Goal: Task Accomplishment & Management: Complete application form

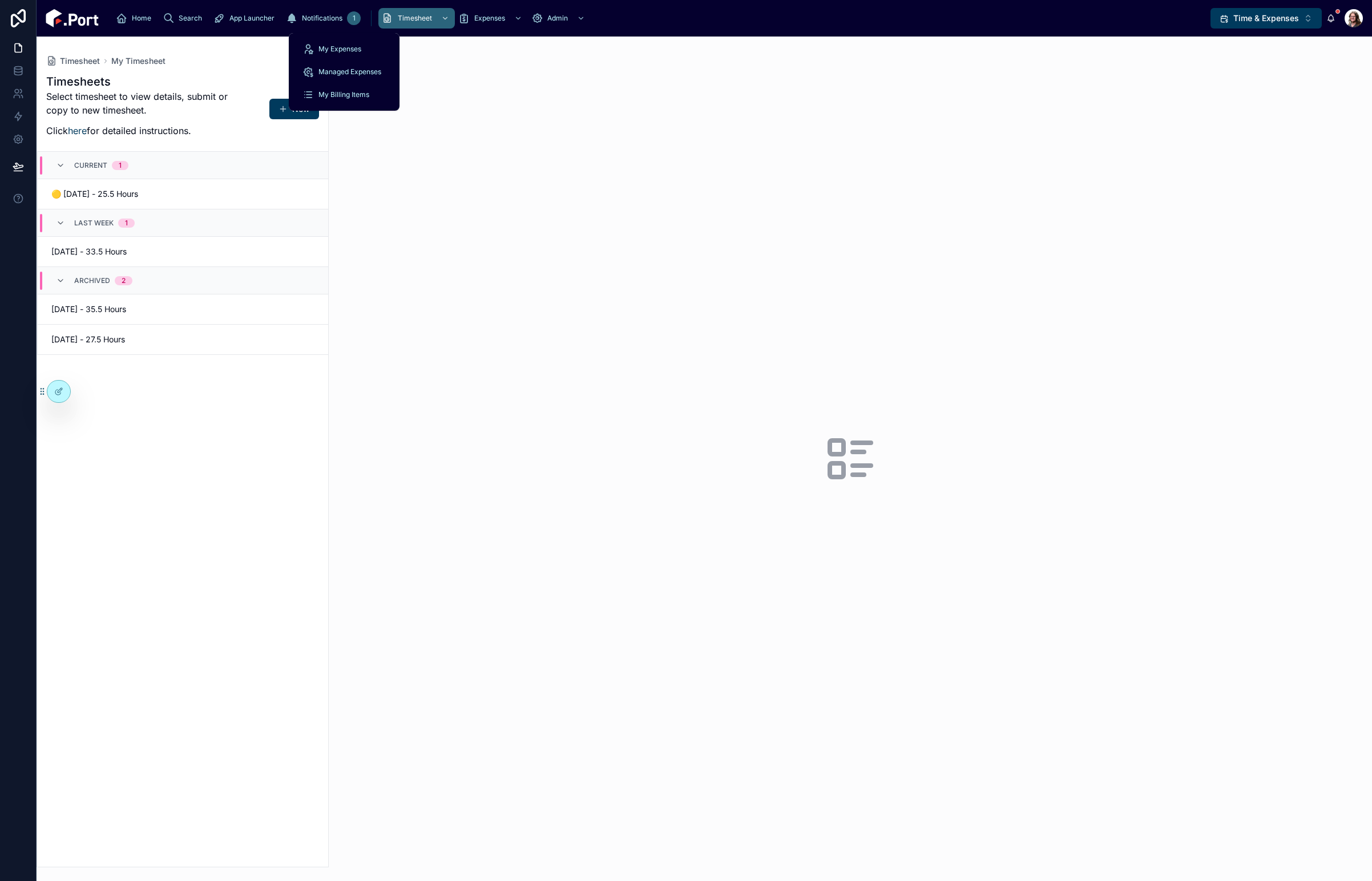
click at [474, 19] on span "Expenses" at bounding box center [490, 18] width 31 height 9
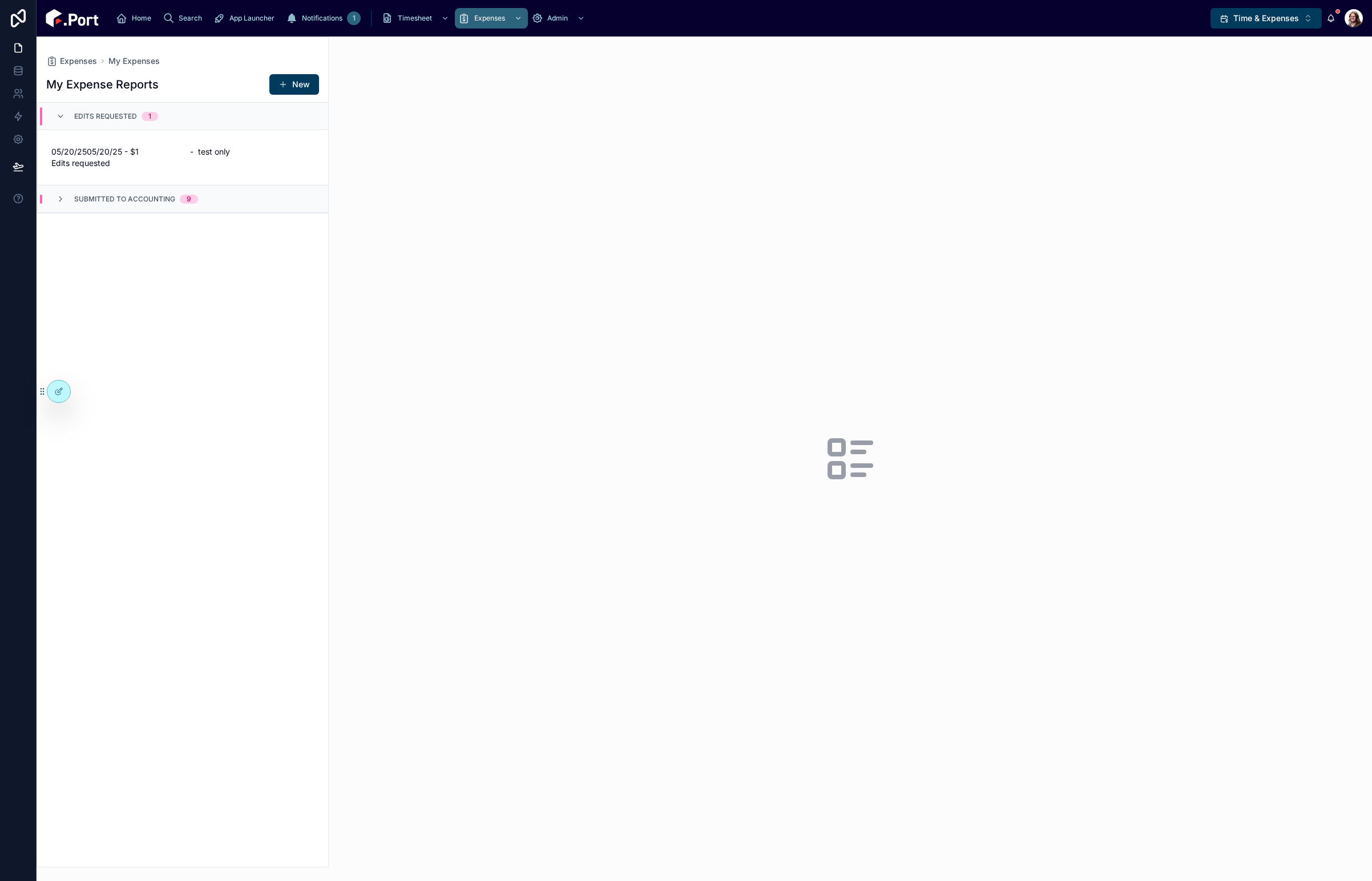
click at [296, 87] on button "New" at bounding box center [293, 85] width 49 height 21
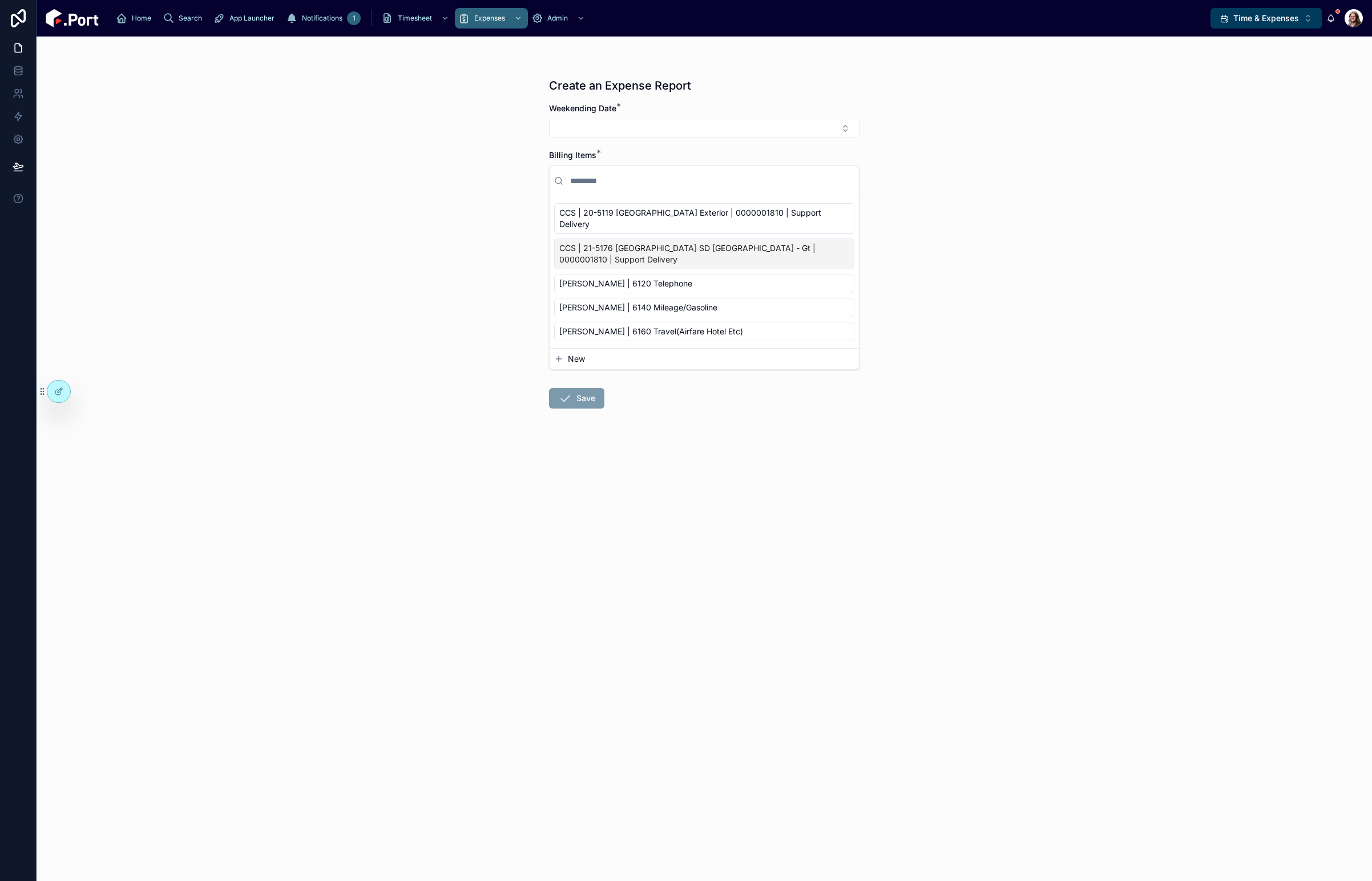
click at [642, 122] on button "Select Button" at bounding box center [704, 129] width 310 height 19
click at [467, 149] on div "Create an Expense Report Weekending Date * Billing Items * CCS | 20-5119 [GEOGR…" at bounding box center [704, 459] width 1335 height 845
click at [57, 390] on icon at bounding box center [58, 391] width 9 height 9
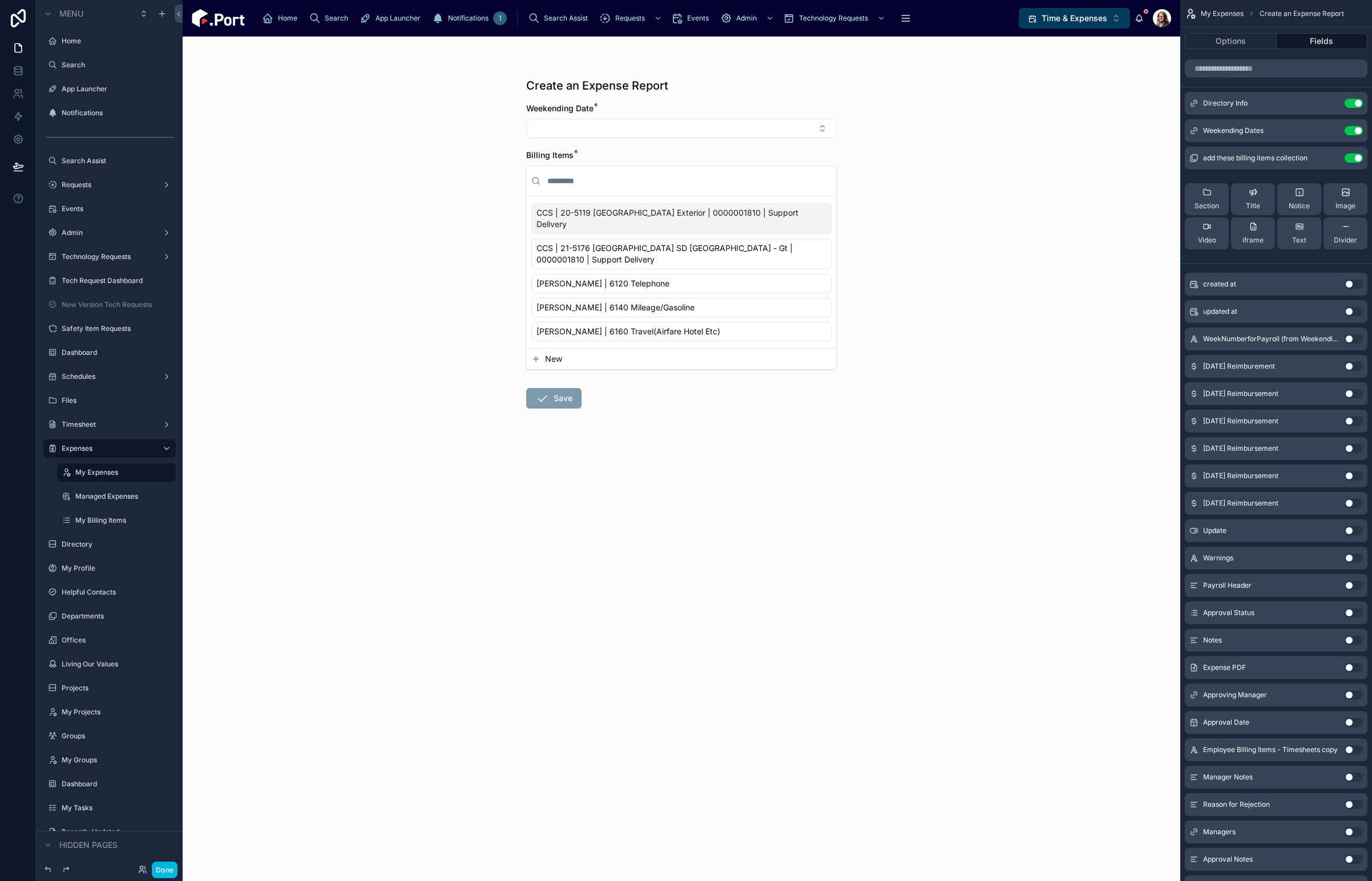
click at [0, 0] on icon "scrollable content" at bounding box center [0, 0] width 0 height 0
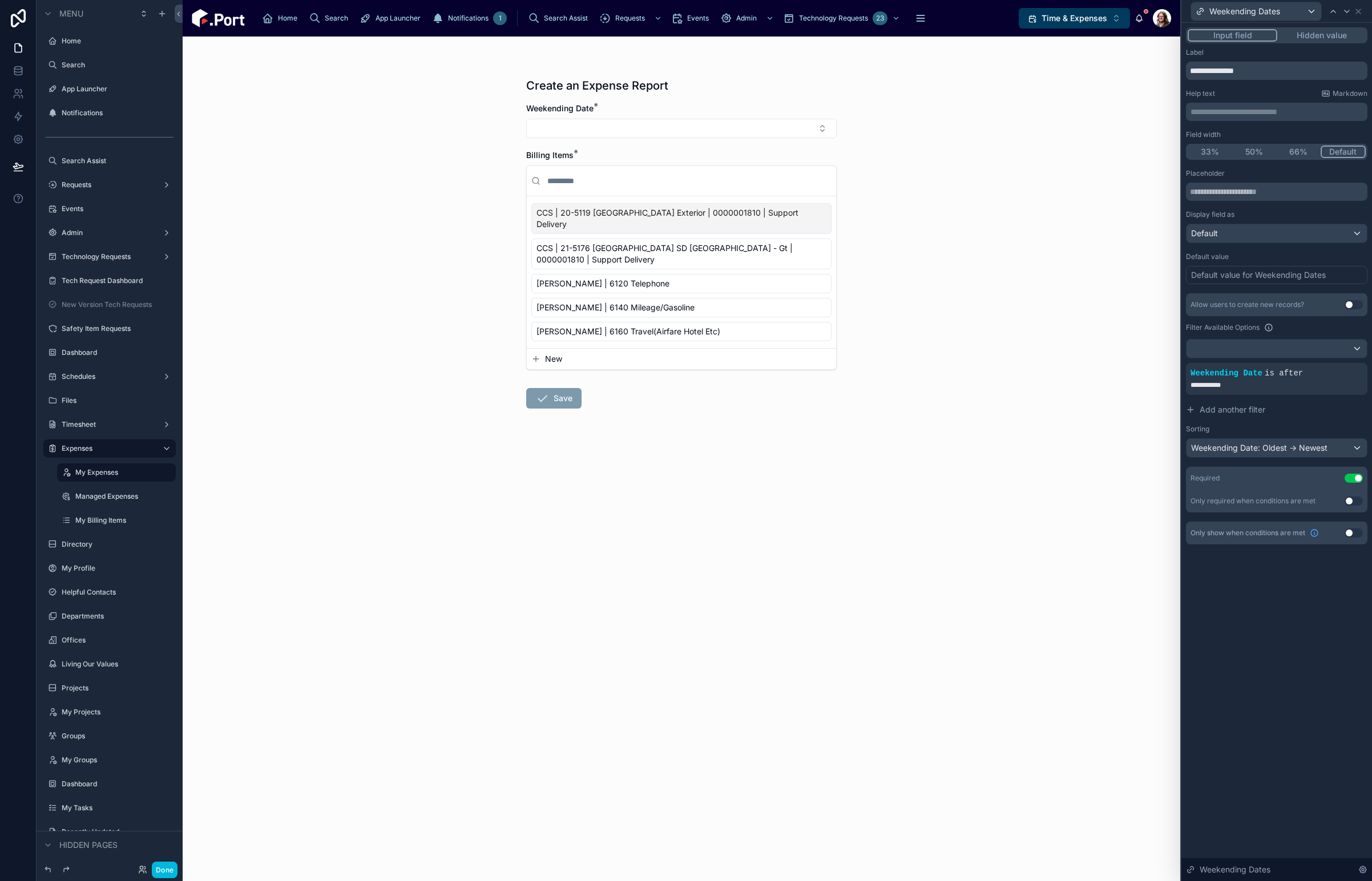
click at [0, 0] on icon at bounding box center [0, 0] width 0 height 0
click at [1163, 363] on div "Is after" at bounding box center [1151, 362] width 46 height 18
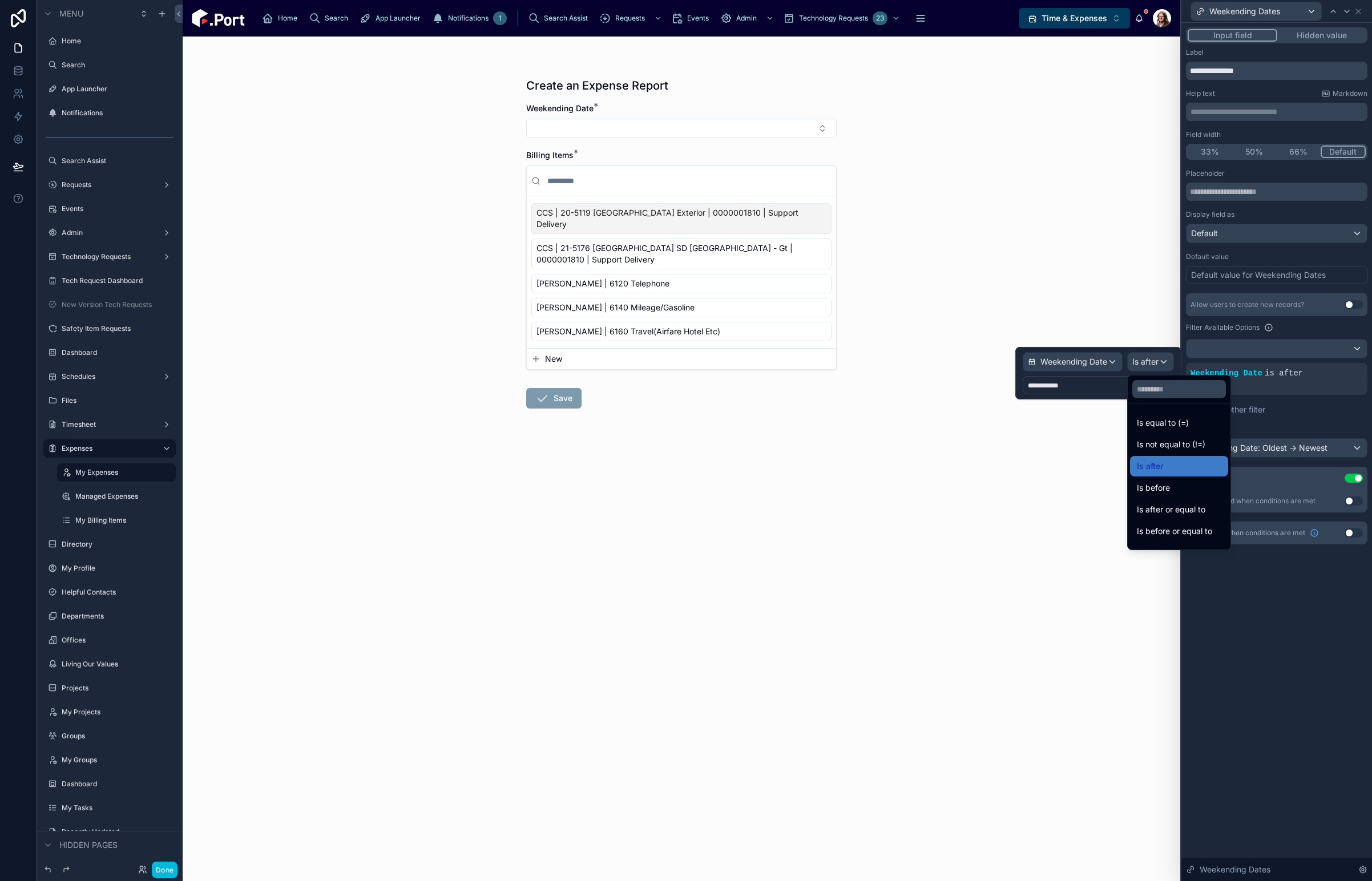
click at [1199, 488] on div "Is before" at bounding box center [1179, 488] width 84 height 14
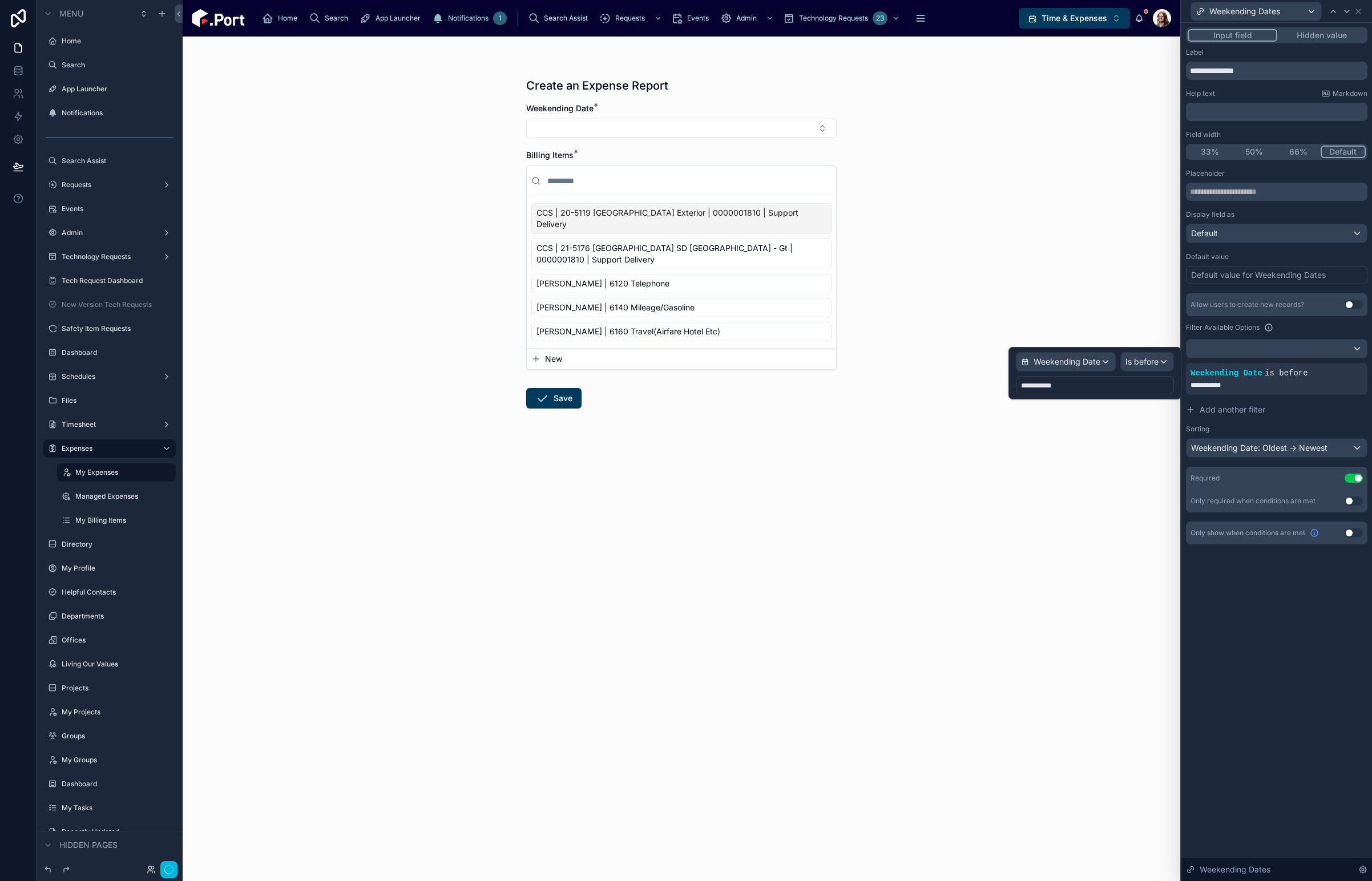
click at [1115, 385] on div "**********" at bounding box center [1095, 385] width 158 height 18
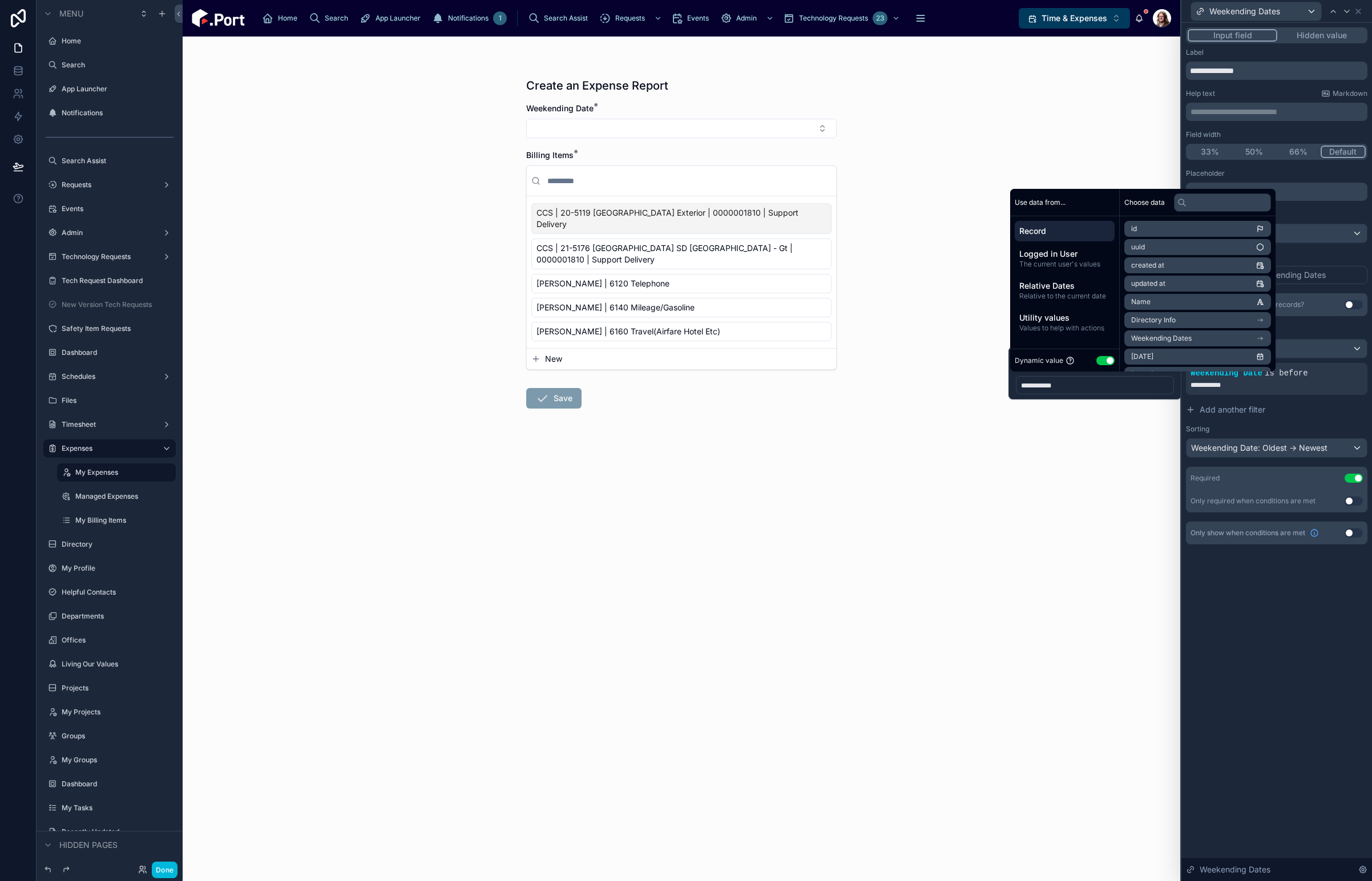
click at [1082, 294] on span "Relative to the current date" at bounding box center [1065, 296] width 90 height 9
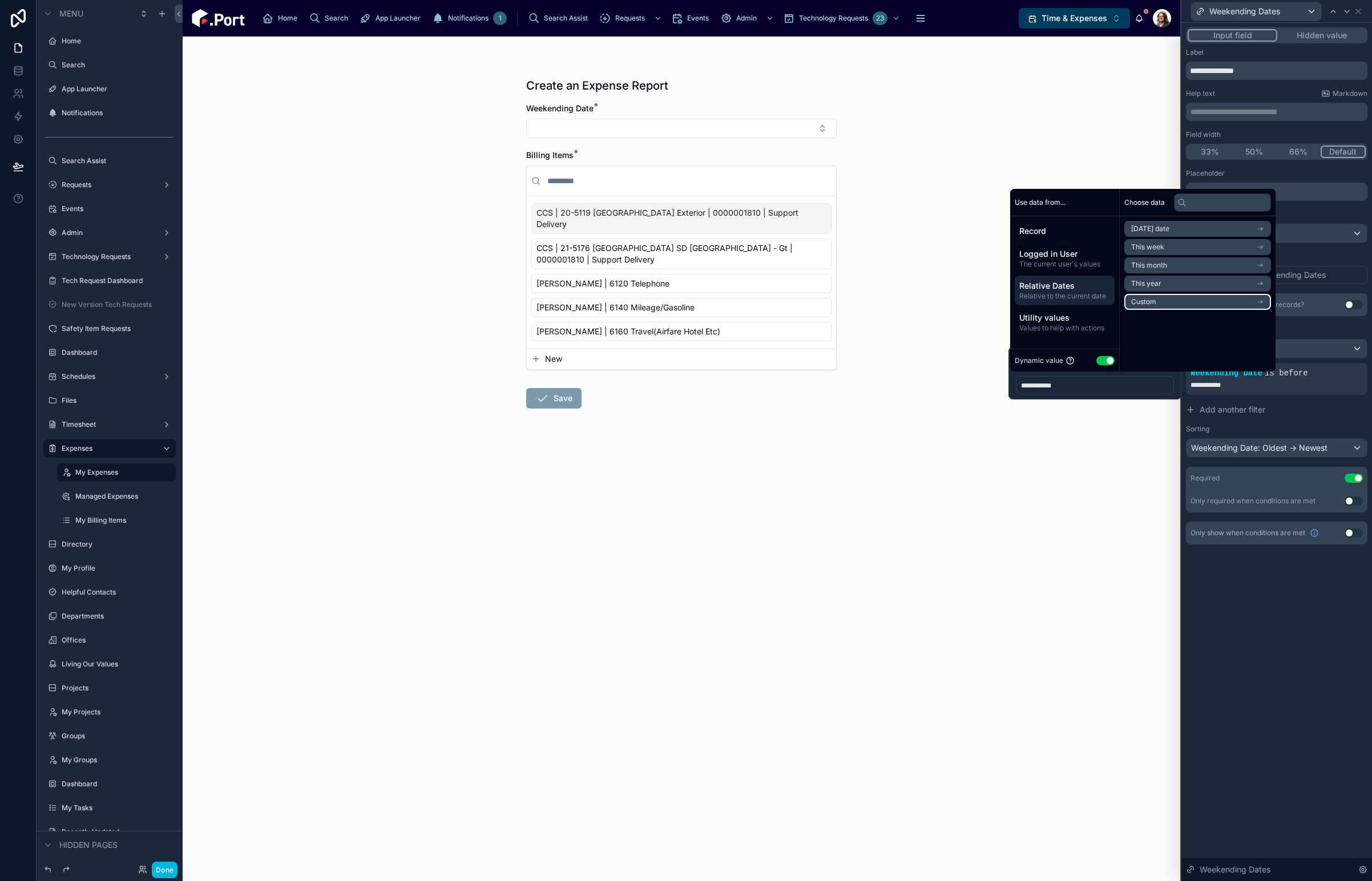
click at [1186, 300] on li "Custom" at bounding box center [1197, 302] width 147 height 16
click at [1248, 253] on div "Ago" at bounding box center [1241, 251] width 59 height 18
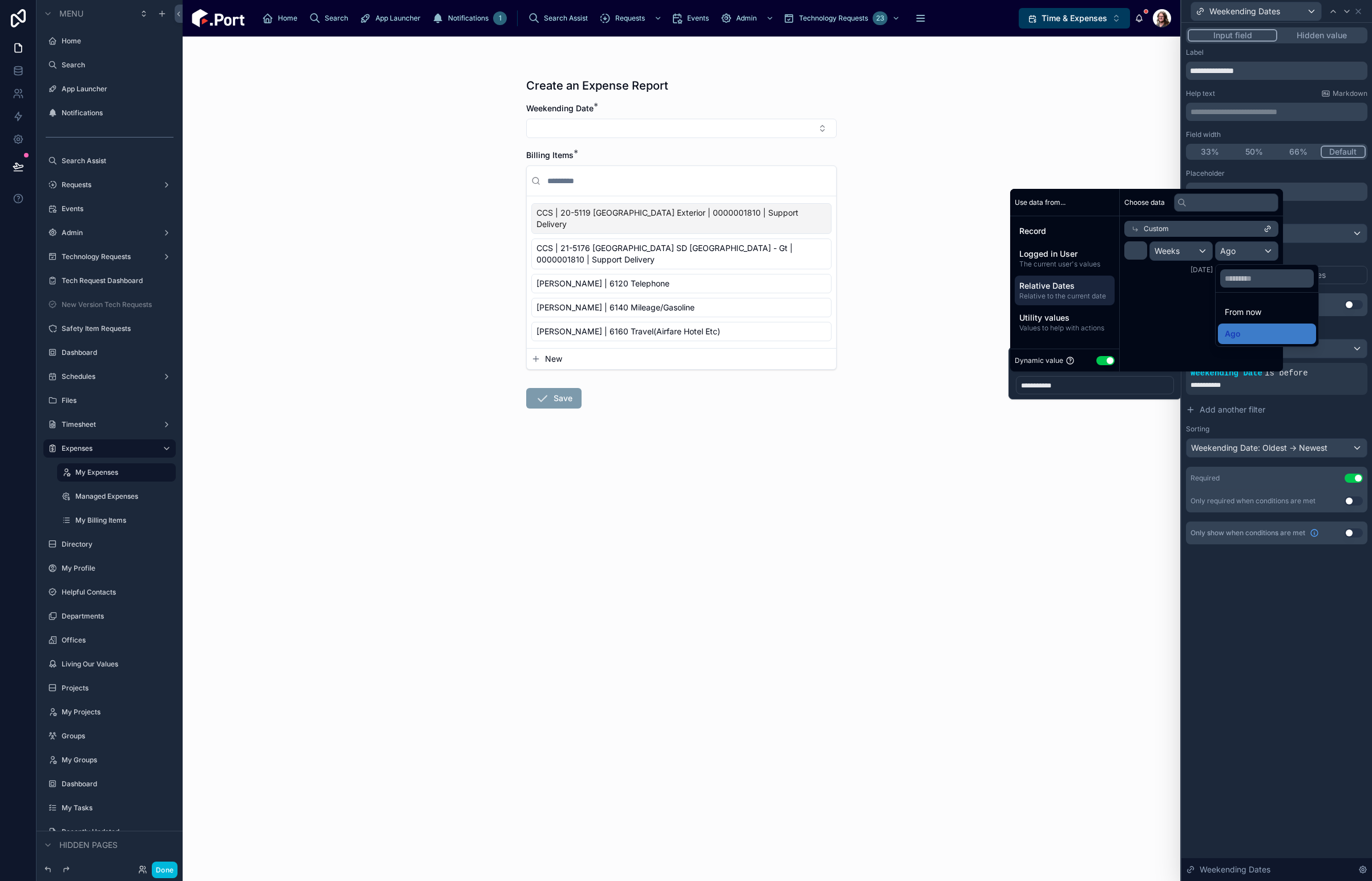
click at [1258, 314] on span "From now" at bounding box center [1243, 312] width 37 height 14
click at [1107, 476] on div "Create an Expense Report Weekending Date * Billing Items * CCS | 20-5119 [GEOGR…" at bounding box center [681, 459] width 998 height 845
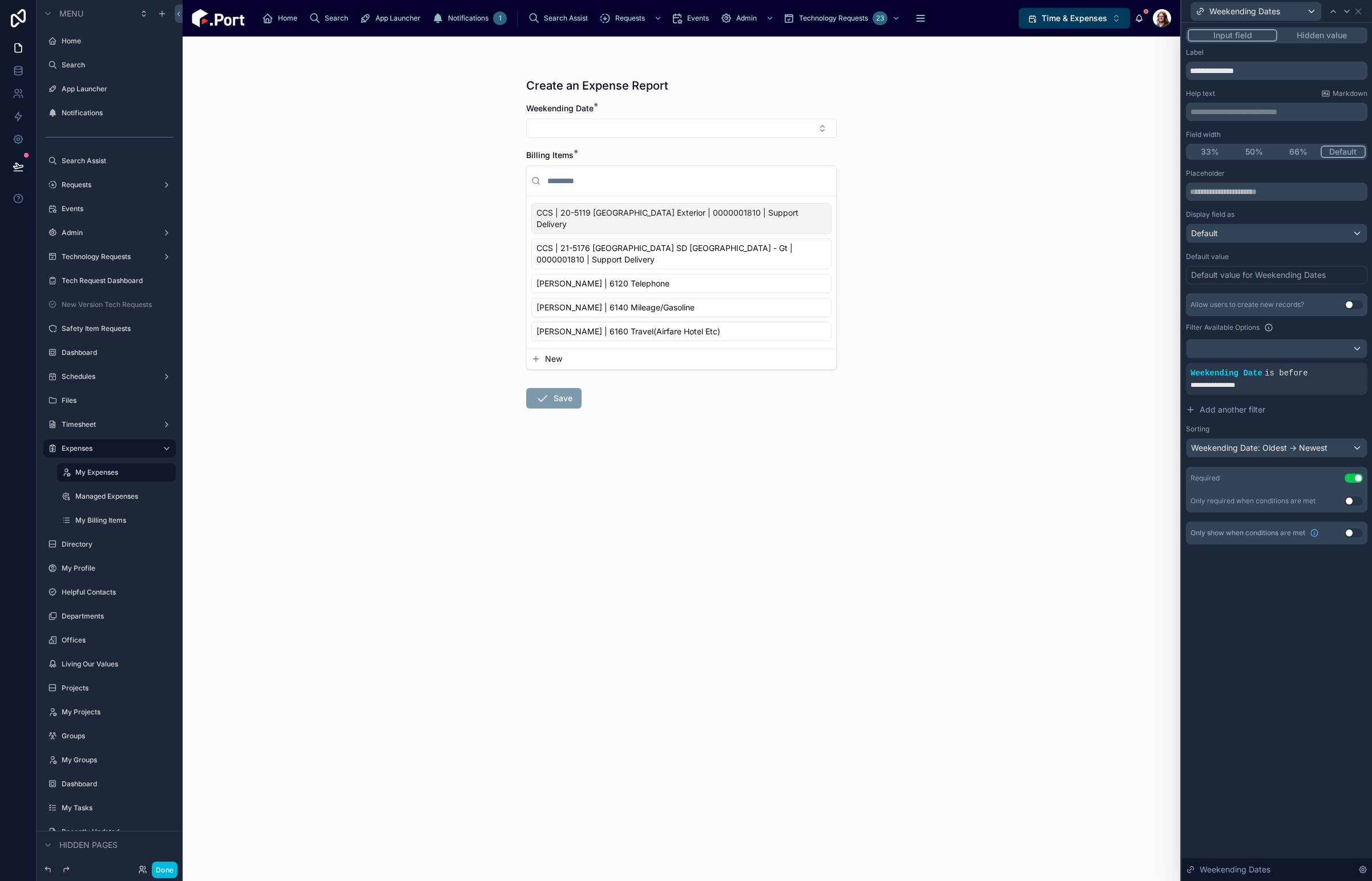
click at [1222, 409] on span "Add another filter" at bounding box center [1232, 410] width 65 height 11
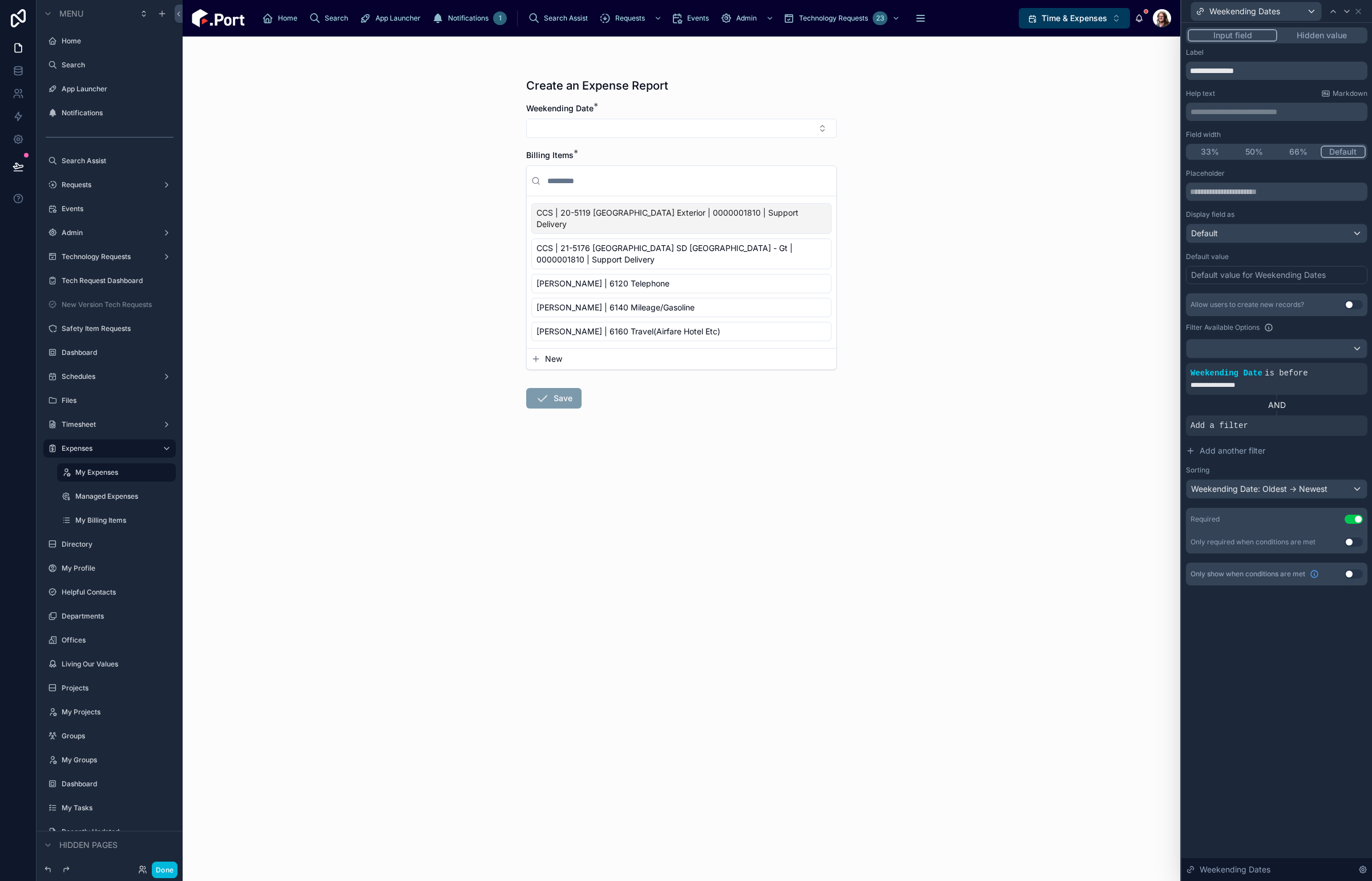
click at [0, 0] on icon at bounding box center [0, 0] width 0 height 0
click at [1079, 412] on span "Select a field" at bounding box center [1070, 408] width 49 height 10
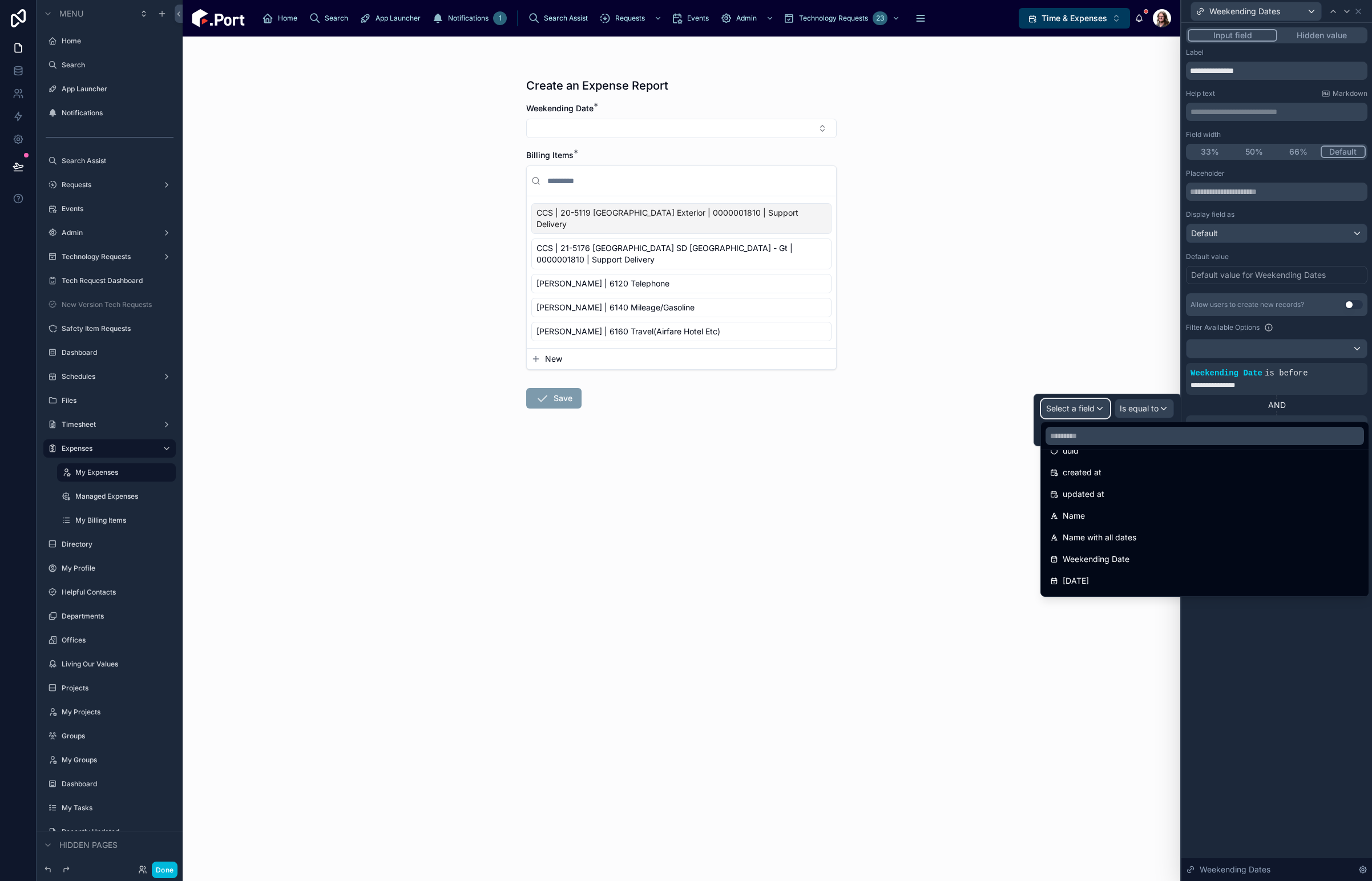
scroll to position [114, 0]
click at [1128, 483] on span "Weekending Date" at bounding box center [1096, 486] width 67 height 14
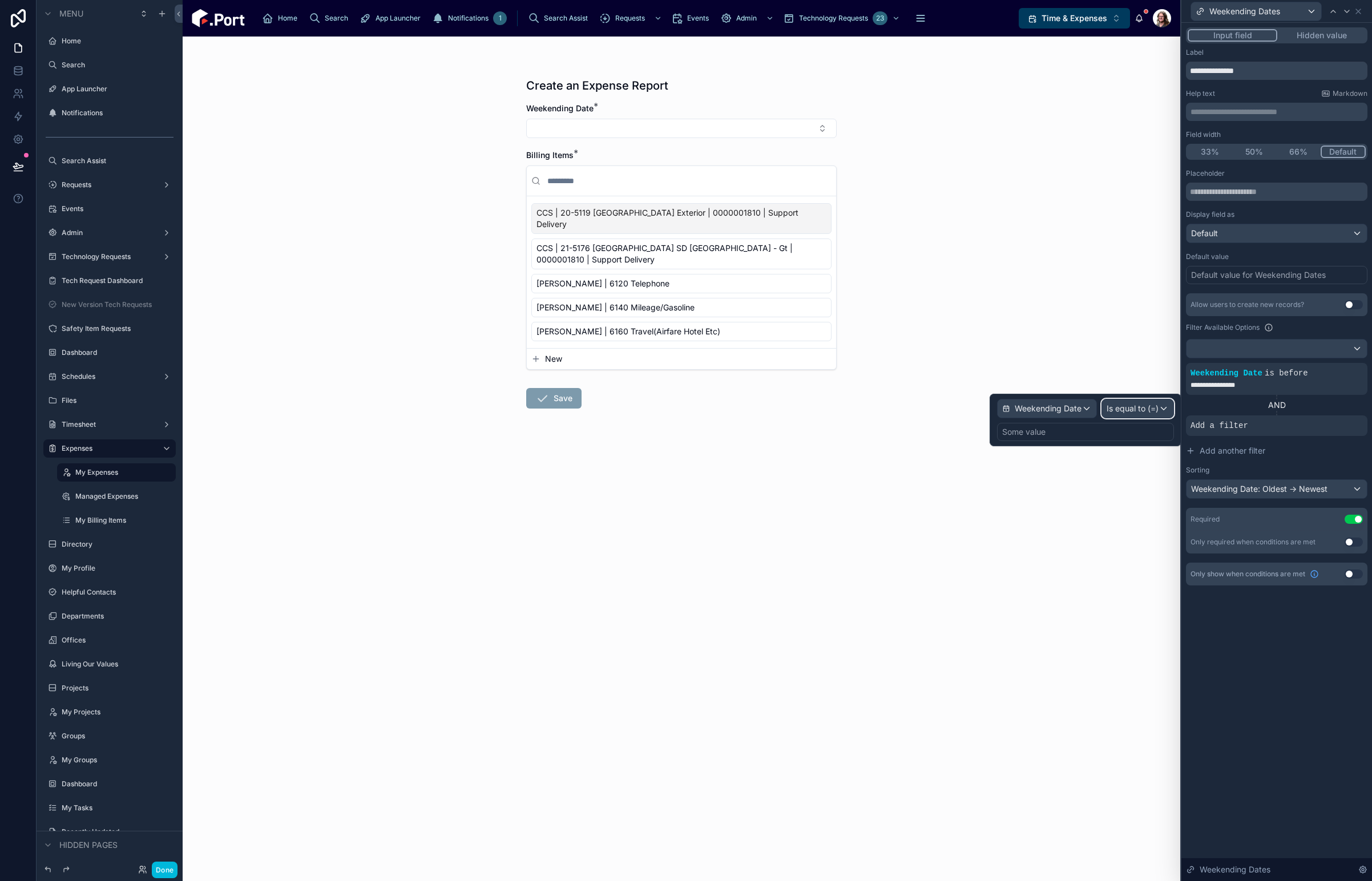
click at [1136, 410] on span "Is equal to (=)" at bounding box center [1132, 408] width 52 height 11
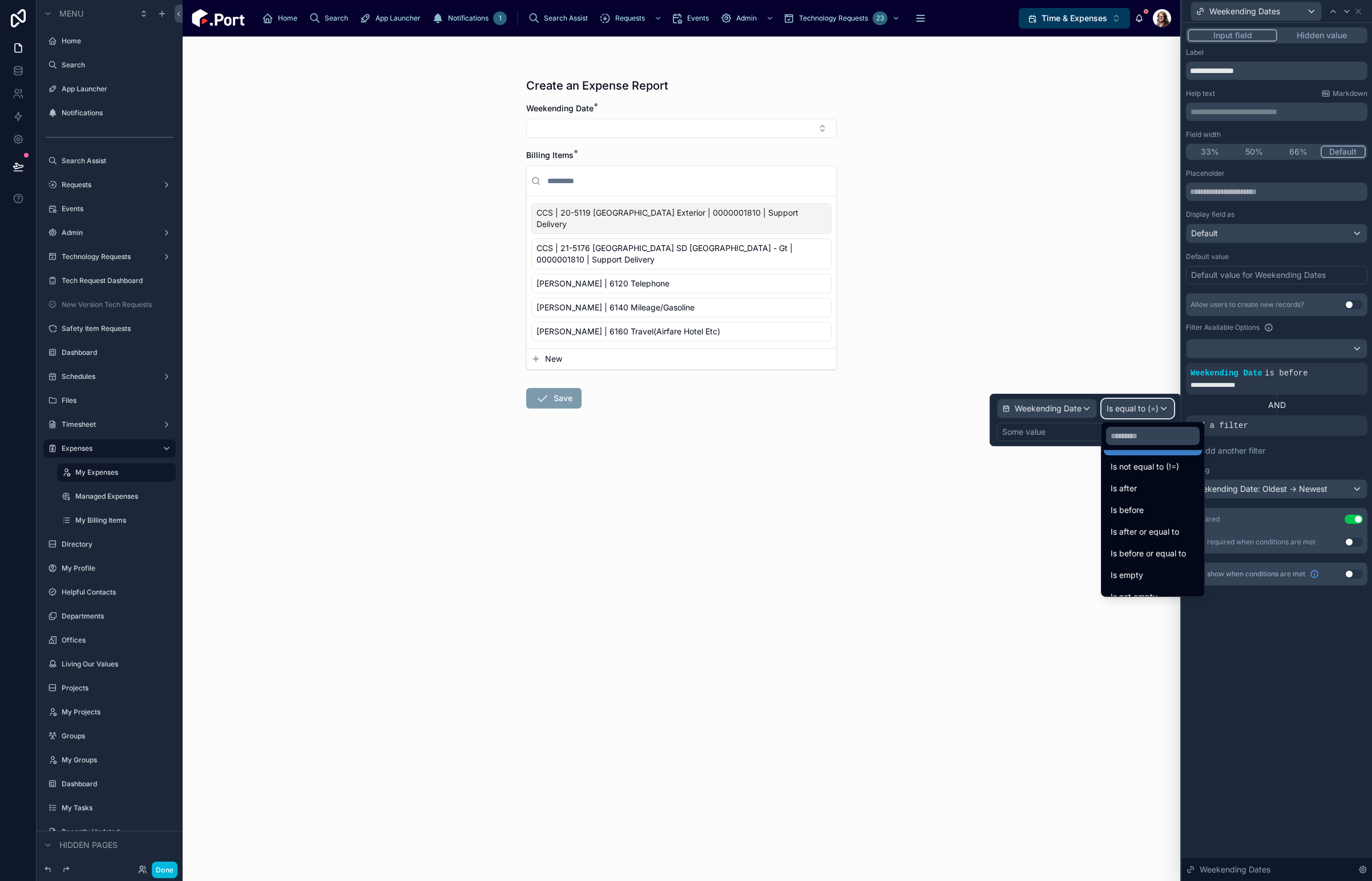
scroll to position [38, 0]
drag, startPoint x: 1039, startPoint y: 503, endPoint x: 1063, endPoint y: 441, distance: 66.5
click at [1039, 502] on div "Create an Expense Report Weekending Date * Billing Items * CCS | 20-5119 [GEOGR…" at bounding box center [681, 459] width 998 height 845
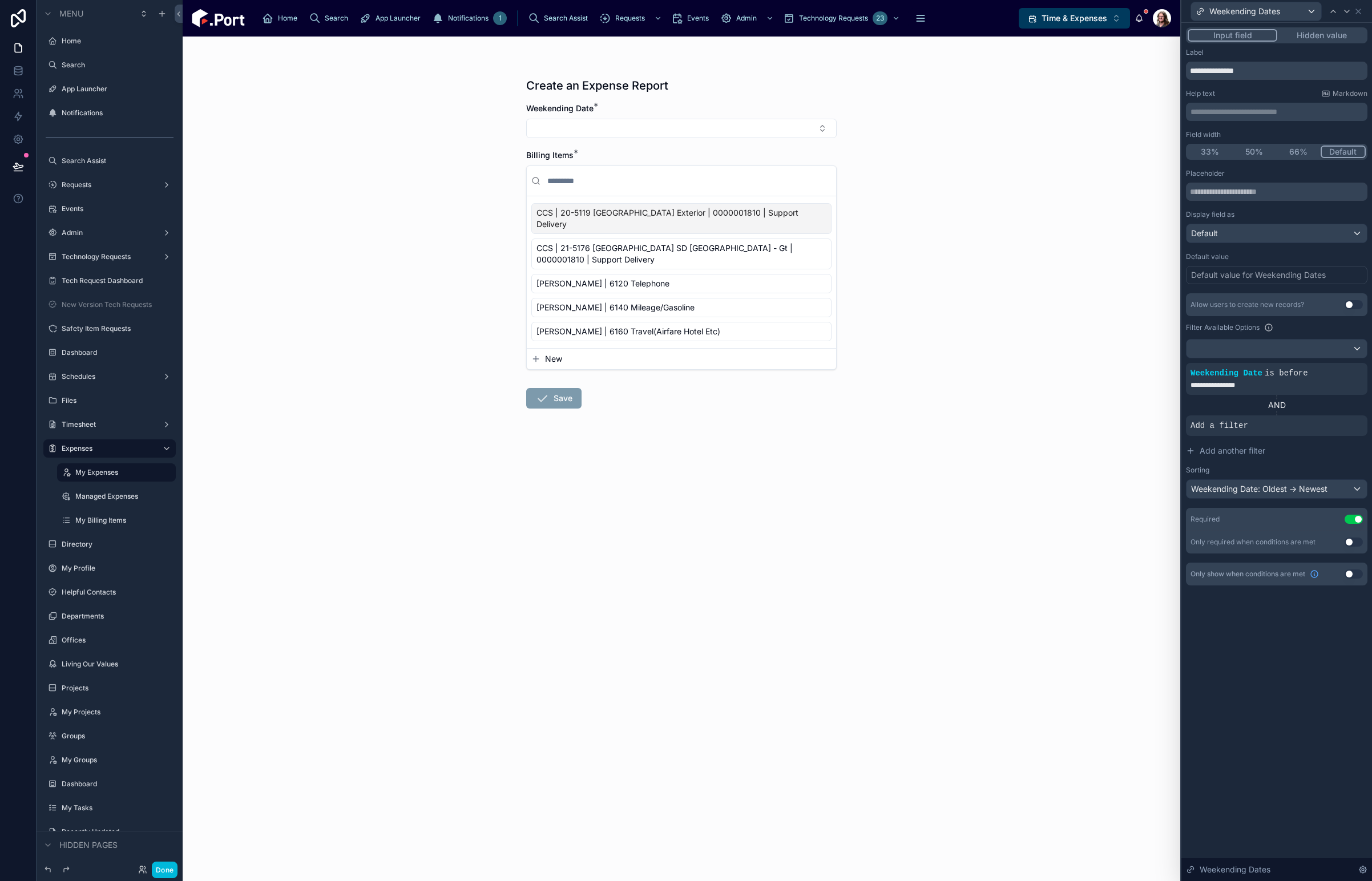
click at [0, 0] on icon at bounding box center [0, 0] width 0 height 0
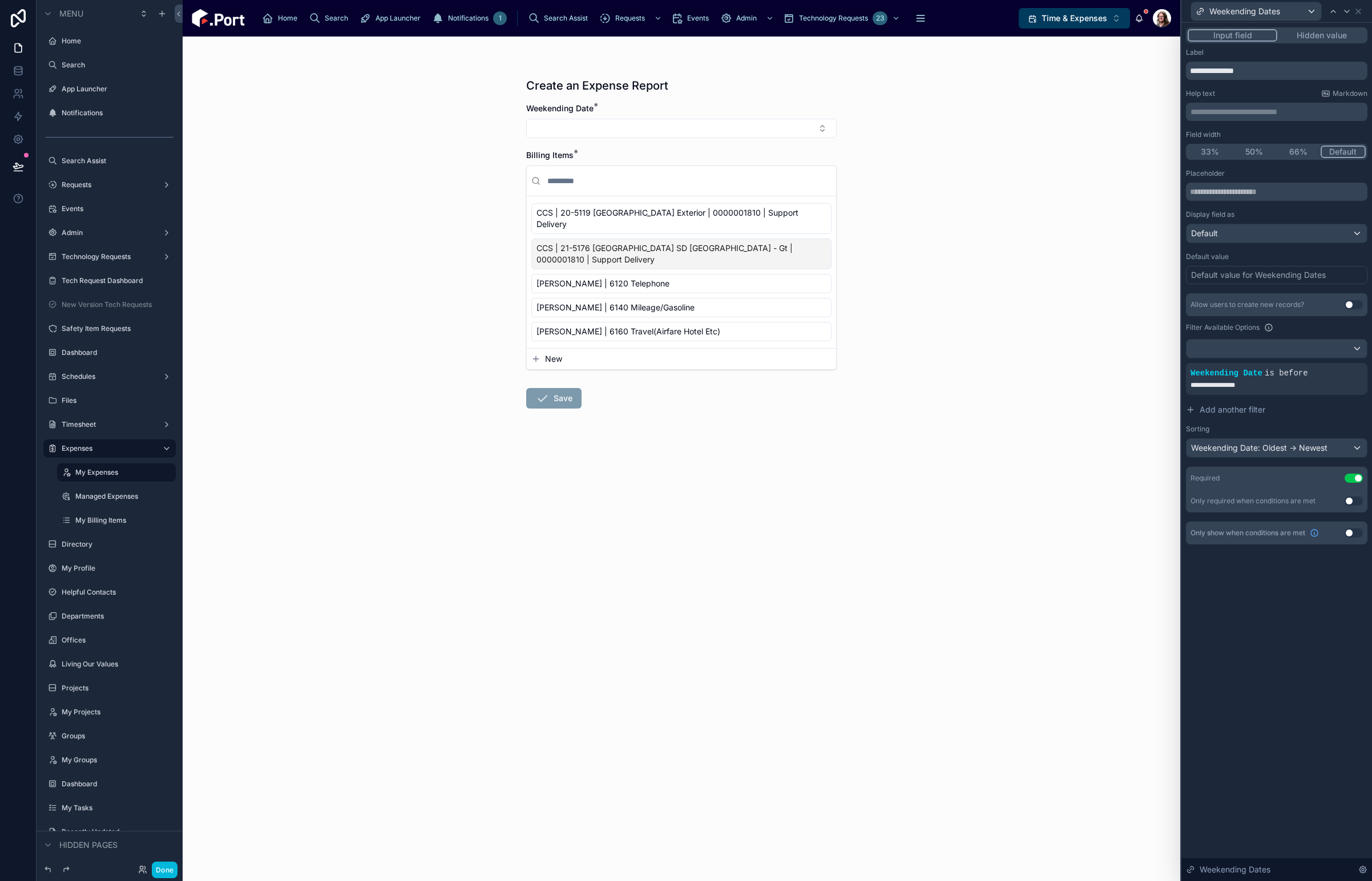
drag, startPoint x: 75, startPoint y: 428, endPoint x: 444, endPoint y: 143, distance: 466.2
click at [75, 428] on label "Timesheet" at bounding box center [107, 424] width 91 height 9
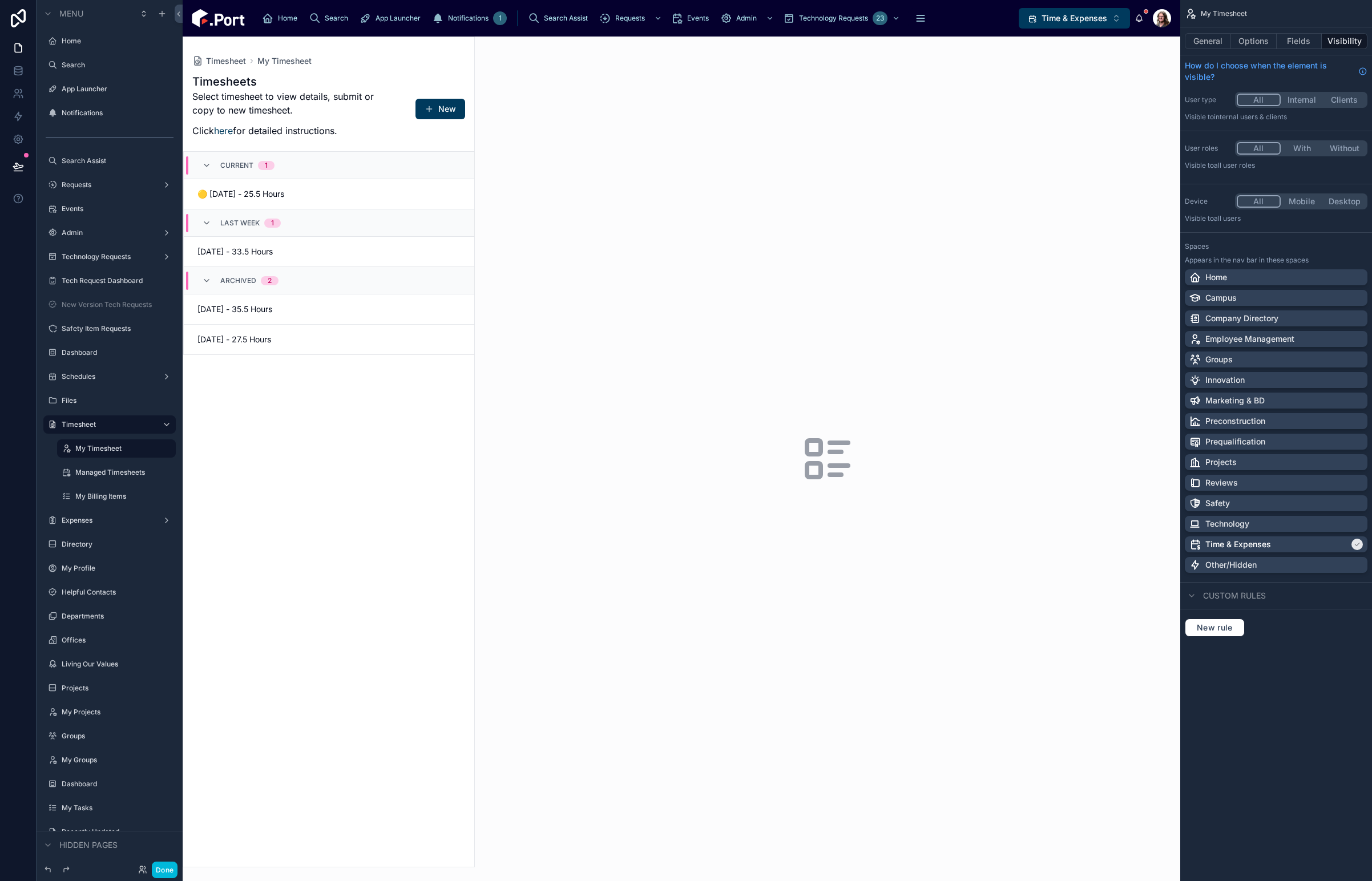
click at [437, 108] on div at bounding box center [328, 451] width 291 height 830
click at [426, 106] on span at bounding box center [429, 108] width 9 height 9
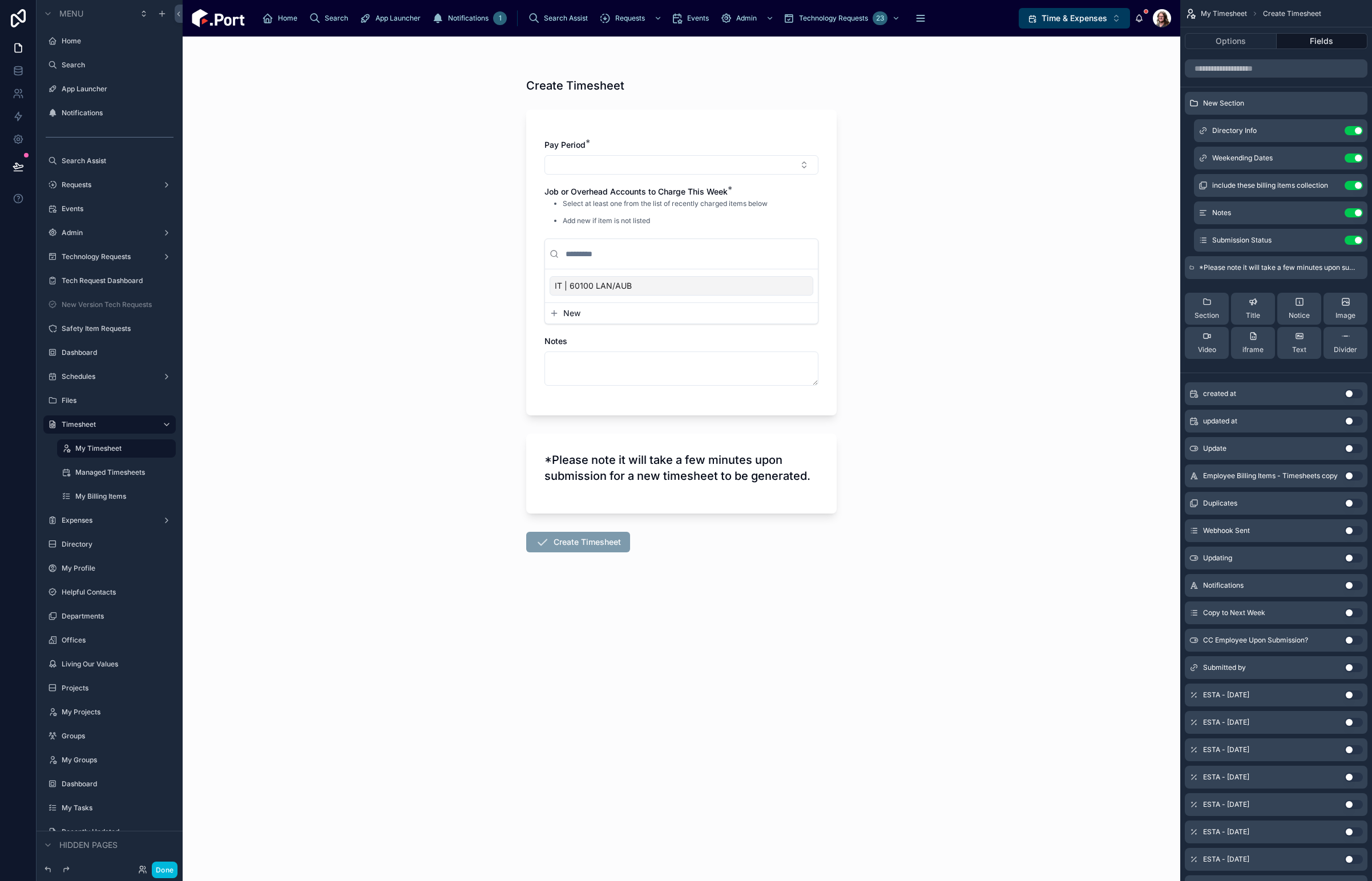
click at [692, 165] on button "Select Button" at bounding box center [681, 165] width 274 height 19
click at [929, 155] on div "Create Timesheet Pay Period * Job or Overhead Accounts to Charge This Week * Se…" at bounding box center [681, 459] width 998 height 845
click at [0, 0] on icon "scrollable content" at bounding box center [0, 0] width 0 height 0
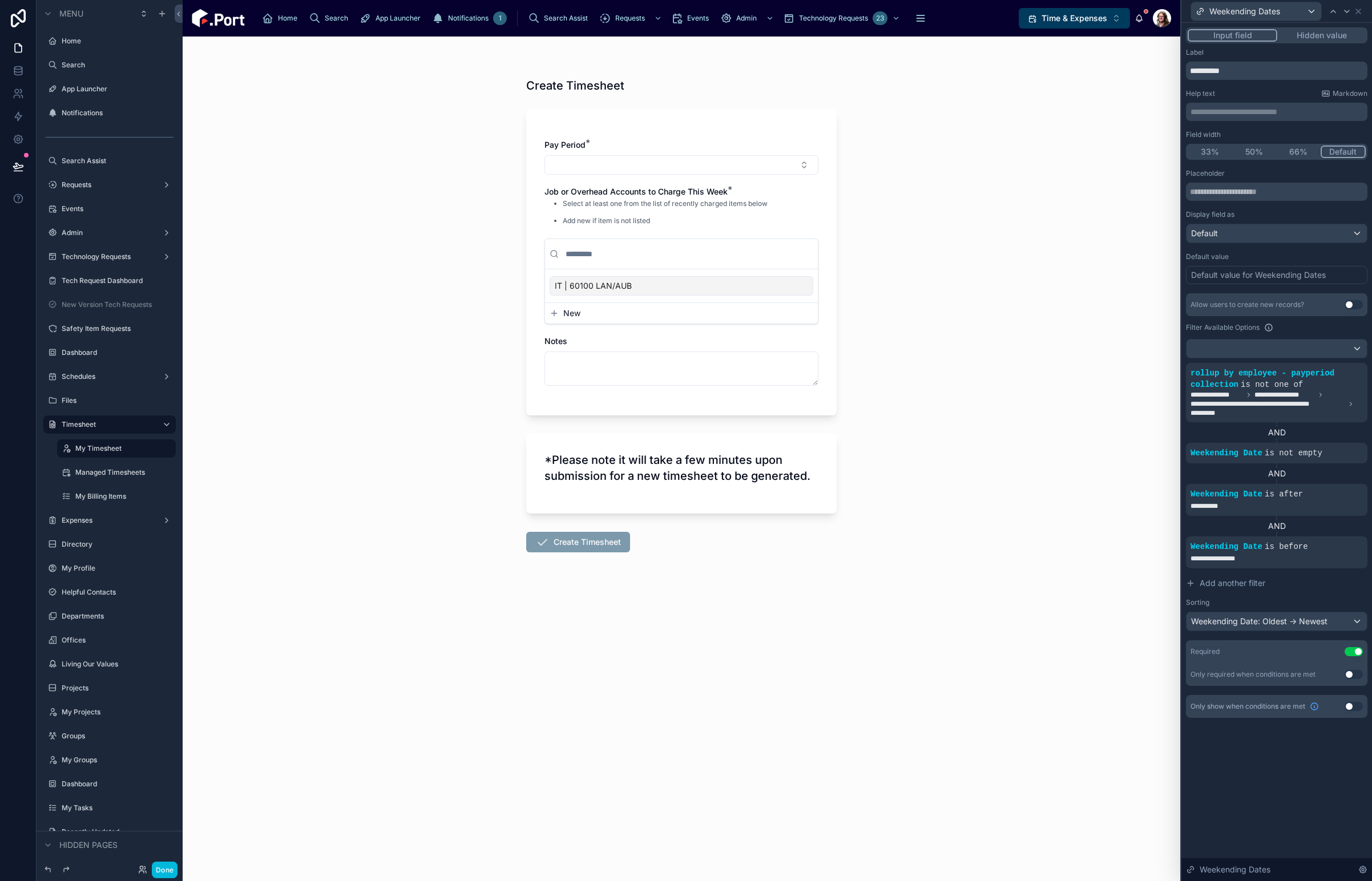
click at [1058, 266] on div "Create Timesheet Pay Period * Job or Overhead Accounts to Charge This Week * Se…" at bounding box center [681, 459] width 998 height 845
drag, startPoint x: 81, startPoint y: 524, endPoint x: 86, endPoint y: 533, distance: 10.3
click at [81, 524] on label "Expenses" at bounding box center [107, 520] width 91 height 9
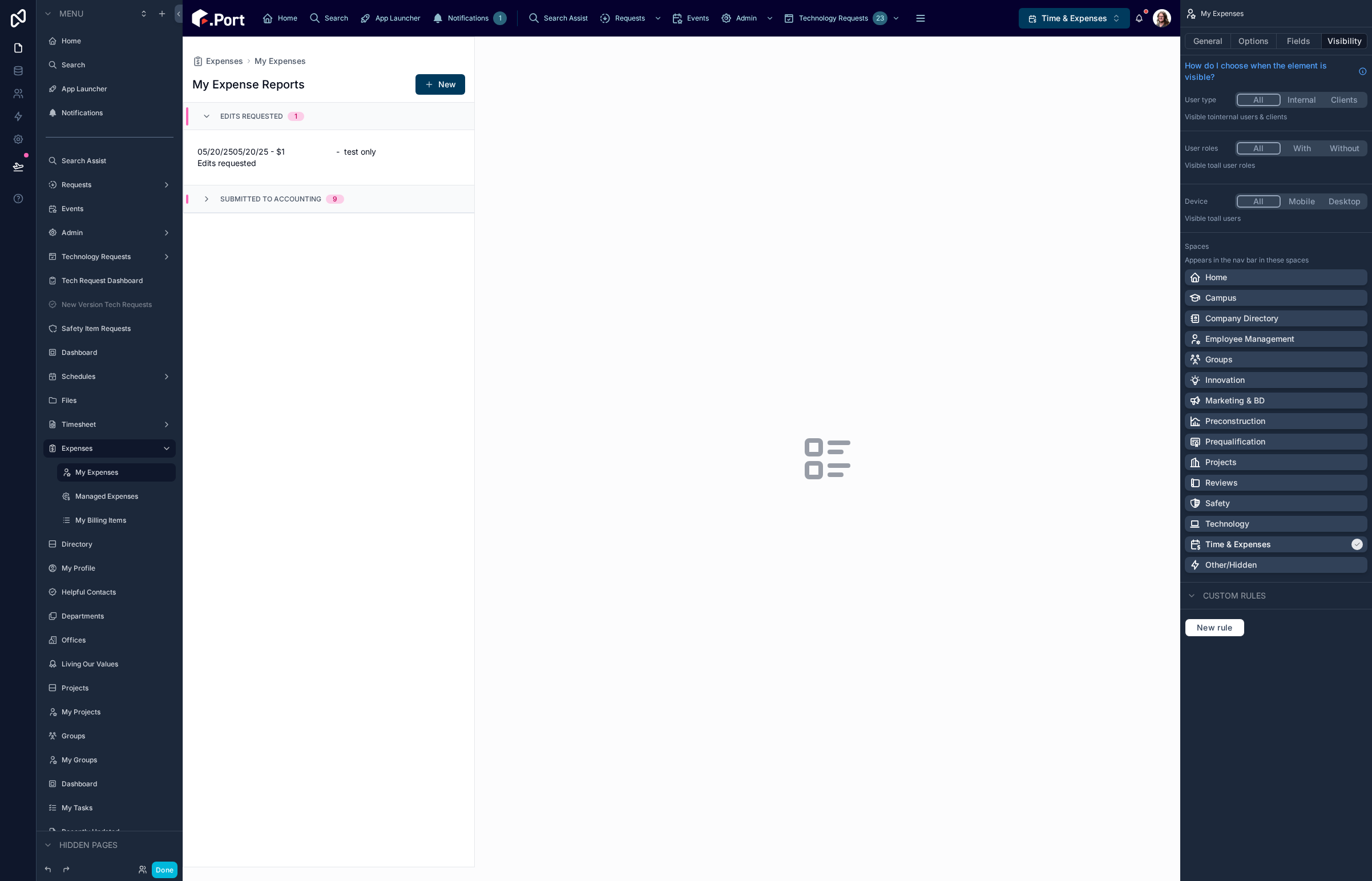
click at [435, 86] on button "New" at bounding box center [439, 85] width 49 height 21
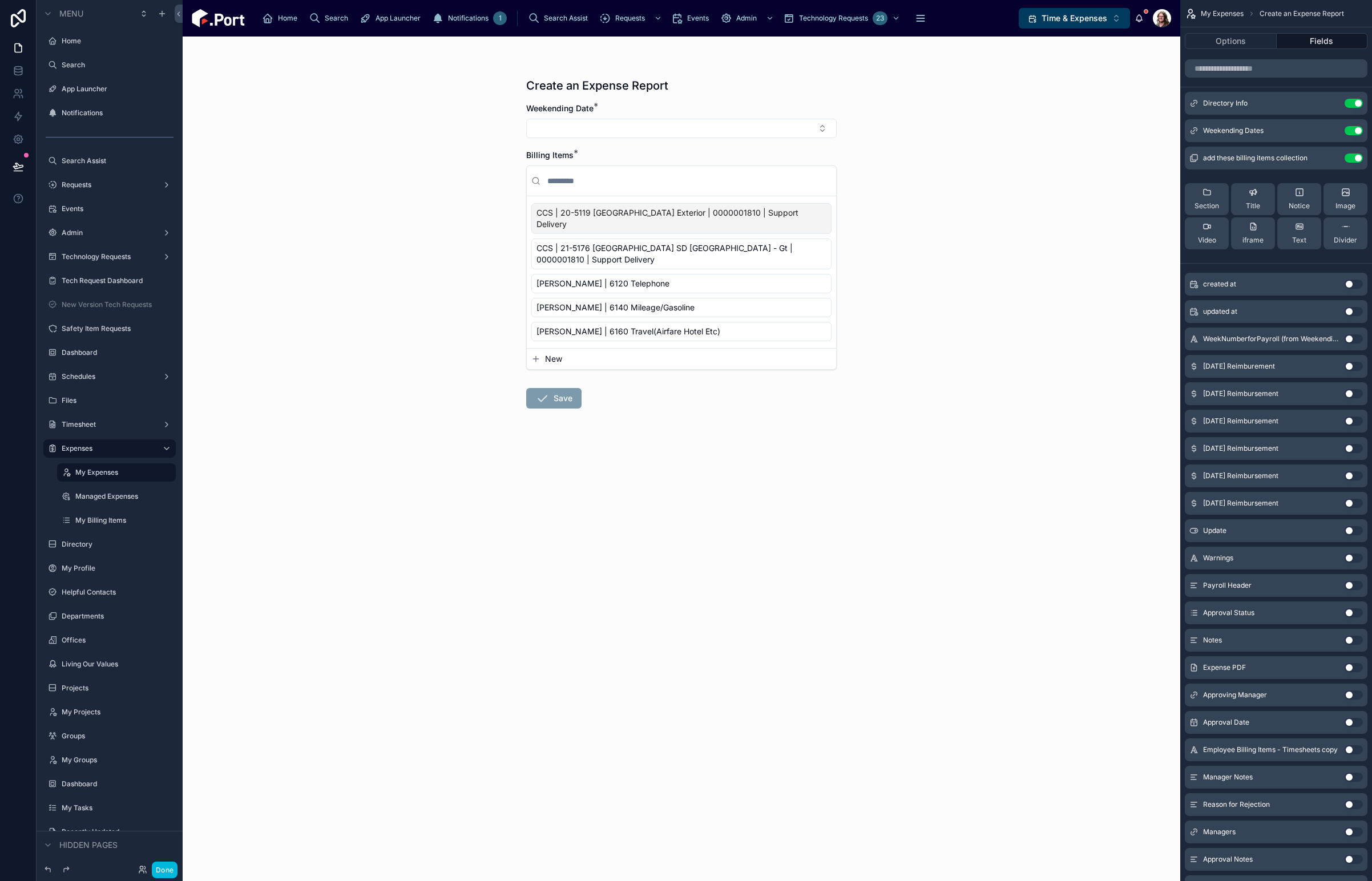
click at [0, 0] on icon "scrollable content" at bounding box center [0, 0] width 0 height 0
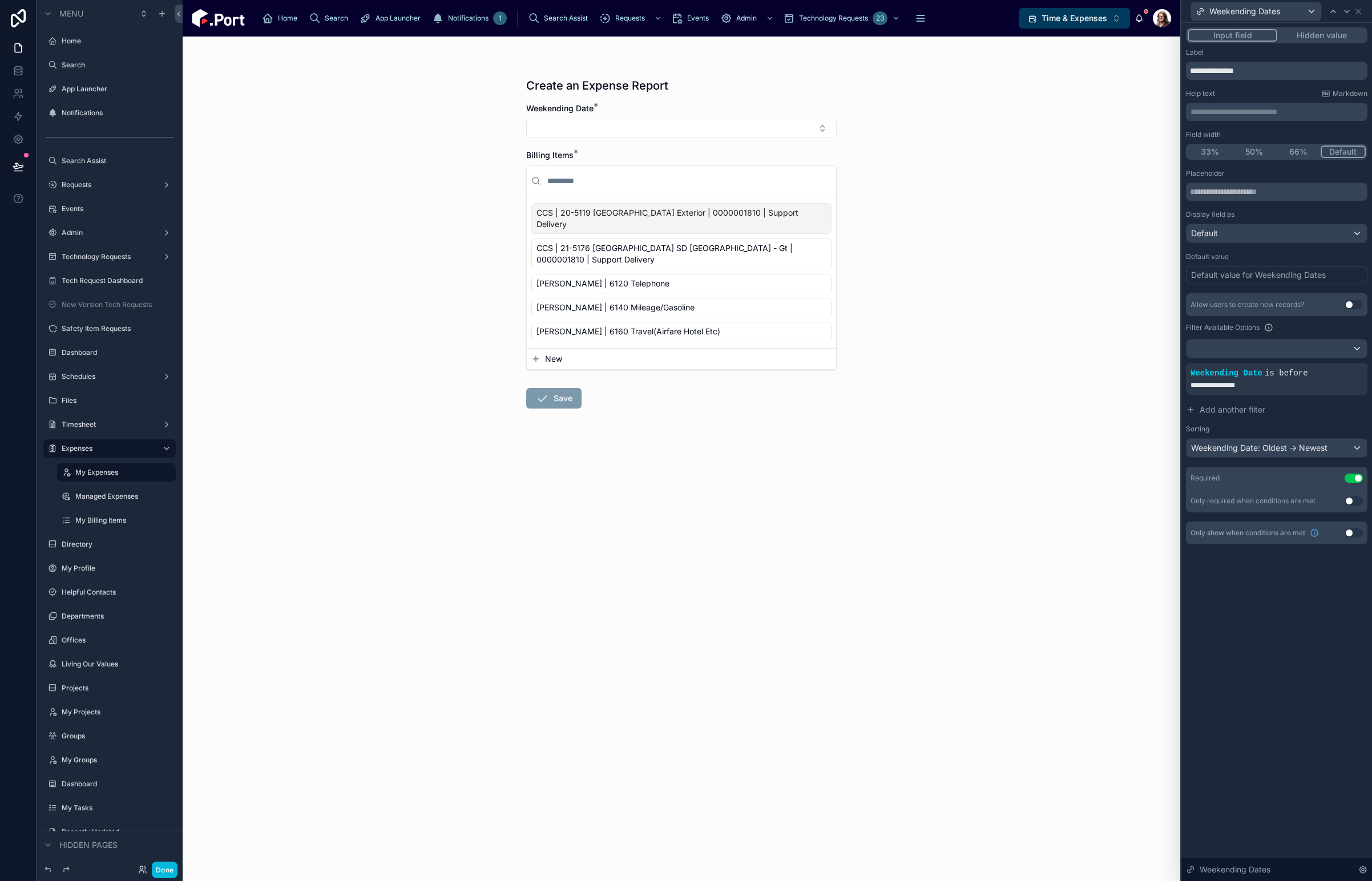
click at [1238, 414] on span "Add another filter" at bounding box center [1232, 410] width 65 height 11
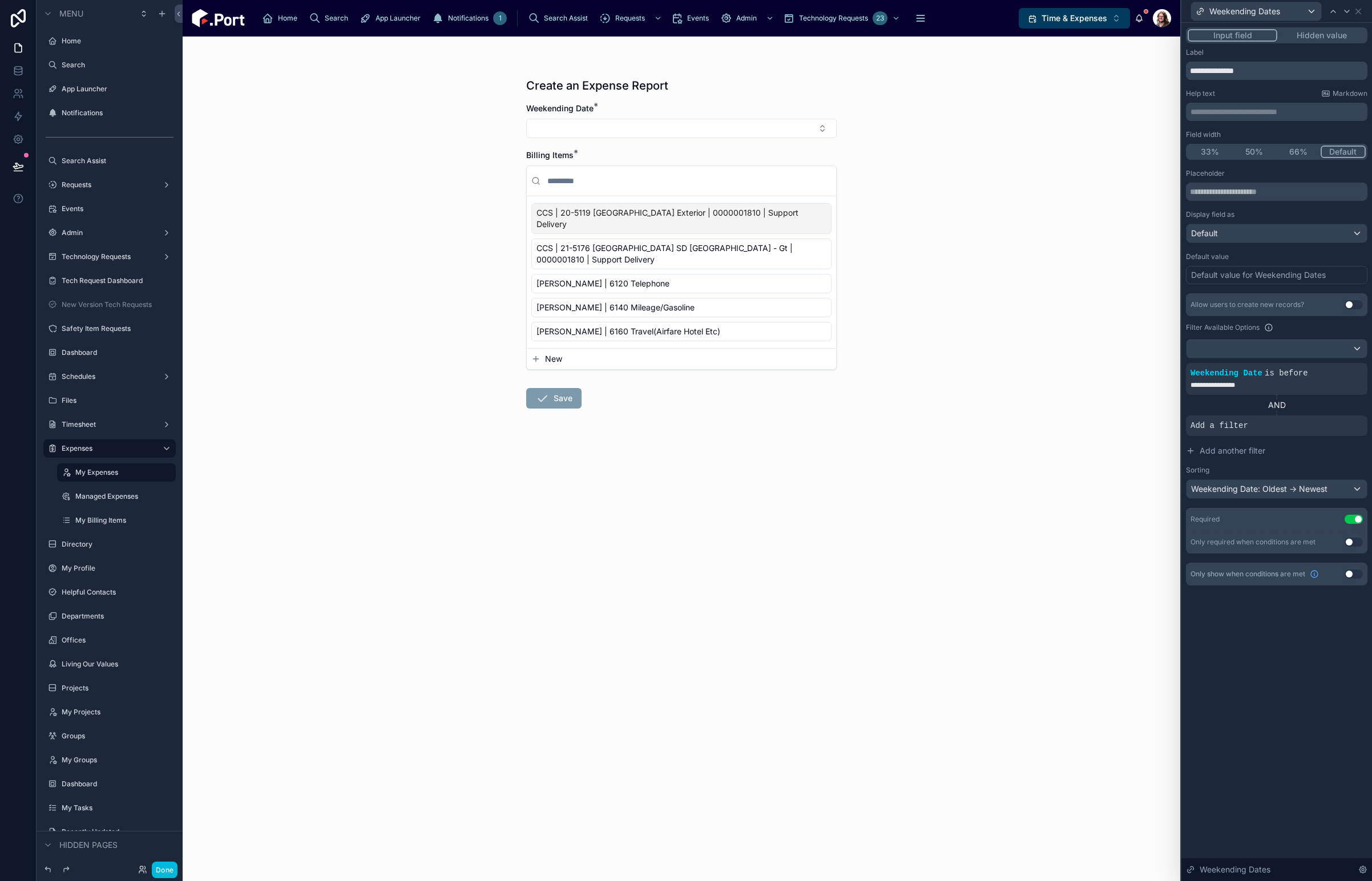
click at [0, 0] on icon at bounding box center [0, 0] width 0 height 0
click at [1088, 413] on span "Select a field" at bounding box center [1070, 408] width 49 height 11
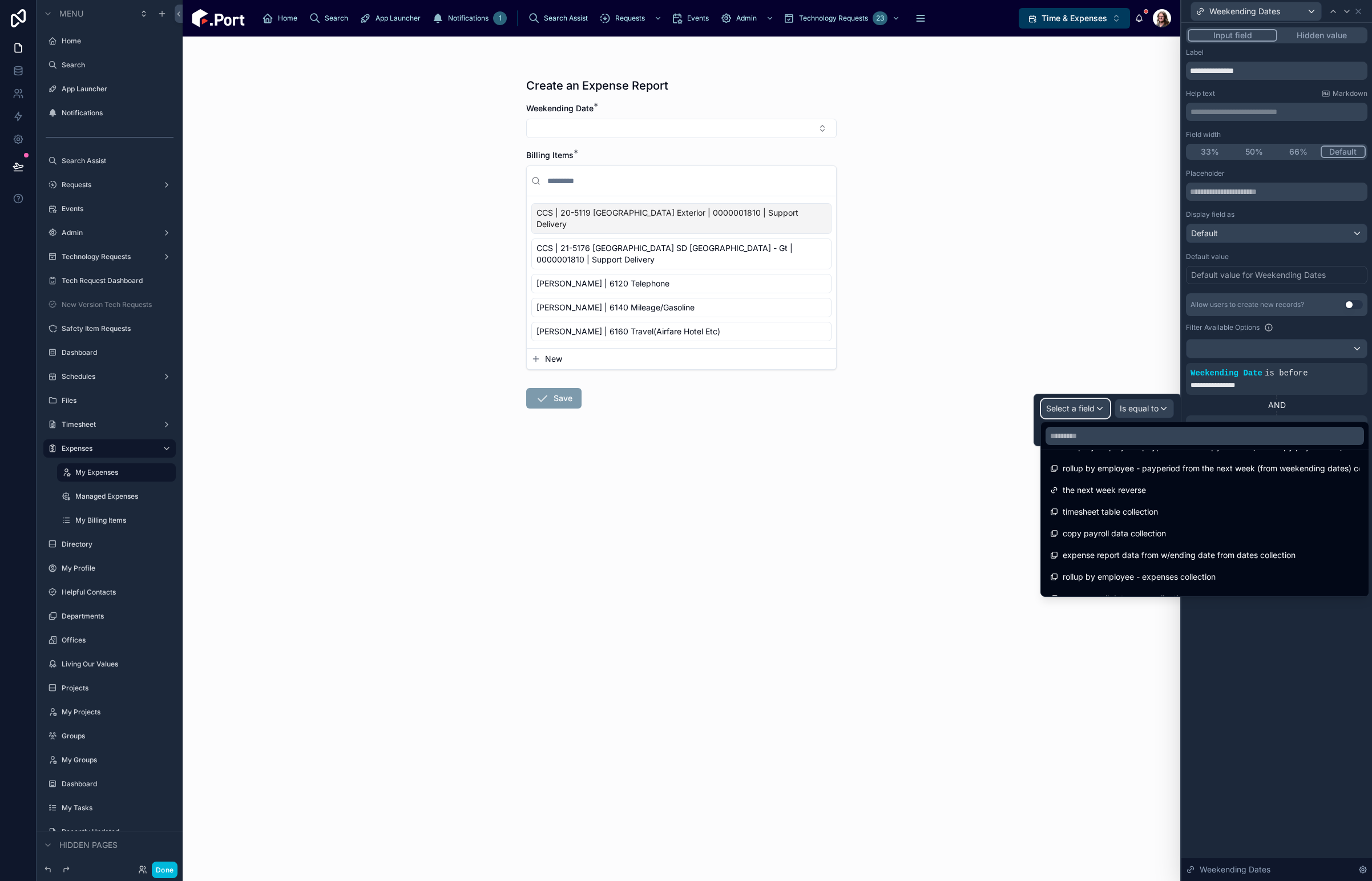
scroll to position [1198, 0]
click at [1195, 551] on span "rollup by employee - expenses collection" at bounding box center [1139, 551] width 153 height 14
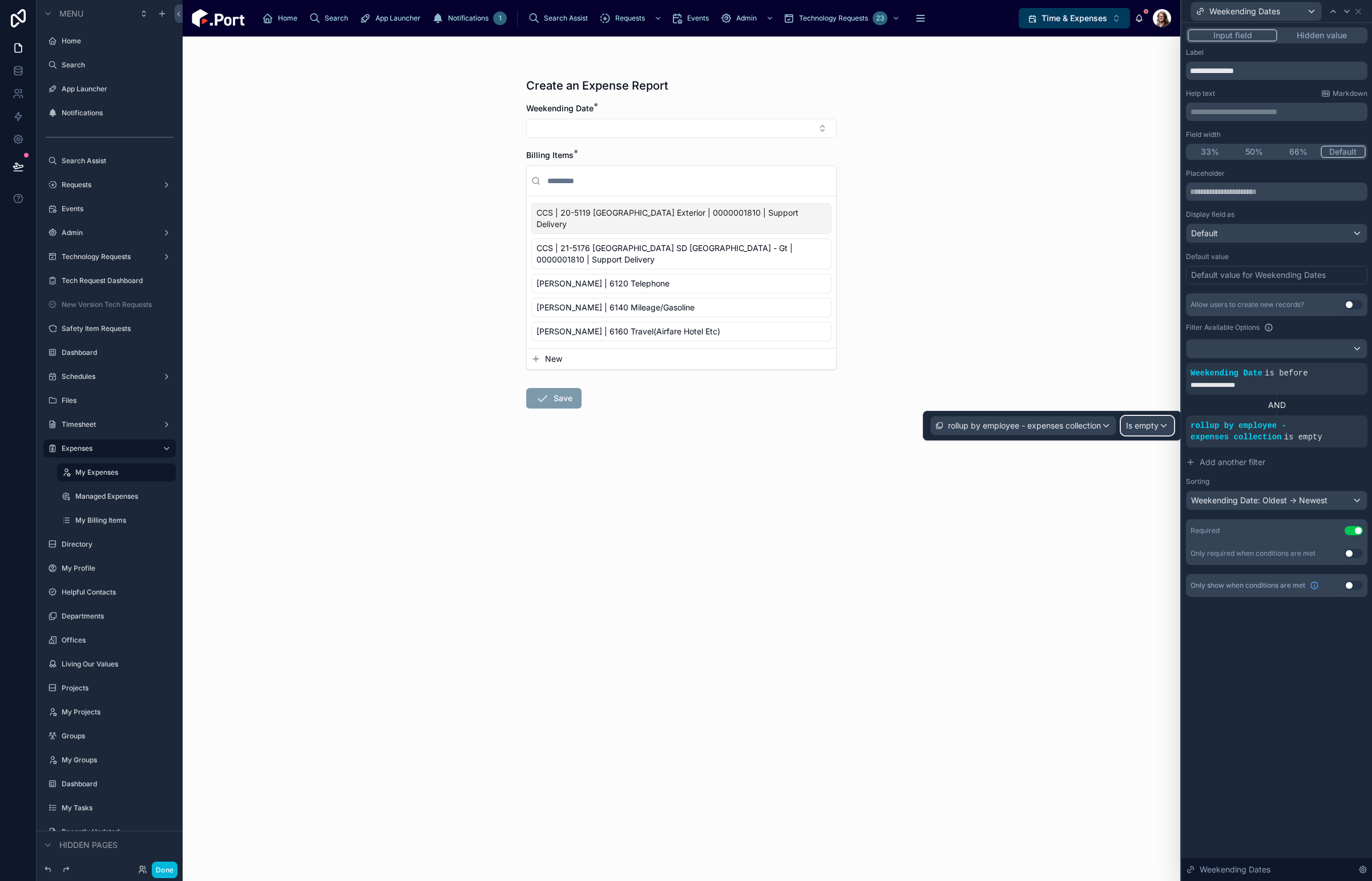
click at [1163, 425] on div "Is empty" at bounding box center [1147, 426] width 52 height 18
click at [1179, 551] on div "Is not one of" at bounding box center [1172, 552] width 84 height 14
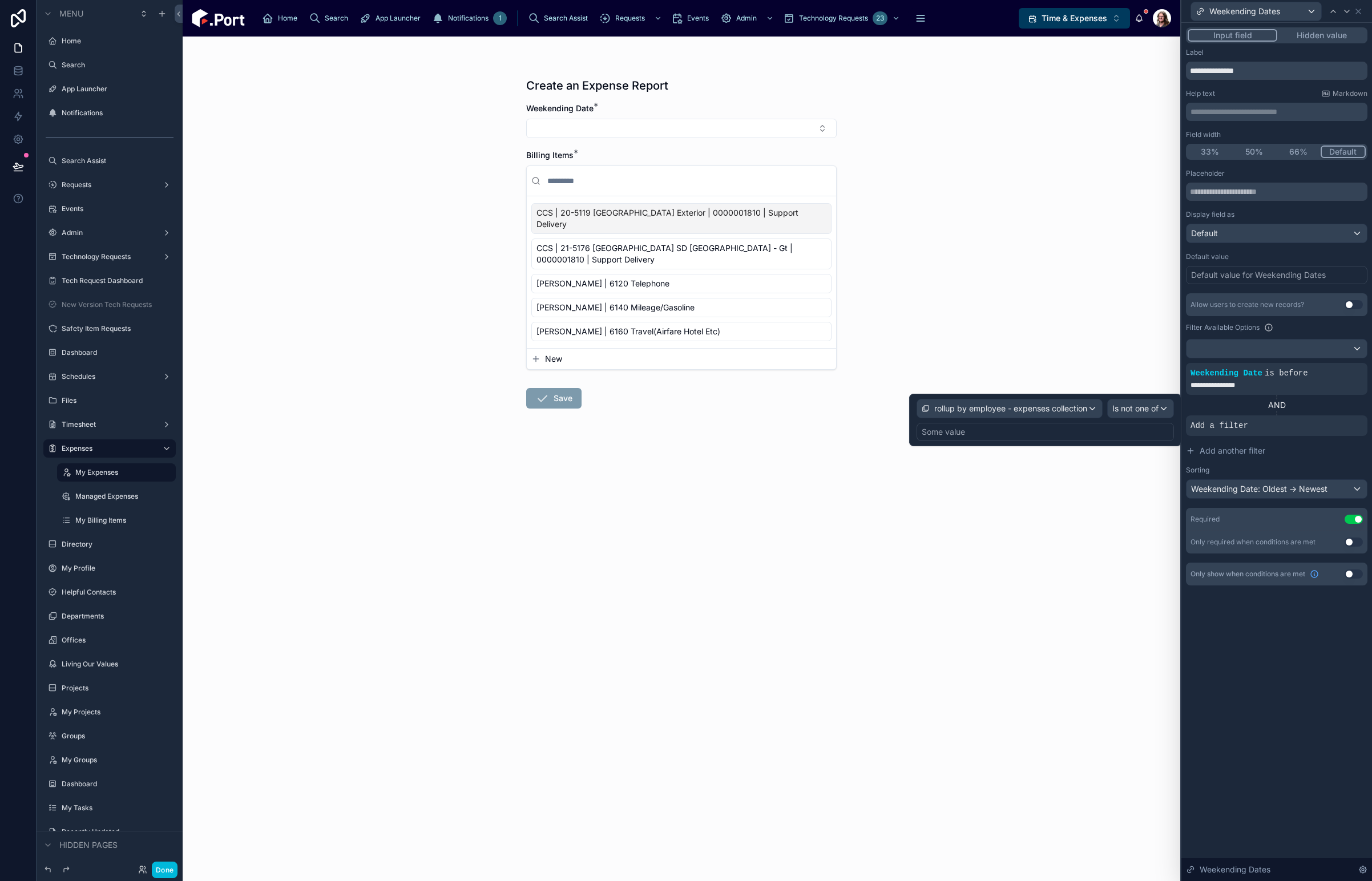
click at [1084, 437] on div "Some value" at bounding box center [1045, 432] width 257 height 18
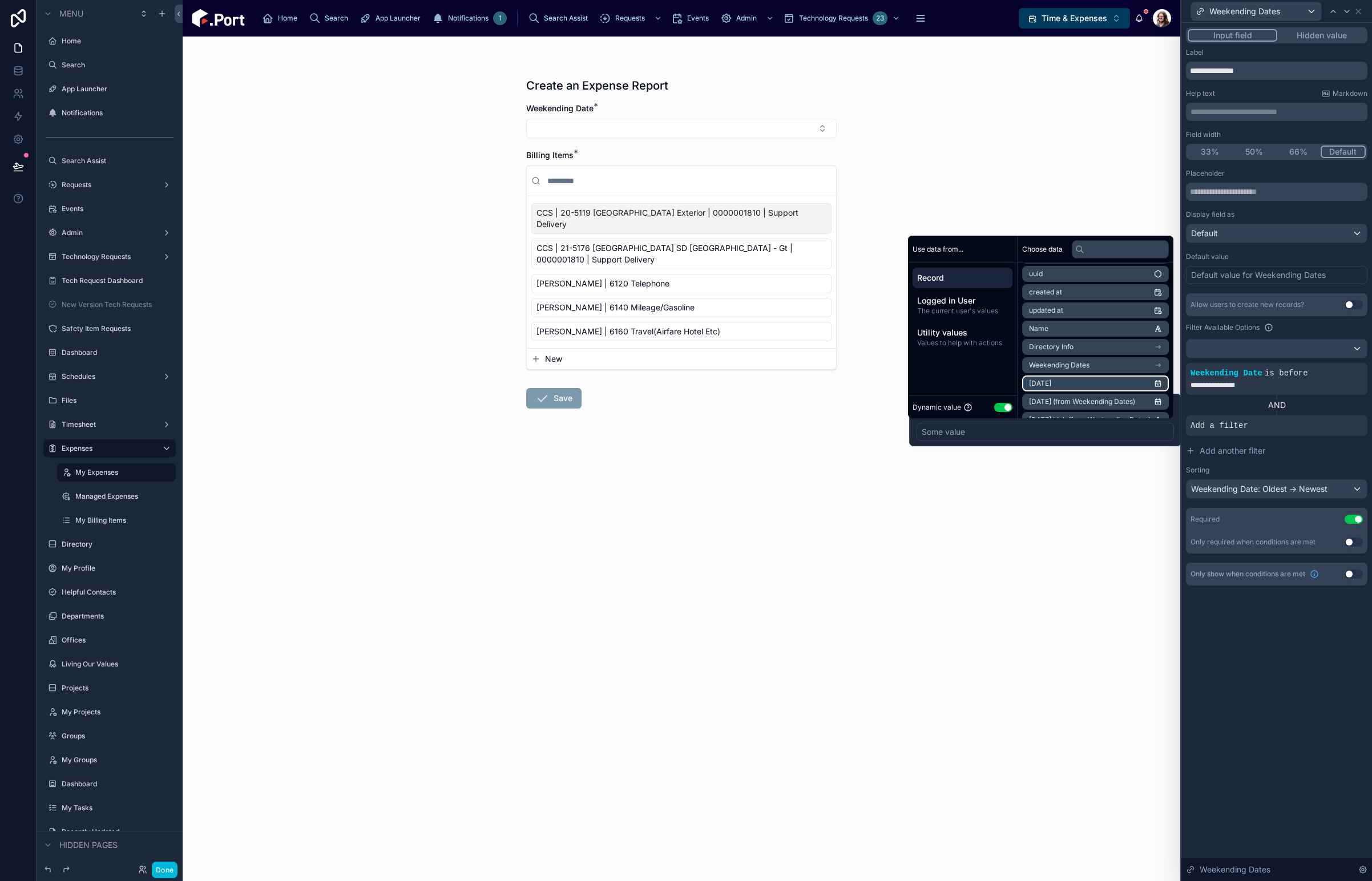
scroll to position [0, 0]
click at [1108, 277] on li "id" at bounding box center [1095, 275] width 147 height 16
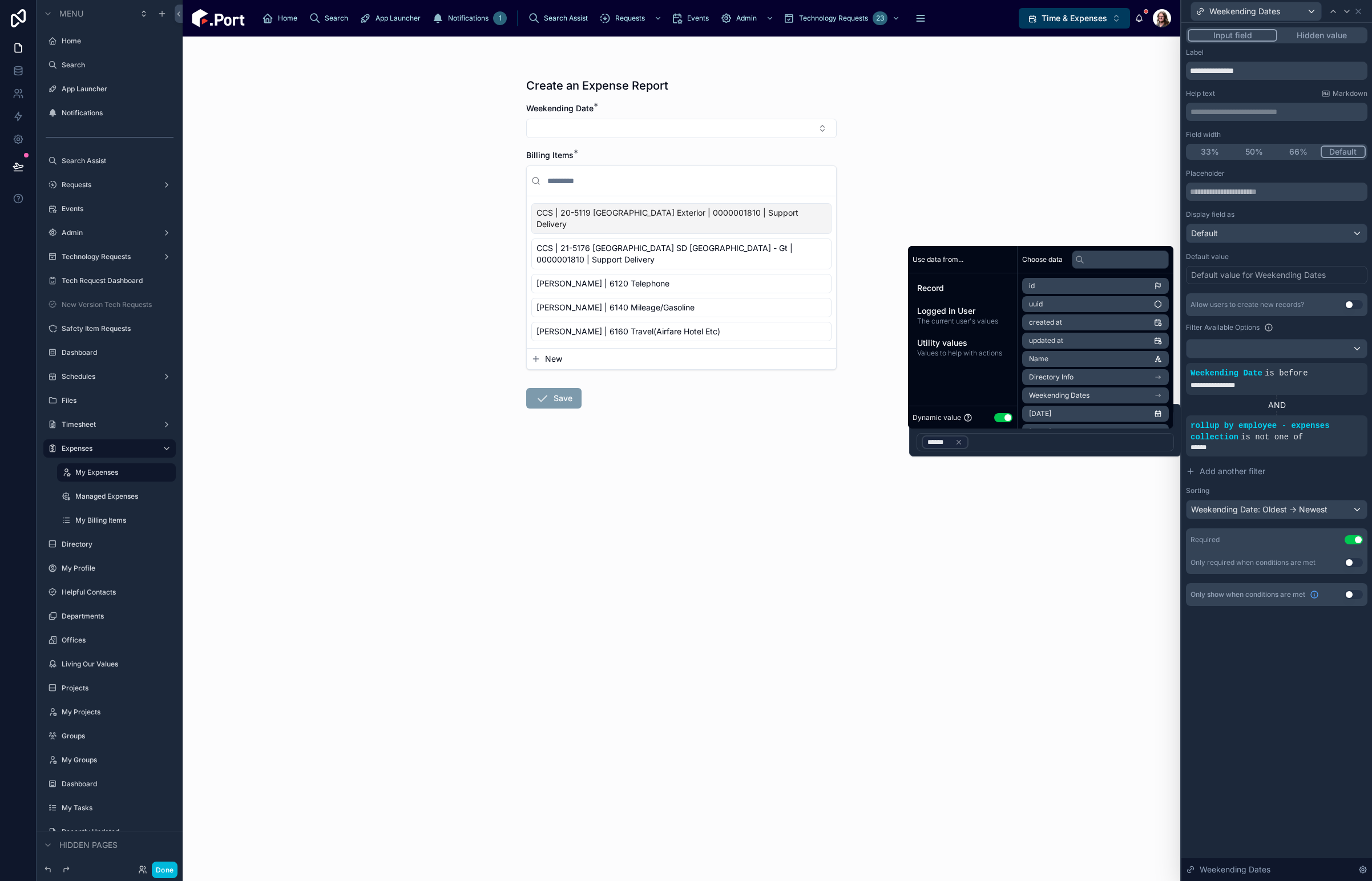
drag, startPoint x: 807, startPoint y: 449, endPoint x: 801, endPoint y: 259, distance: 190.1
click at [807, 446] on form "Weekending Date * Billing Items * CCS | 20-5119 [GEOGRAPHIC_DATA] Exterior | 00…" at bounding box center [681, 292] width 310 height 379
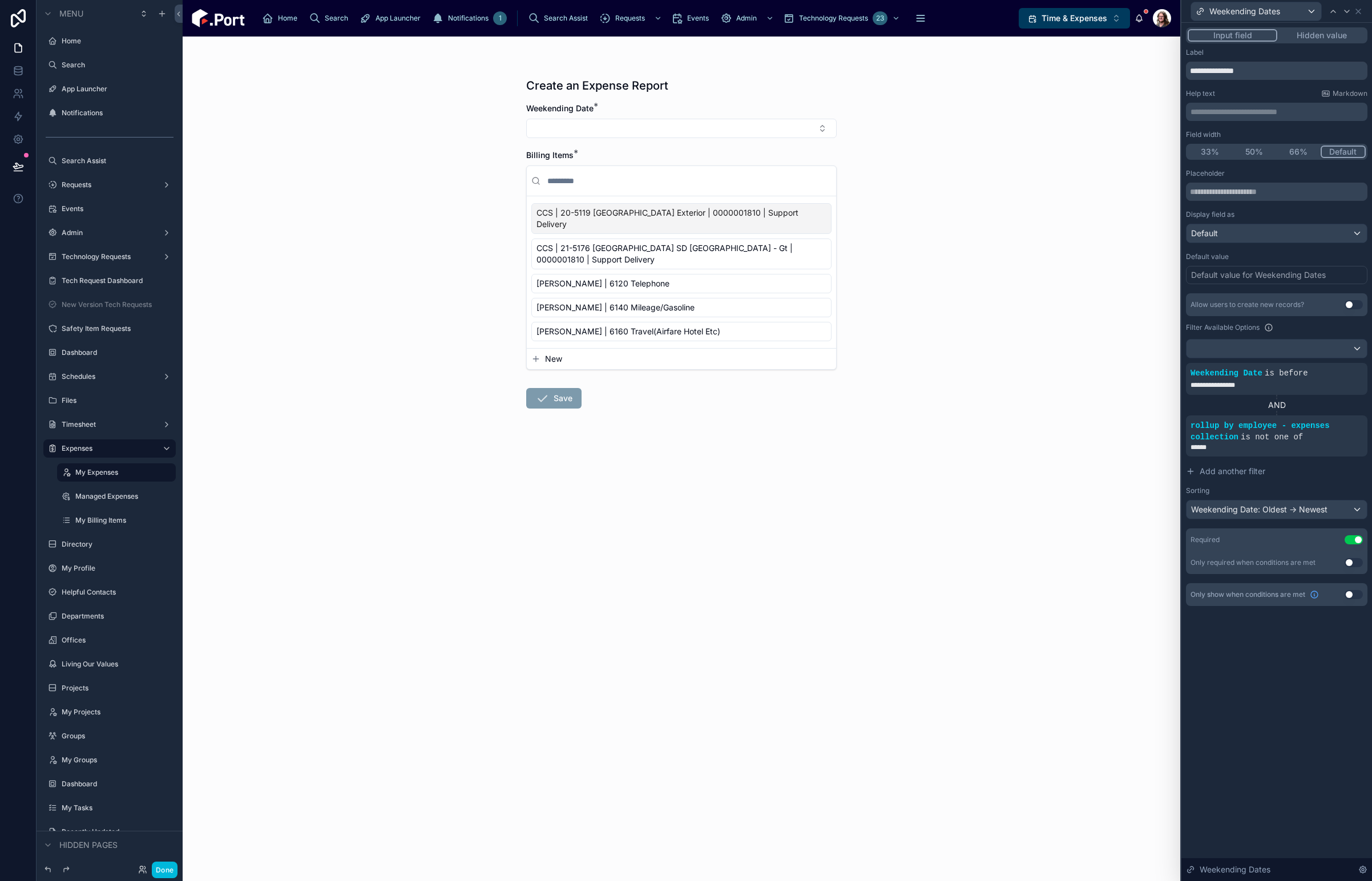
click at [799, 124] on button "Select Button" at bounding box center [681, 129] width 310 height 19
click at [0, 0] on icon at bounding box center [0, 0] width 0 height 0
click at [1243, 473] on span "Add another filter" at bounding box center [1232, 471] width 65 height 11
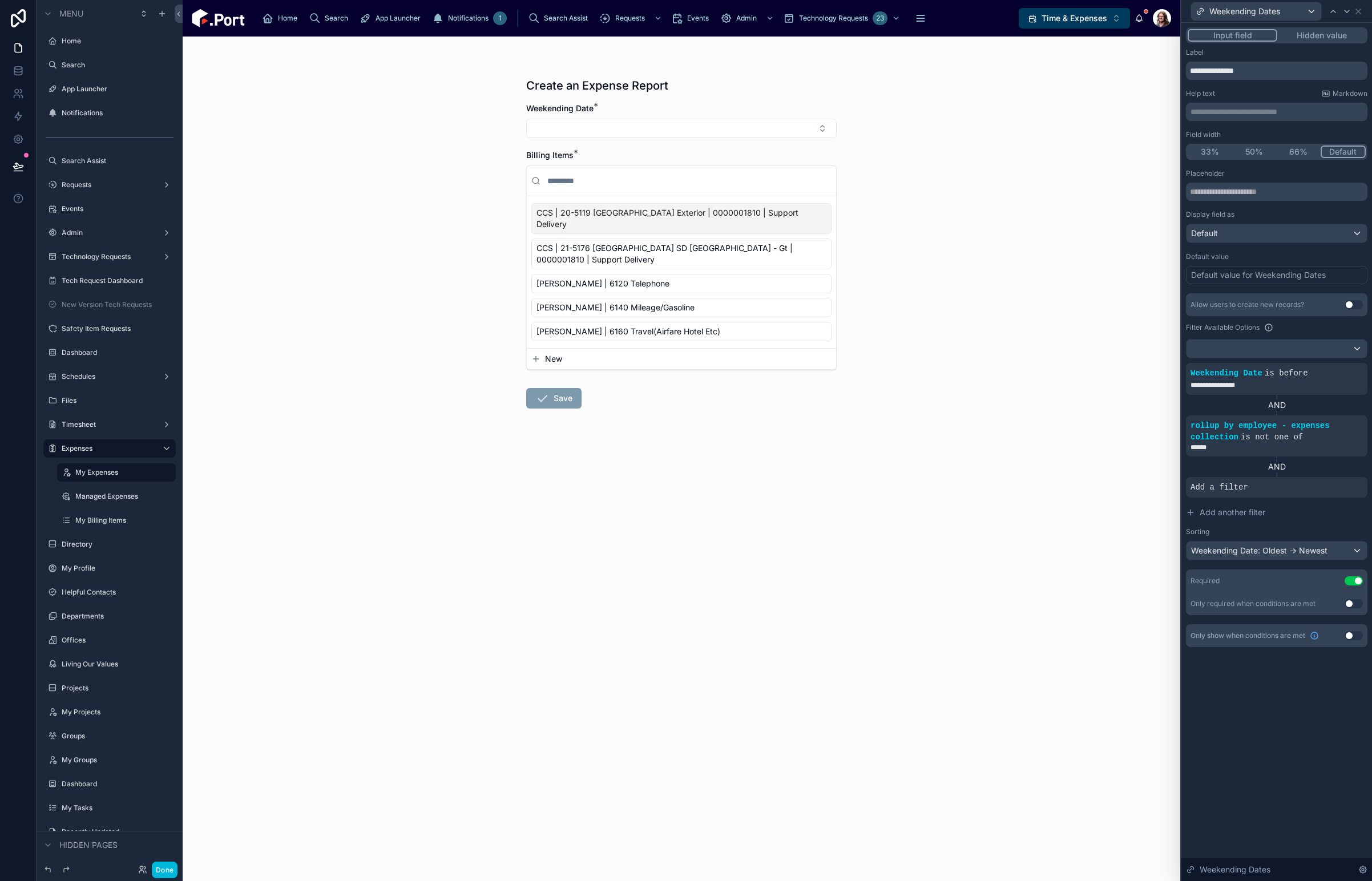
click at [0, 0] on icon at bounding box center [0, 0] width 0 height 0
click at [1094, 469] on span "Select a field" at bounding box center [1070, 470] width 49 height 10
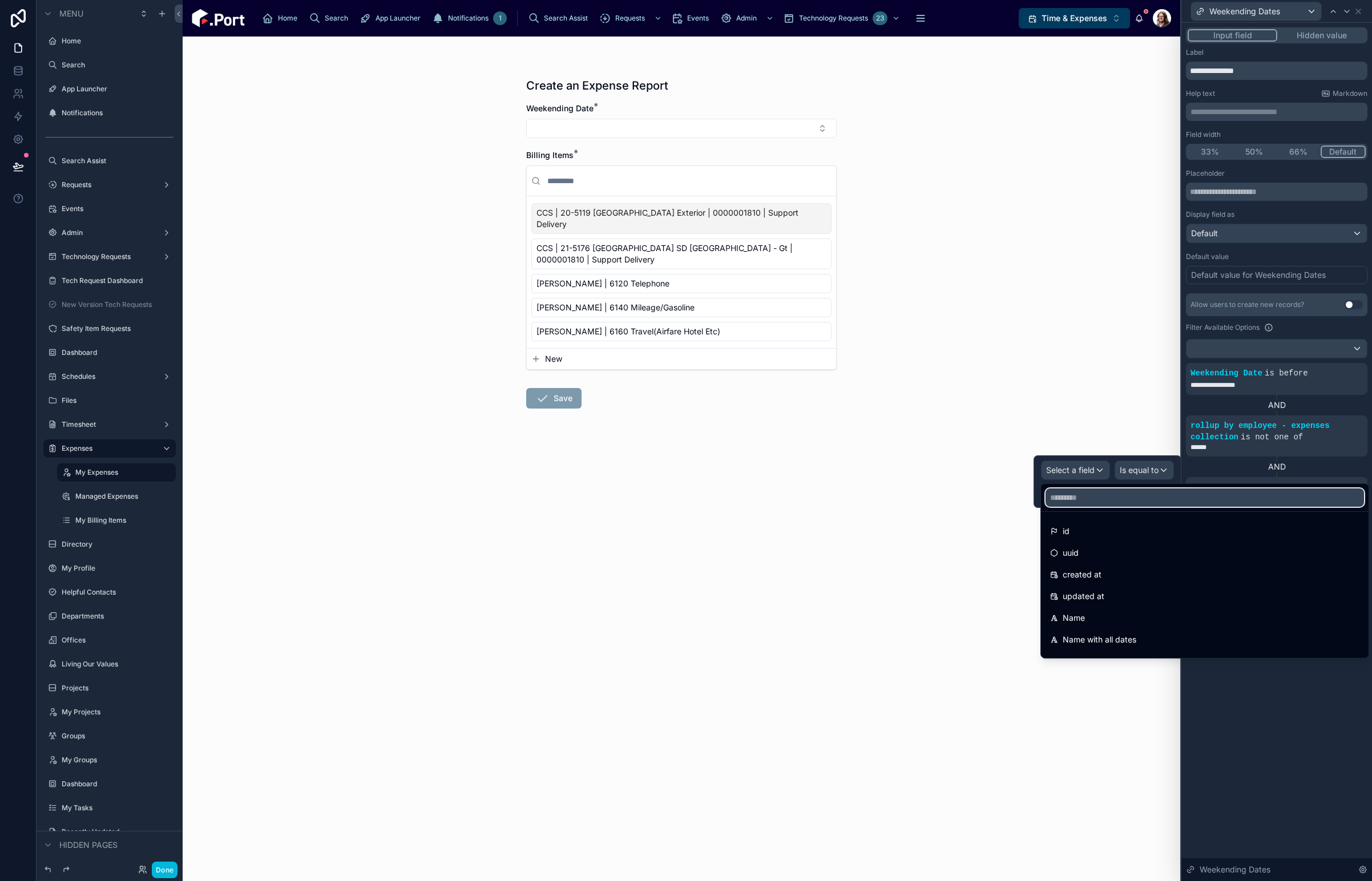
click at [1100, 501] on input "text" at bounding box center [1204, 498] width 318 height 18
type input "***"
click at [1114, 533] on span "Weekending Date" at bounding box center [1096, 531] width 67 height 14
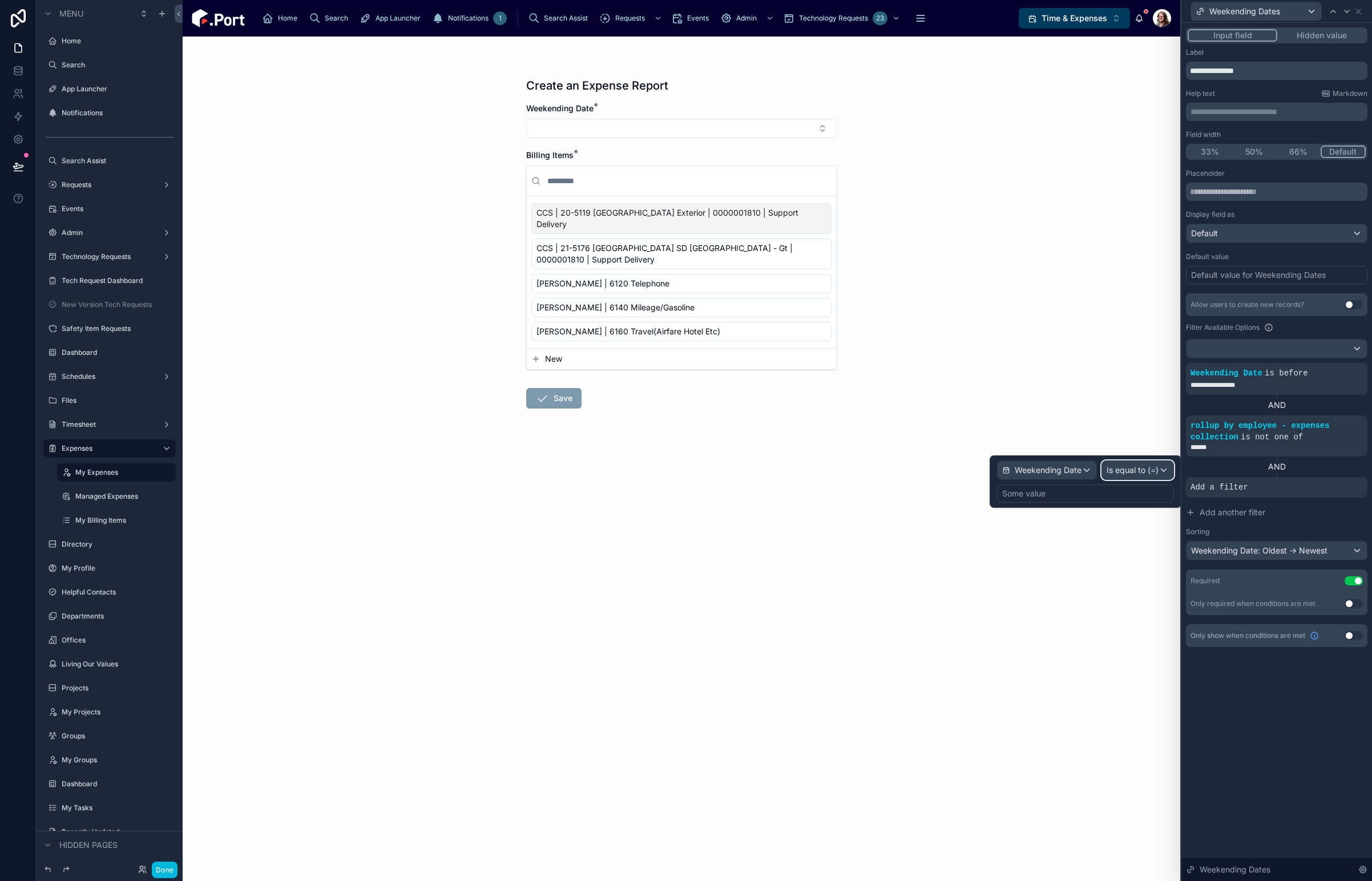
click at [1143, 471] on span "Is equal to (=)" at bounding box center [1132, 470] width 52 height 11
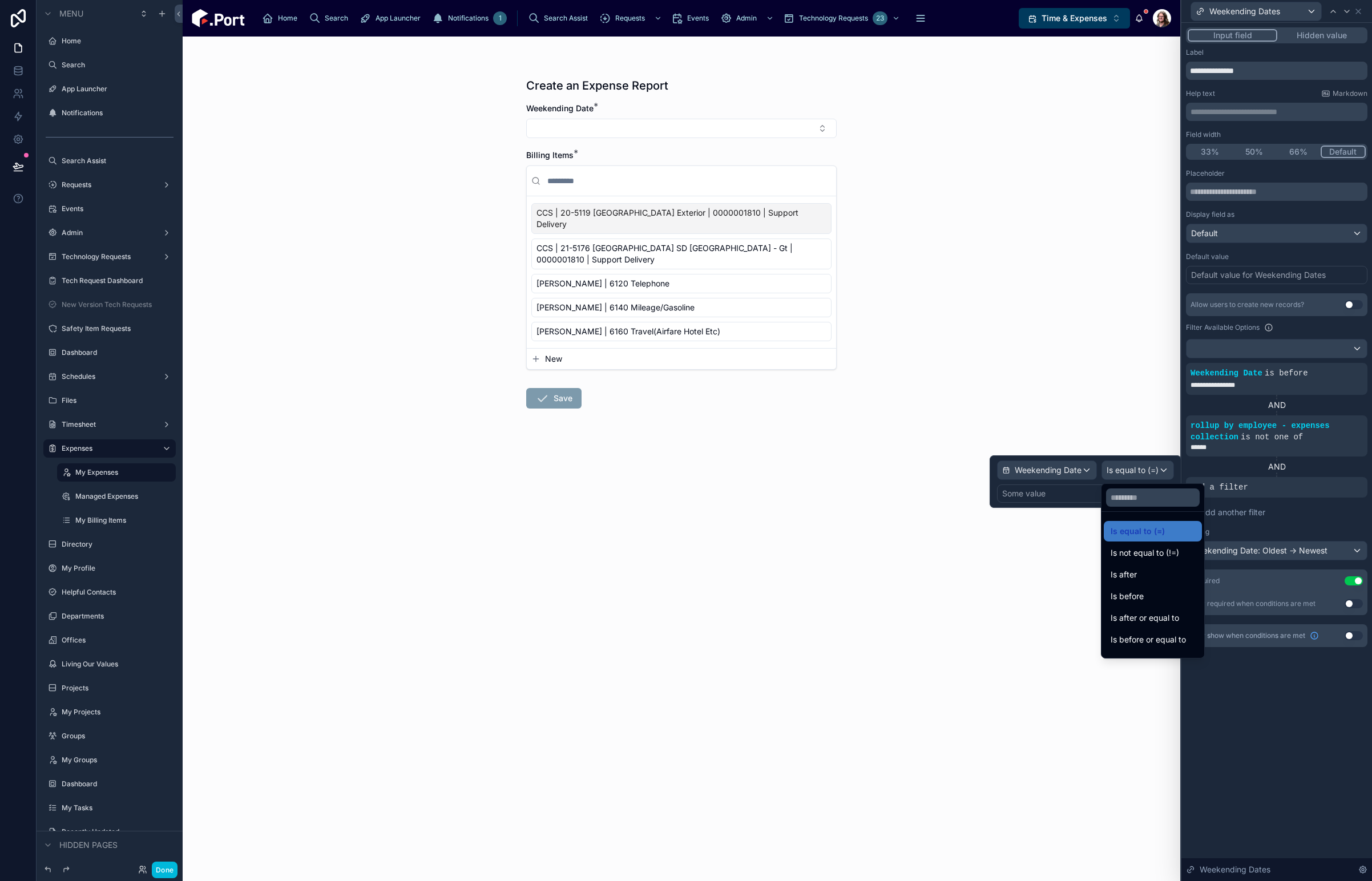
click at [1155, 575] on div "Is after" at bounding box center [1152, 575] width 84 height 14
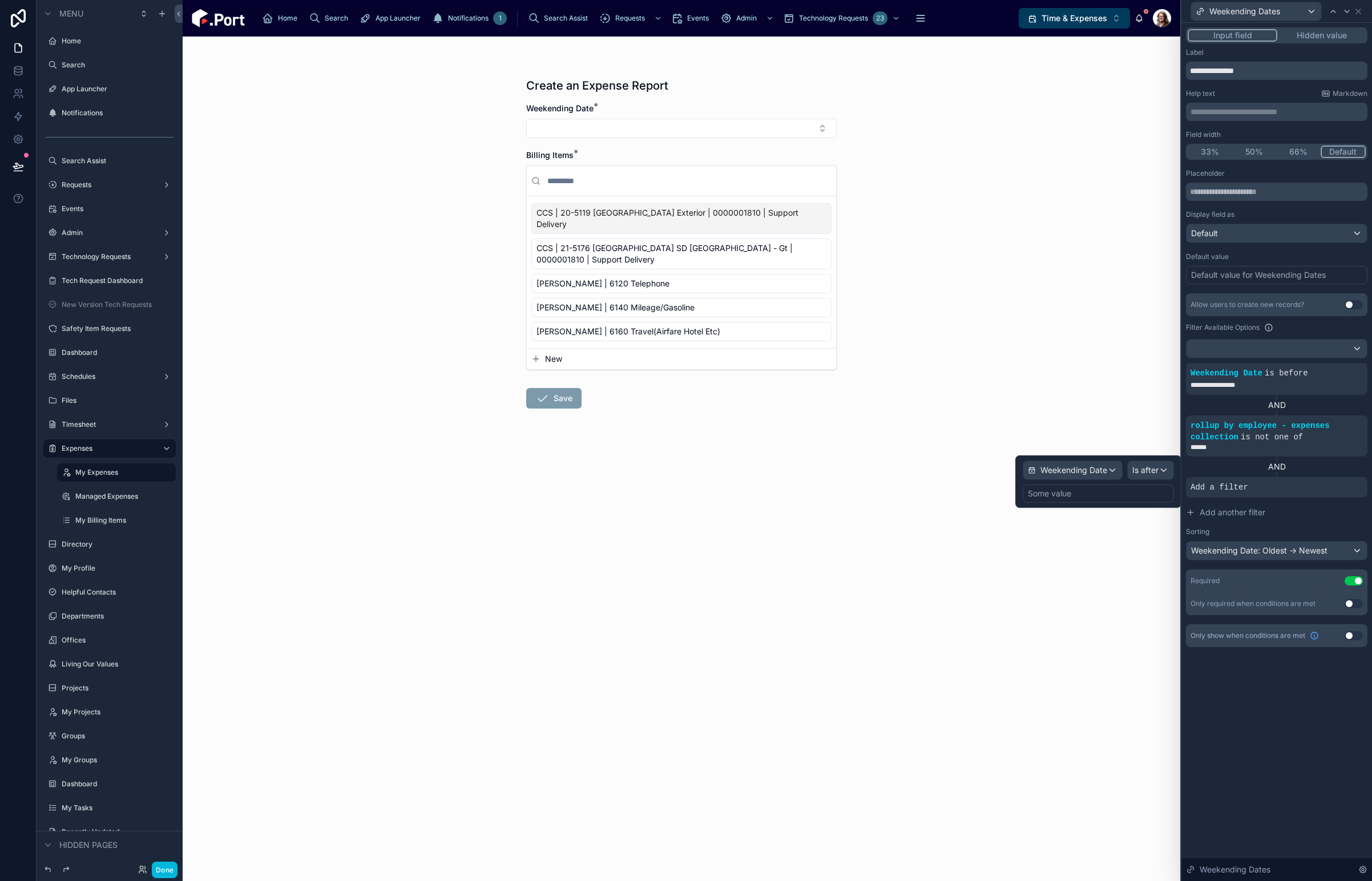
click at [1102, 500] on div "Some value" at bounding box center [1098, 494] width 151 height 18
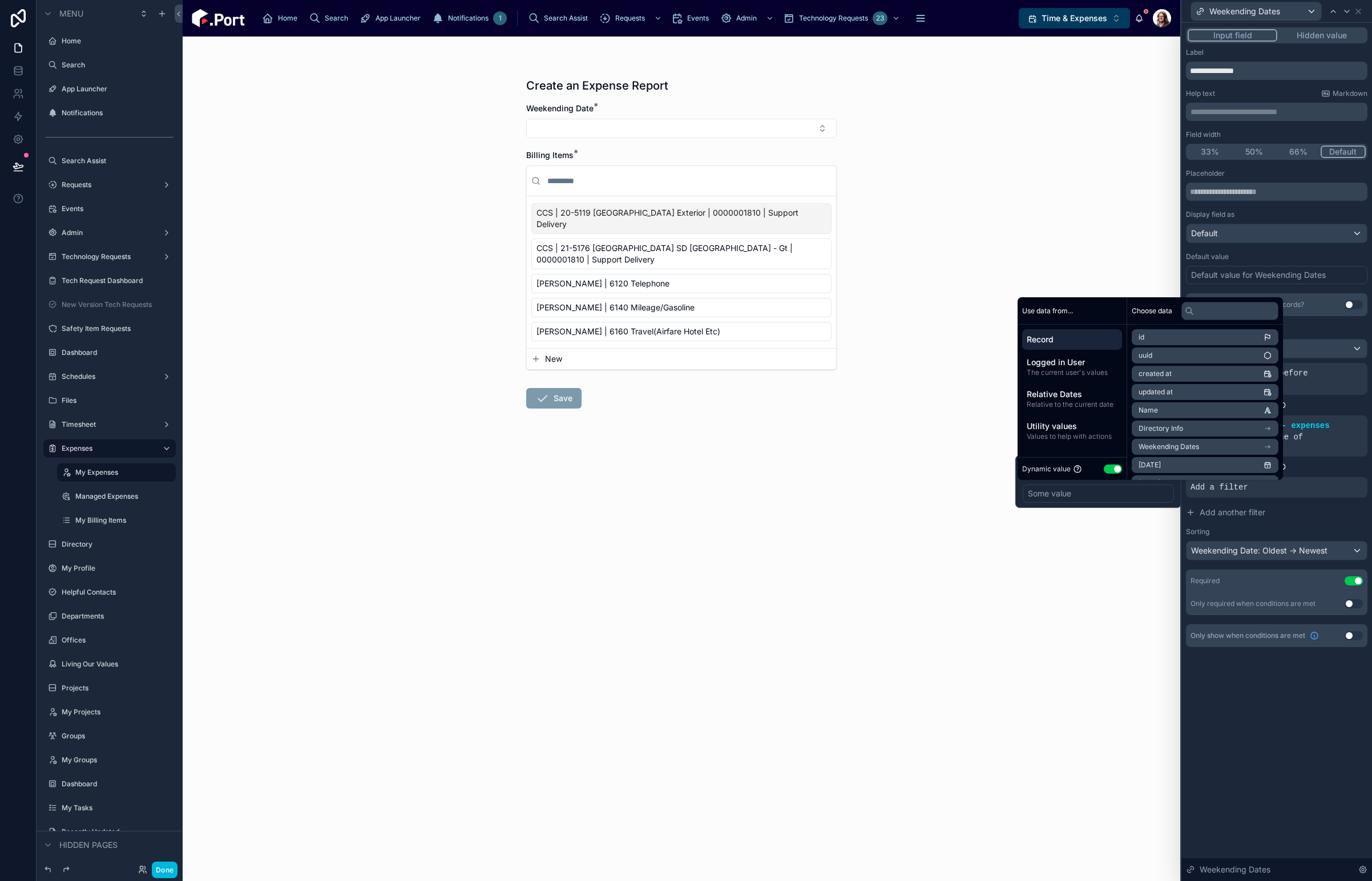
click at [1067, 395] on span "Relative Dates" at bounding box center [1072, 394] width 90 height 11
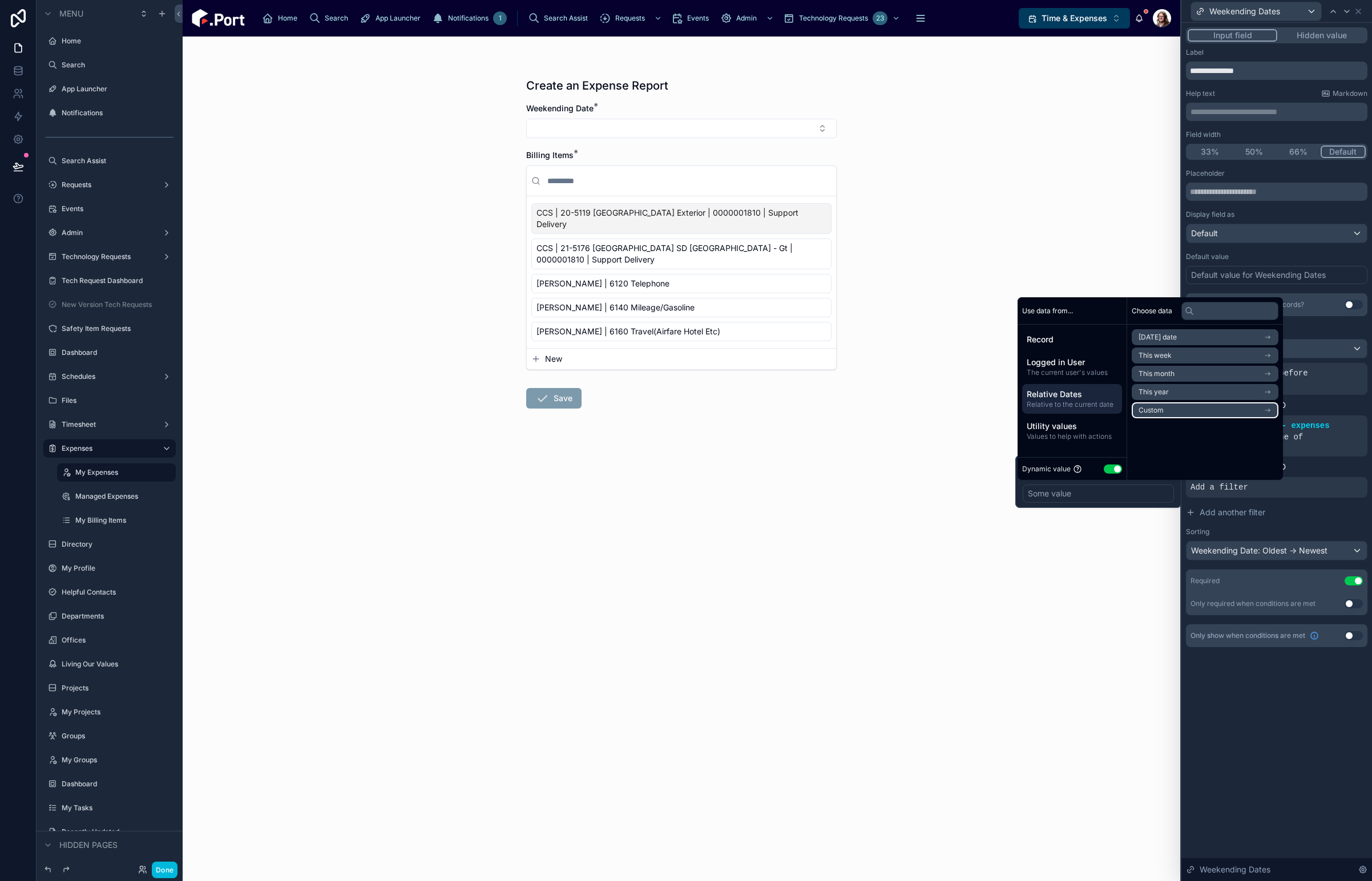
click at [1183, 414] on li "Custom" at bounding box center [1204, 410] width 147 height 16
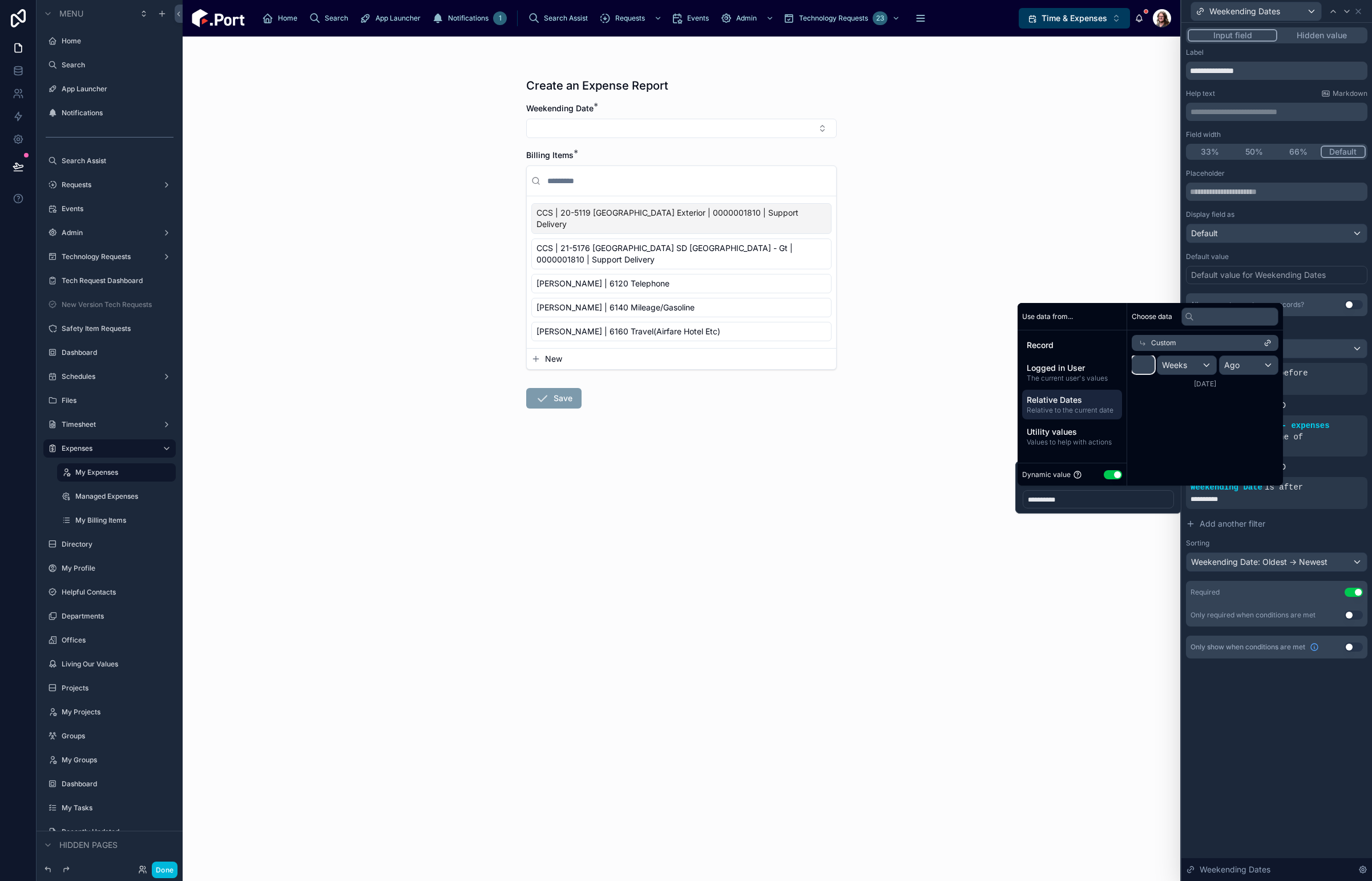
click at [1140, 368] on input "*" at bounding box center [1143, 364] width 23 height 18
type input "*"
click at [1069, 593] on div "Create an Expense Report Weekending Date * Billing Items * CCS | 20-5119 [GEOGR…" at bounding box center [681, 459] width 998 height 845
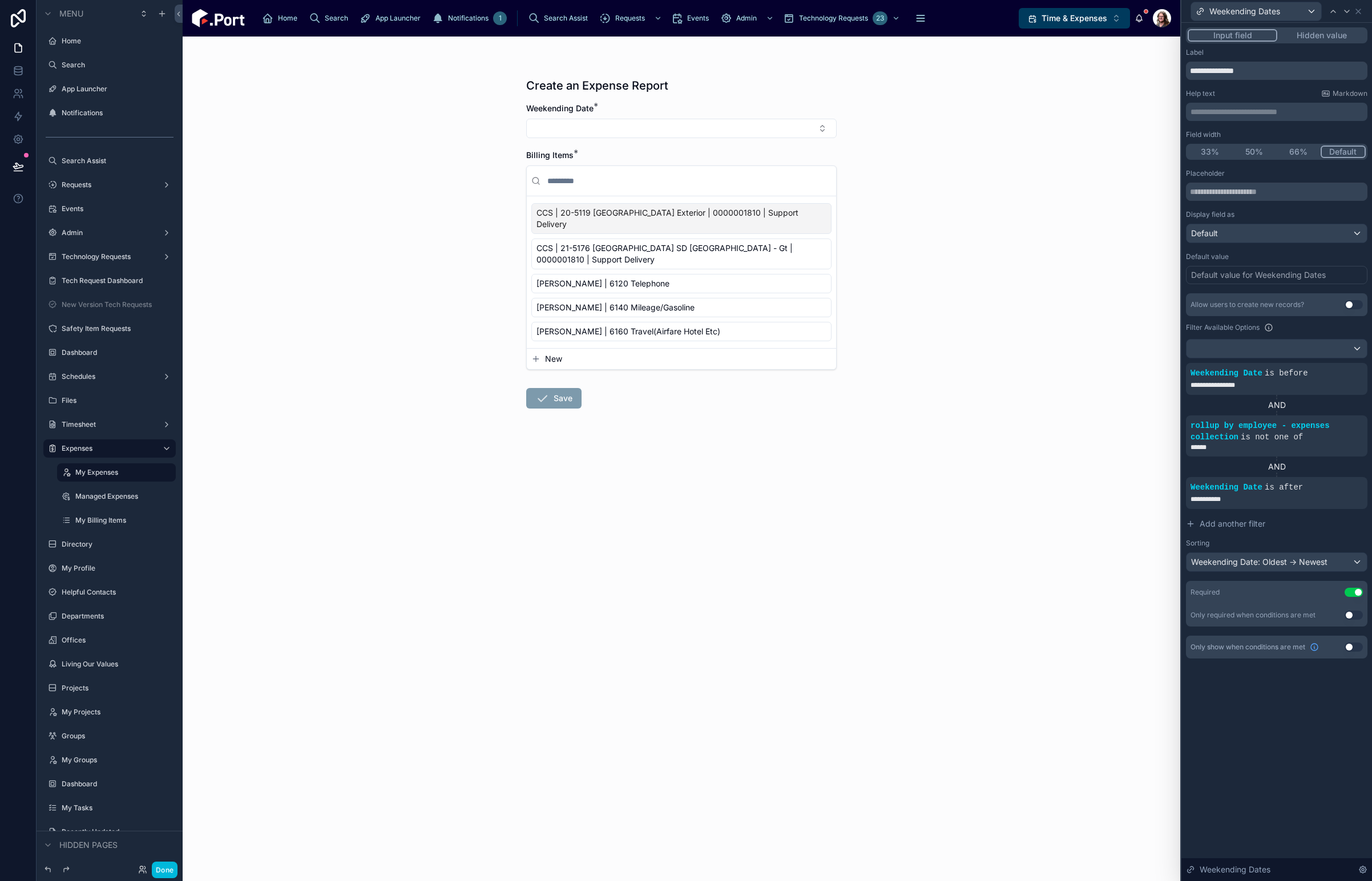
click at [672, 132] on button "Select Button" at bounding box center [681, 129] width 310 height 19
click at [746, 129] on button "Select Button" at bounding box center [681, 129] width 310 height 19
click at [664, 174] on span "[DATE] to [DATE]" at bounding box center [638, 173] width 65 height 11
click at [613, 280] on span "[PERSON_NAME] | 6120 Telephone" at bounding box center [602, 286] width 133 height 11
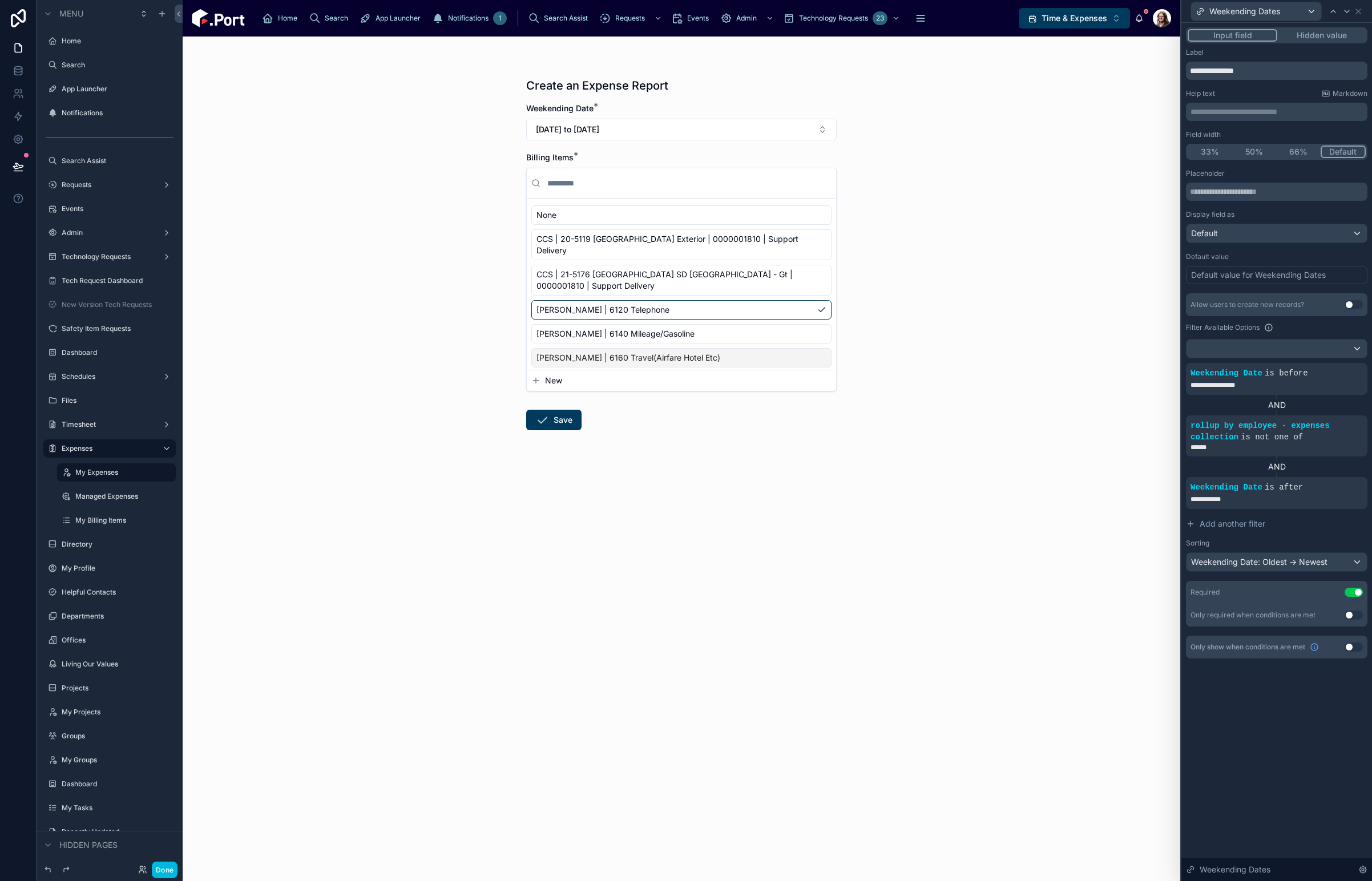
click at [552, 417] on button "Save" at bounding box center [554, 420] width 56 height 21
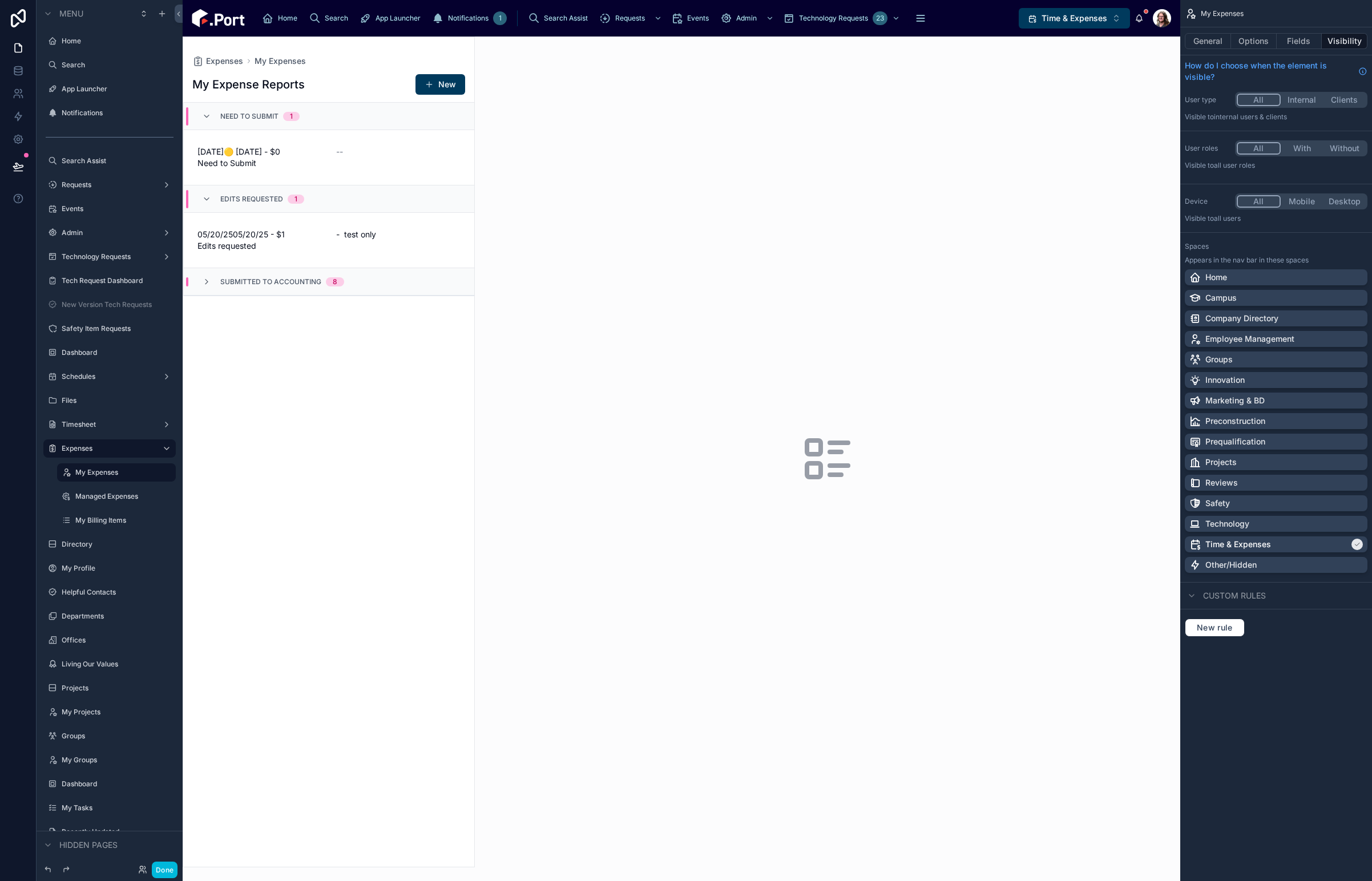
click at [433, 90] on button "New" at bounding box center [439, 85] width 49 height 21
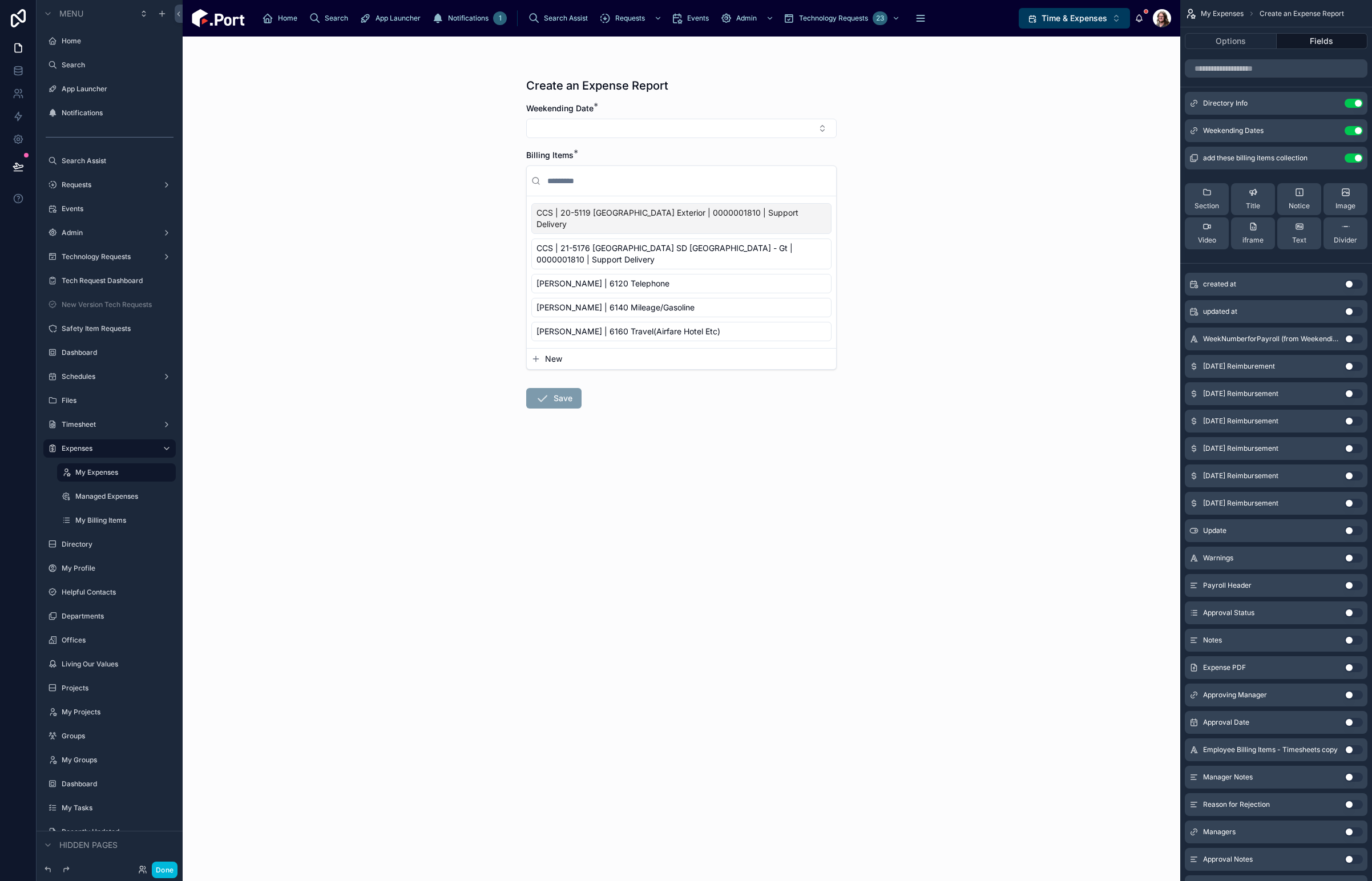
click at [631, 124] on button "Select Button" at bounding box center [681, 129] width 310 height 19
click at [631, 124] on button "Select Button" at bounding box center [681, 129] width 310 height 19
click at [693, 130] on button "Select Button" at bounding box center [681, 129] width 310 height 19
click at [627, 173] on span "[DATE] to [DATE]" at bounding box center [638, 173] width 65 height 11
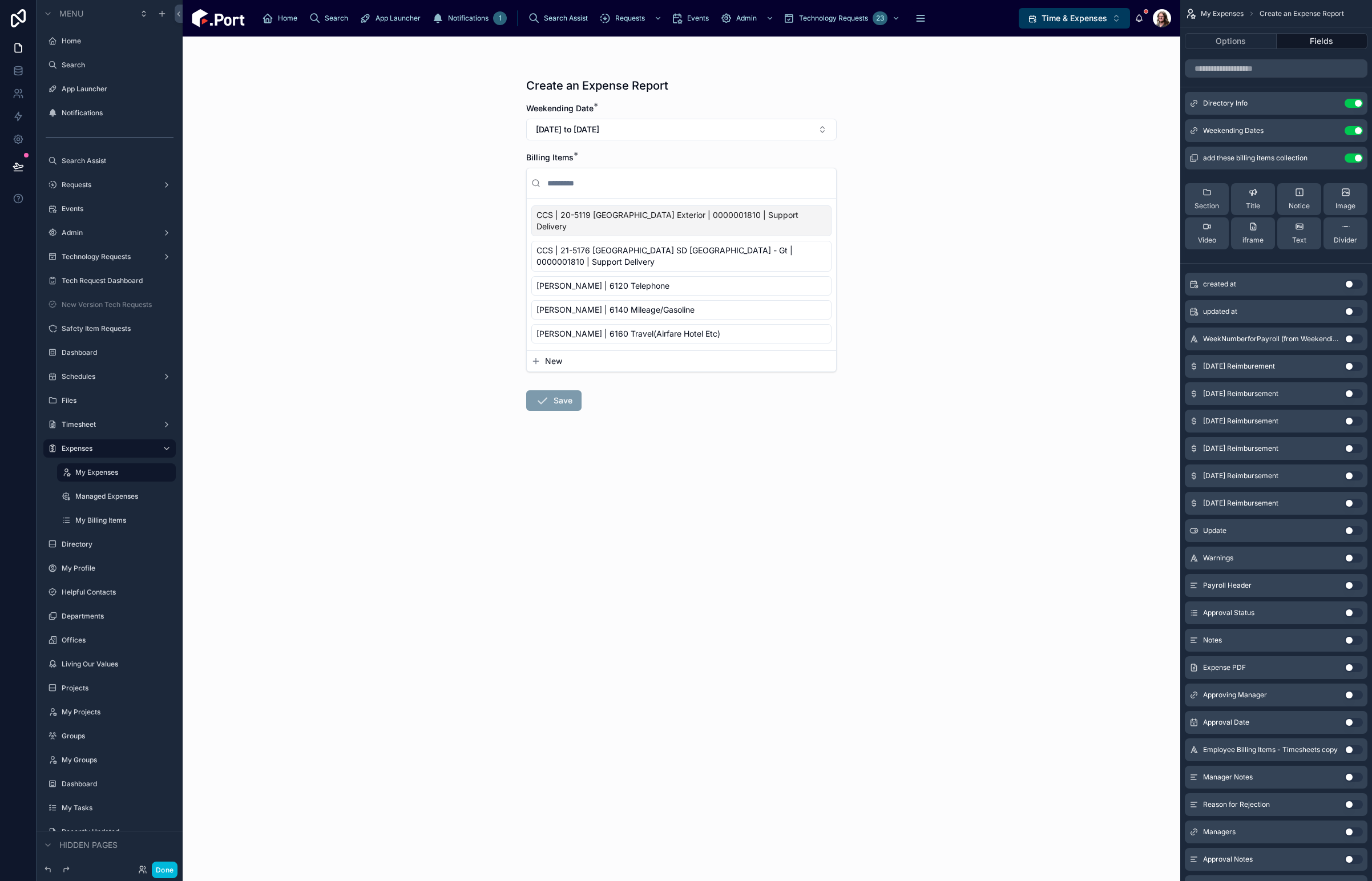
click at [653, 132] on button "[DATE] to [DATE]" at bounding box center [681, 129] width 310 height 22
click at [1018, 223] on div "Create an Expense Report Weekending Date * [DATE] to [DATE] Billing Items * CCS…" at bounding box center [681, 459] width 998 height 845
click at [0, 0] on icon "scrollable content" at bounding box center [0, 0] width 0 height 0
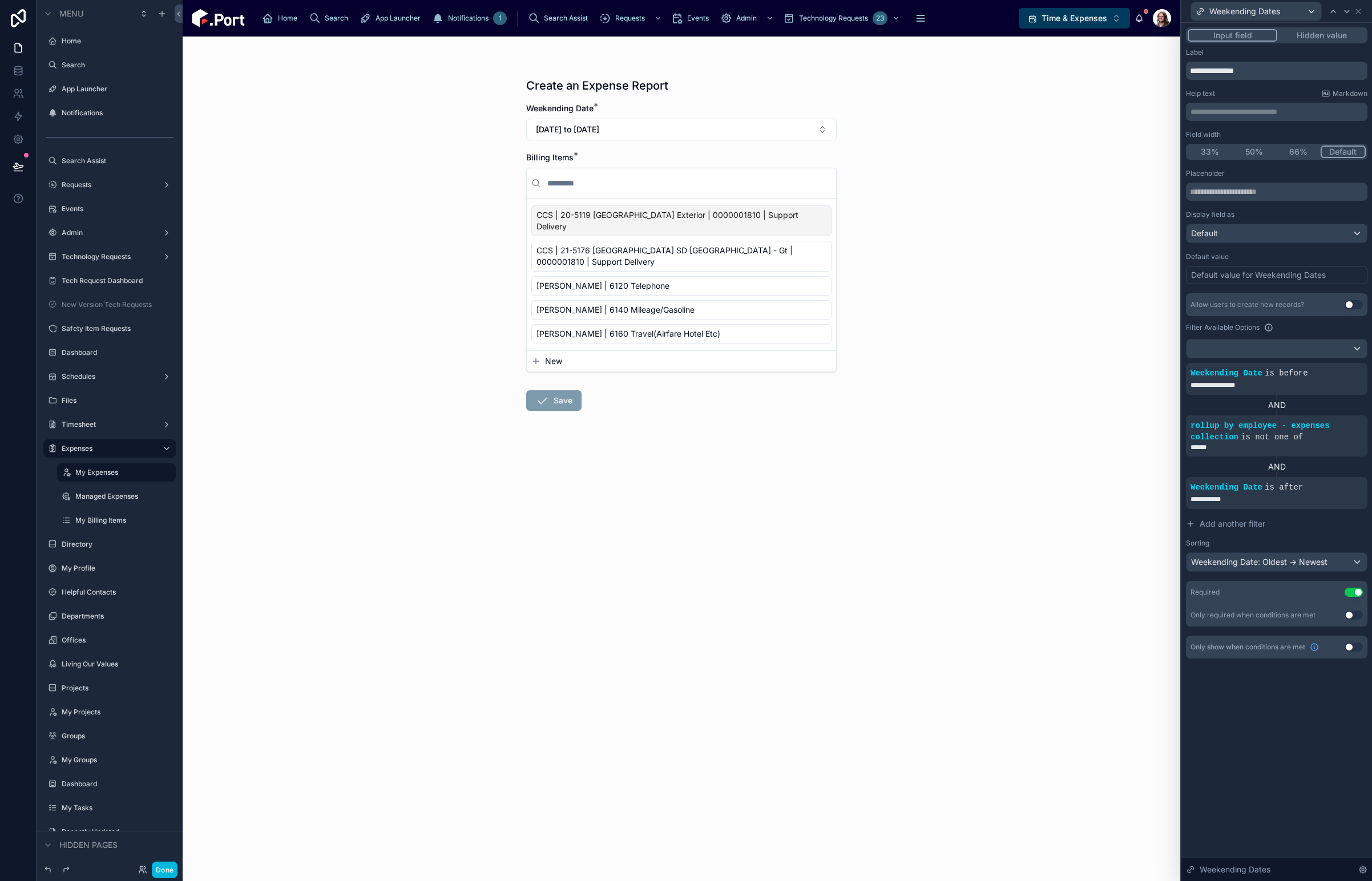
click at [0, 0] on icon at bounding box center [0, 0] width 0 height 0
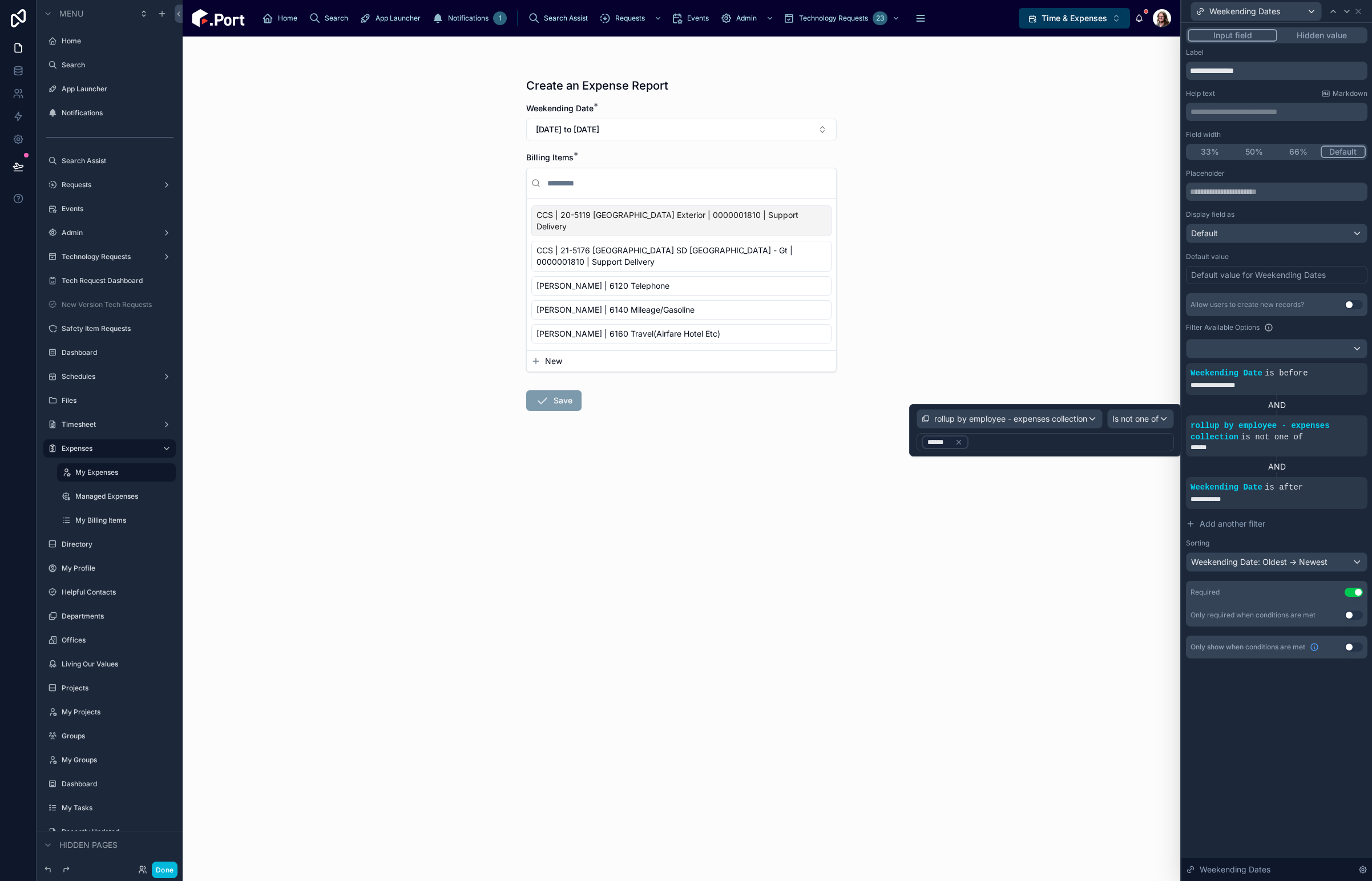
click at [959, 446] on div "******" at bounding box center [945, 442] width 35 height 9
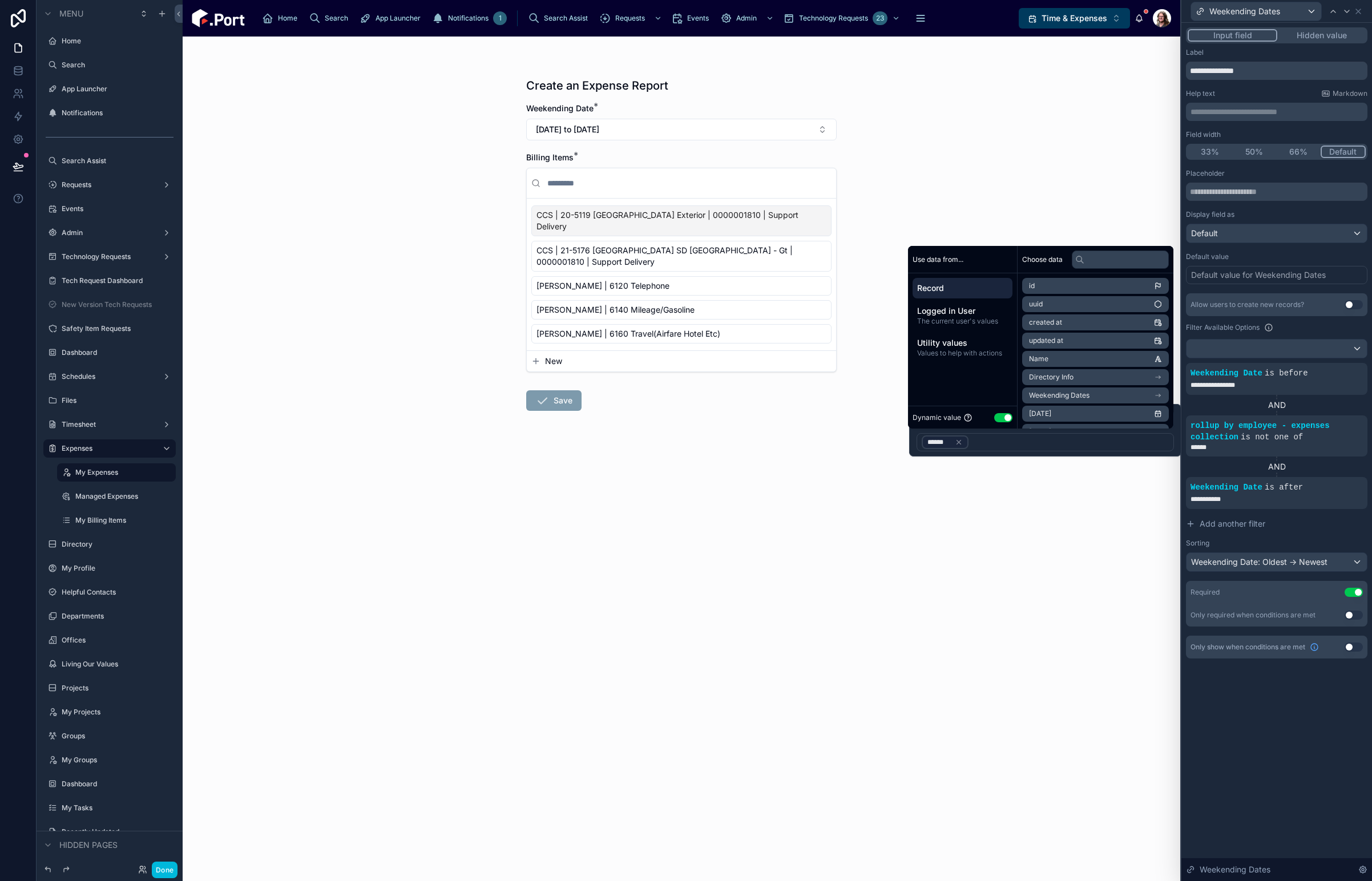
drag, startPoint x: 1033, startPoint y: 125, endPoint x: 858, endPoint y: 99, distance: 176.9
click at [1030, 125] on div "Create an Expense Report Weekending Date * [DATE] to [DATE] Billing Items * CCS…" at bounding box center [681, 459] width 998 height 845
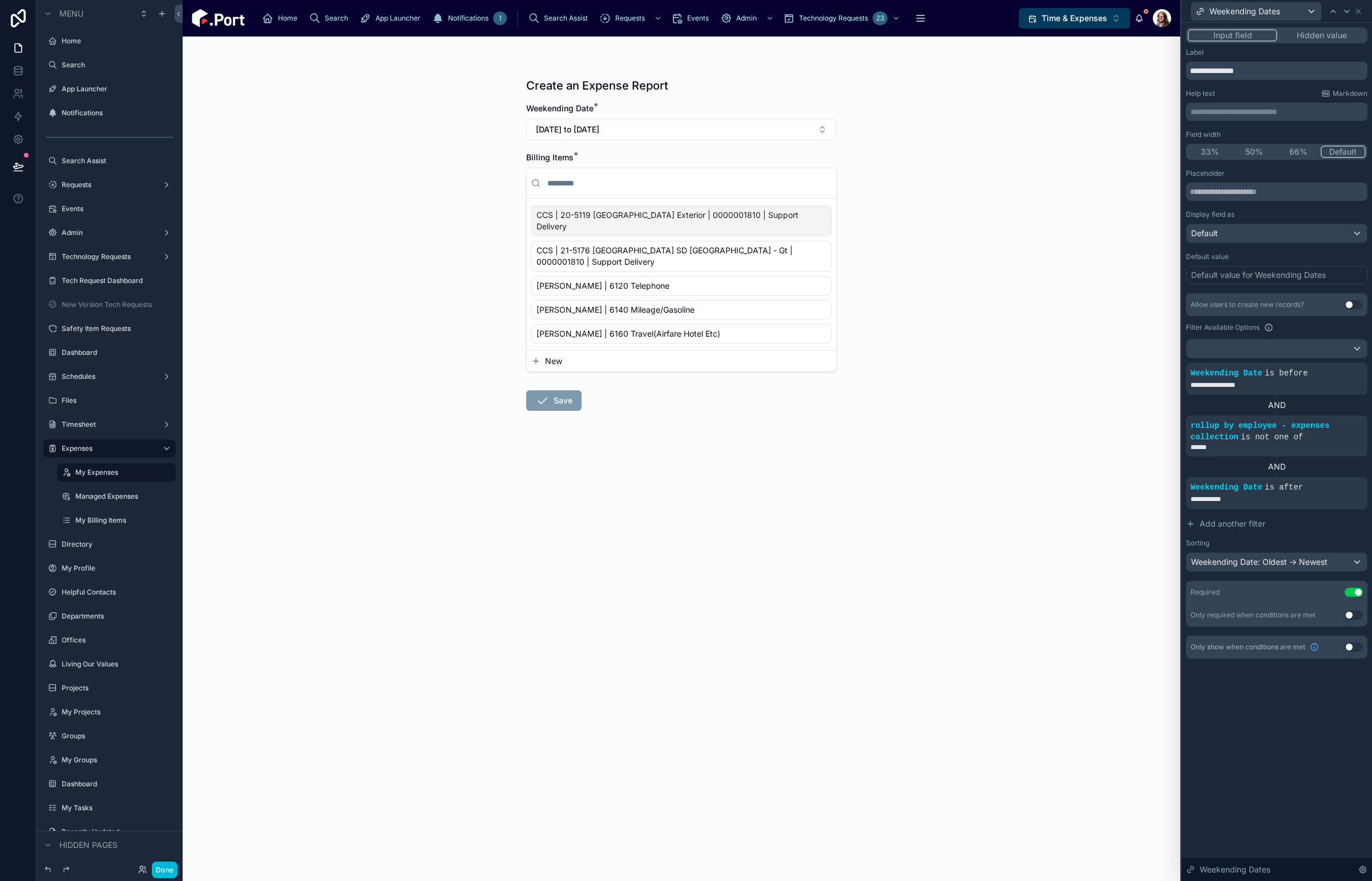
click at [81, 429] on div "Timesheet" at bounding box center [110, 424] width 96 height 9
click at [82, 424] on label "Timesheet" at bounding box center [107, 424] width 91 height 9
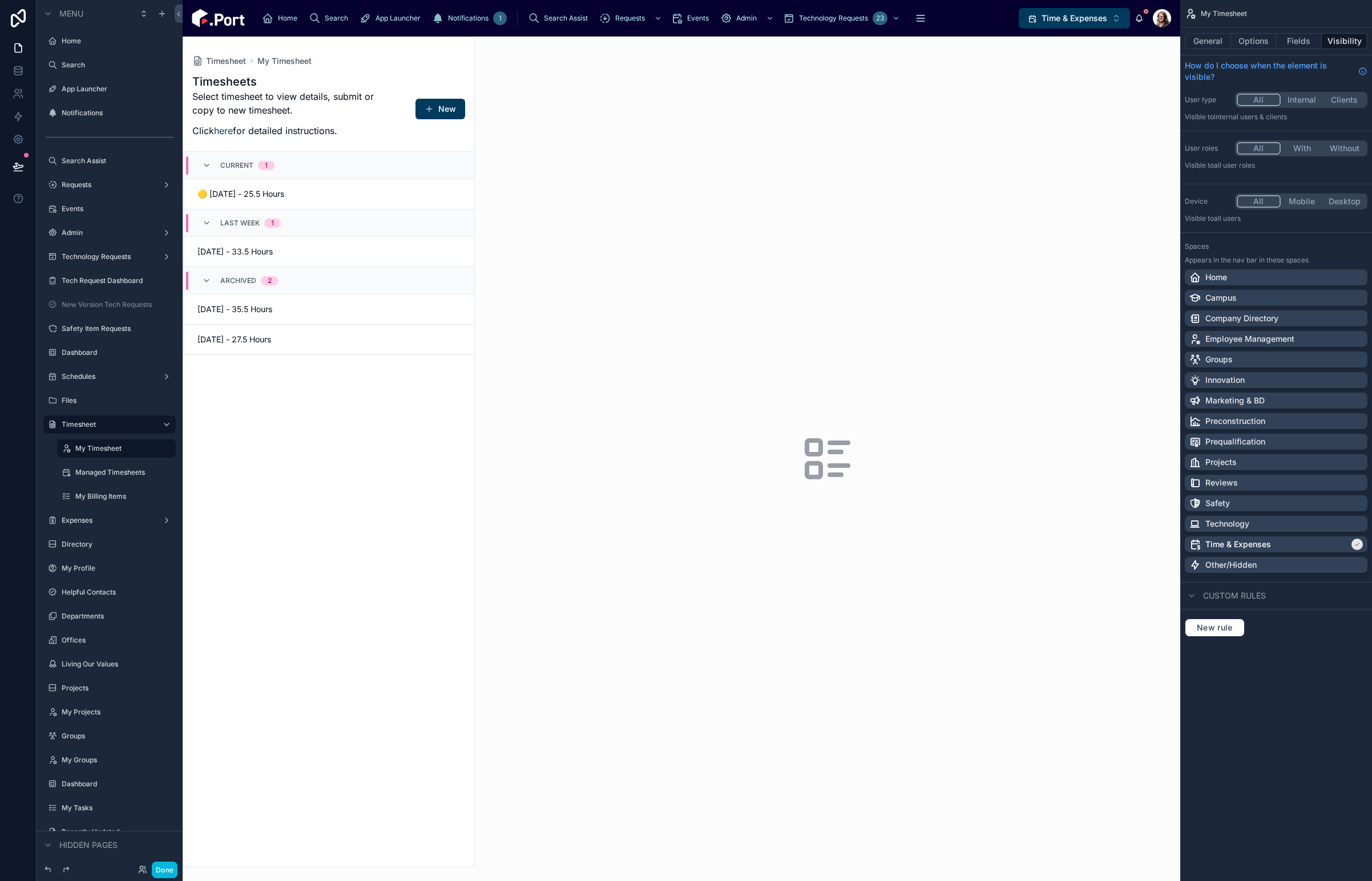
click at [445, 106] on button "New" at bounding box center [439, 109] width 49 height 21
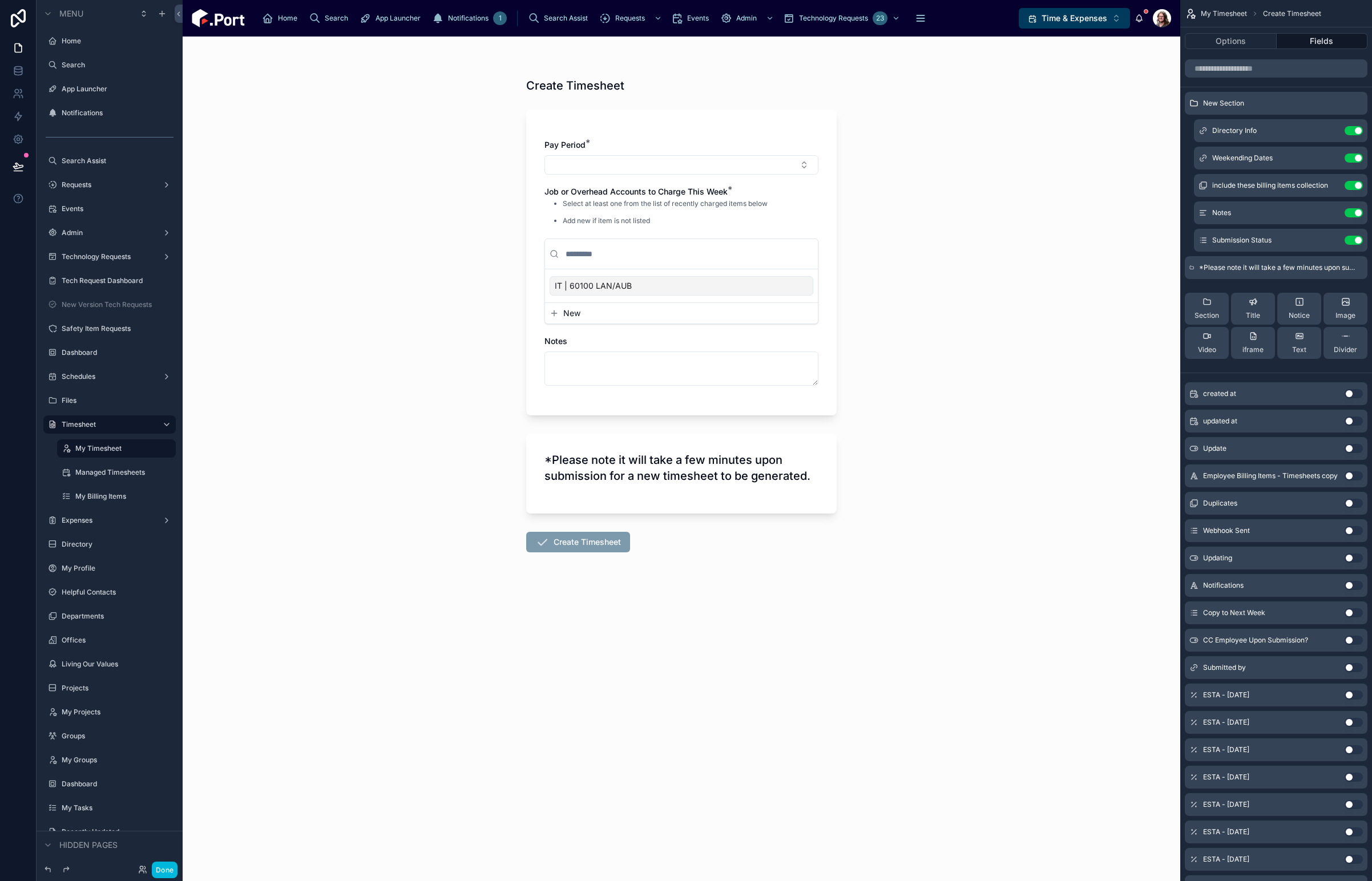
click at [0, 0] on icon "scrollable content" at bounding box center [0, 0] width 0 height 0
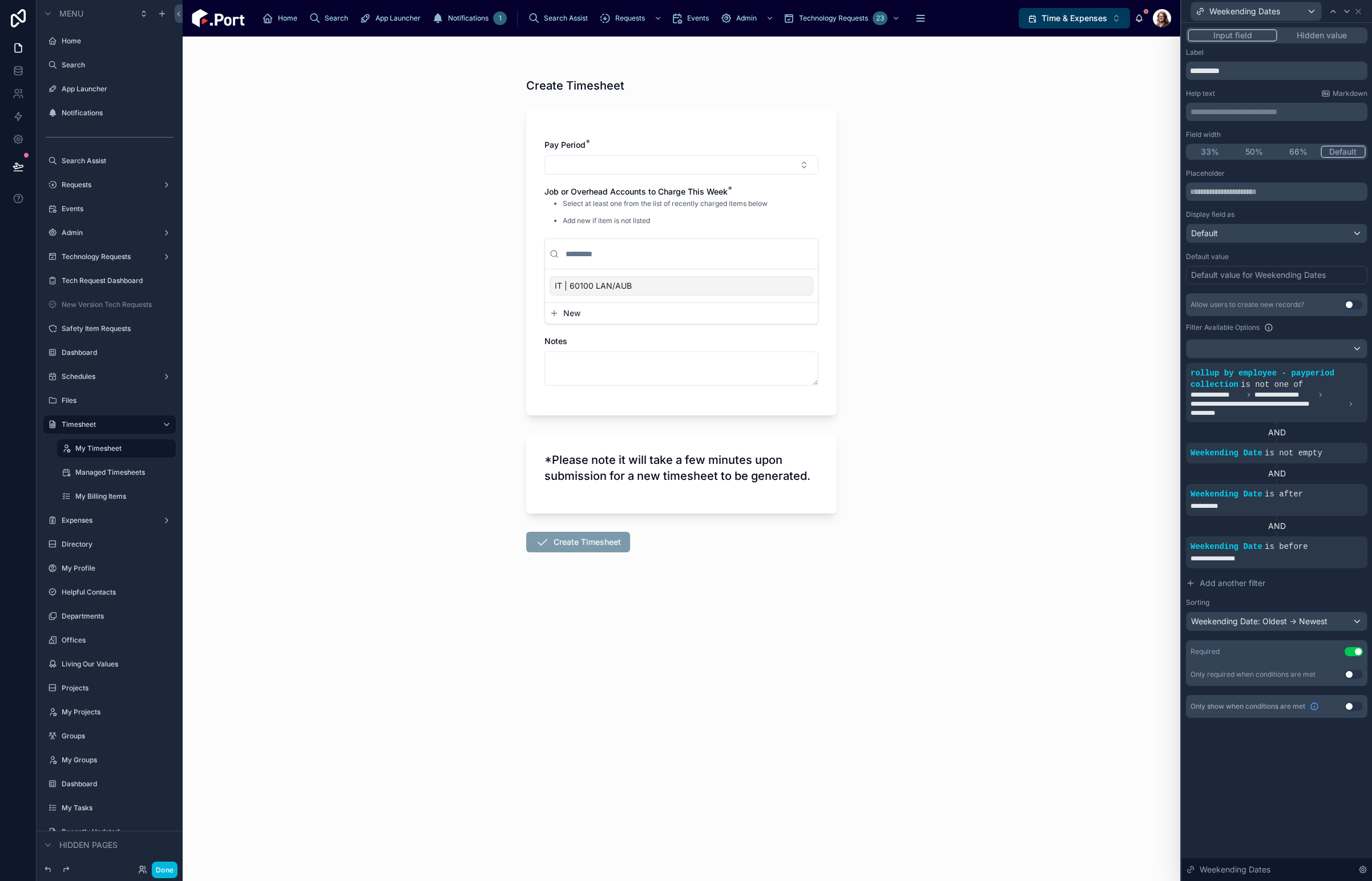
click at [81, 516] on div "Expenses" at bounding box center [110, 520] width 96 height 9
click at [76, 523] on label "Expenses" at bounding box center [107, 520] width 91 height 9
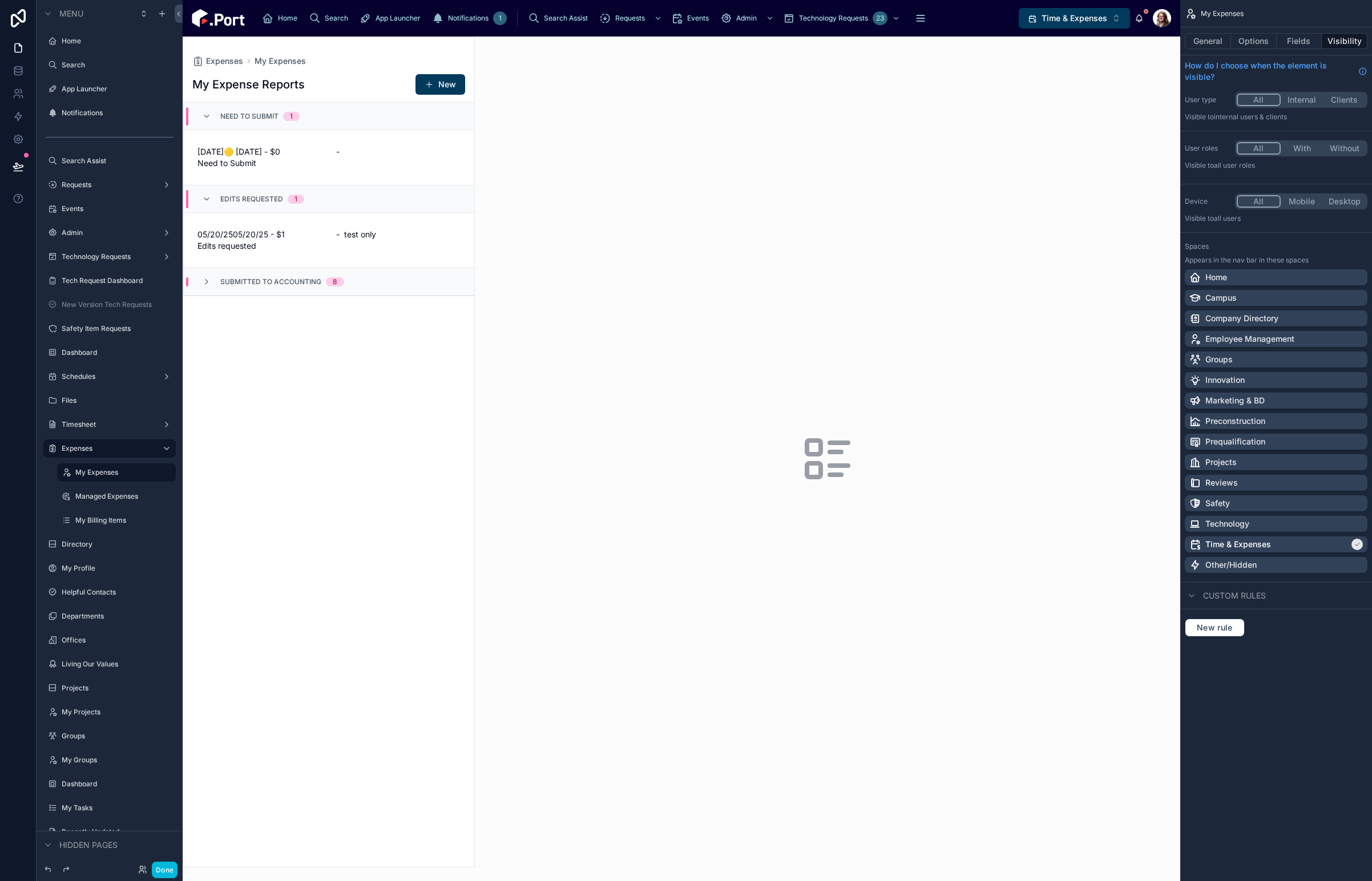
click at [436, 86] on button "New" at bounding box center [439, 85] width 49 height 21
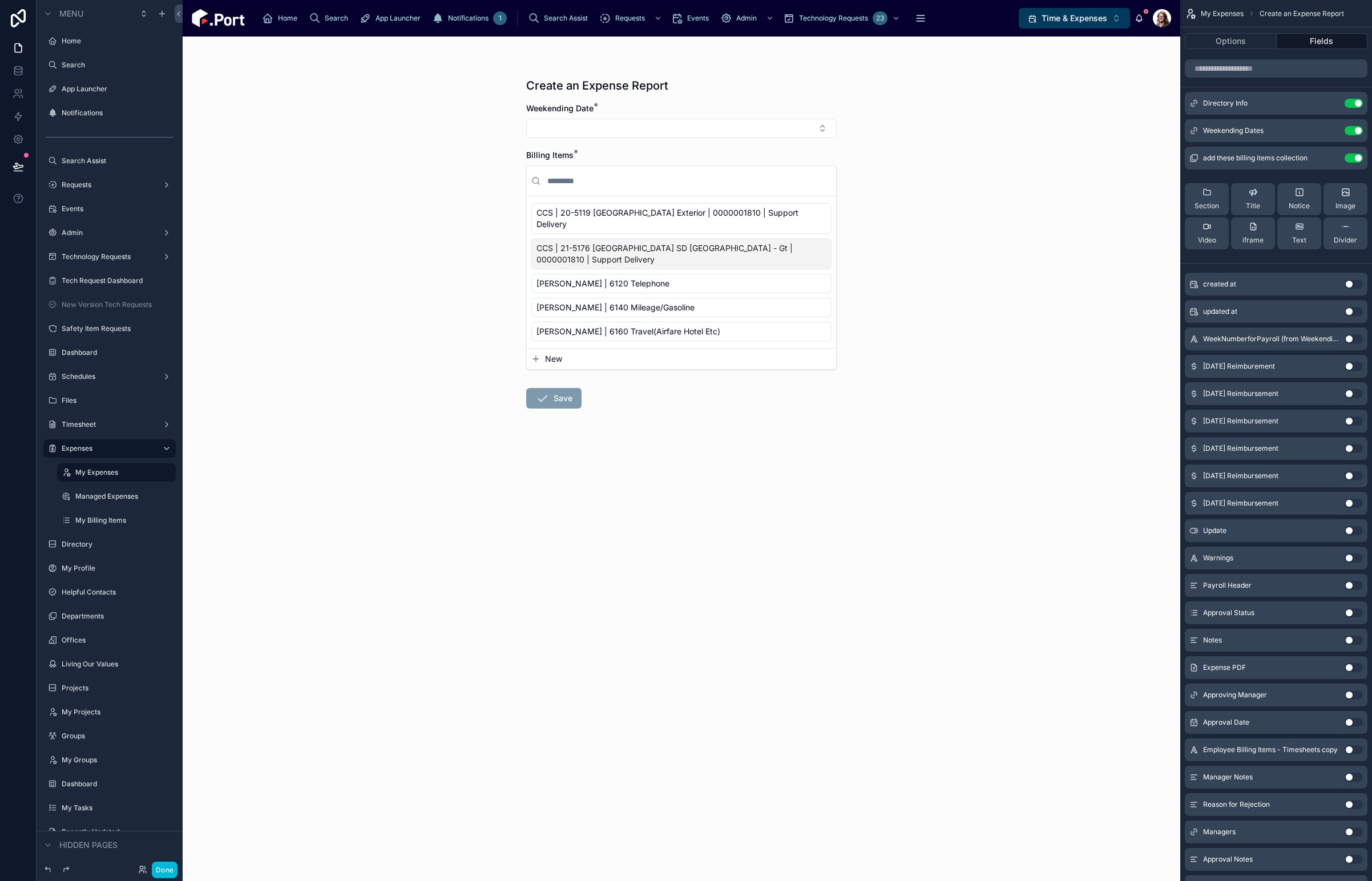
click at [0, 0] on icon "scrollable content" at bounding box center [0, 0] width 0 height 0
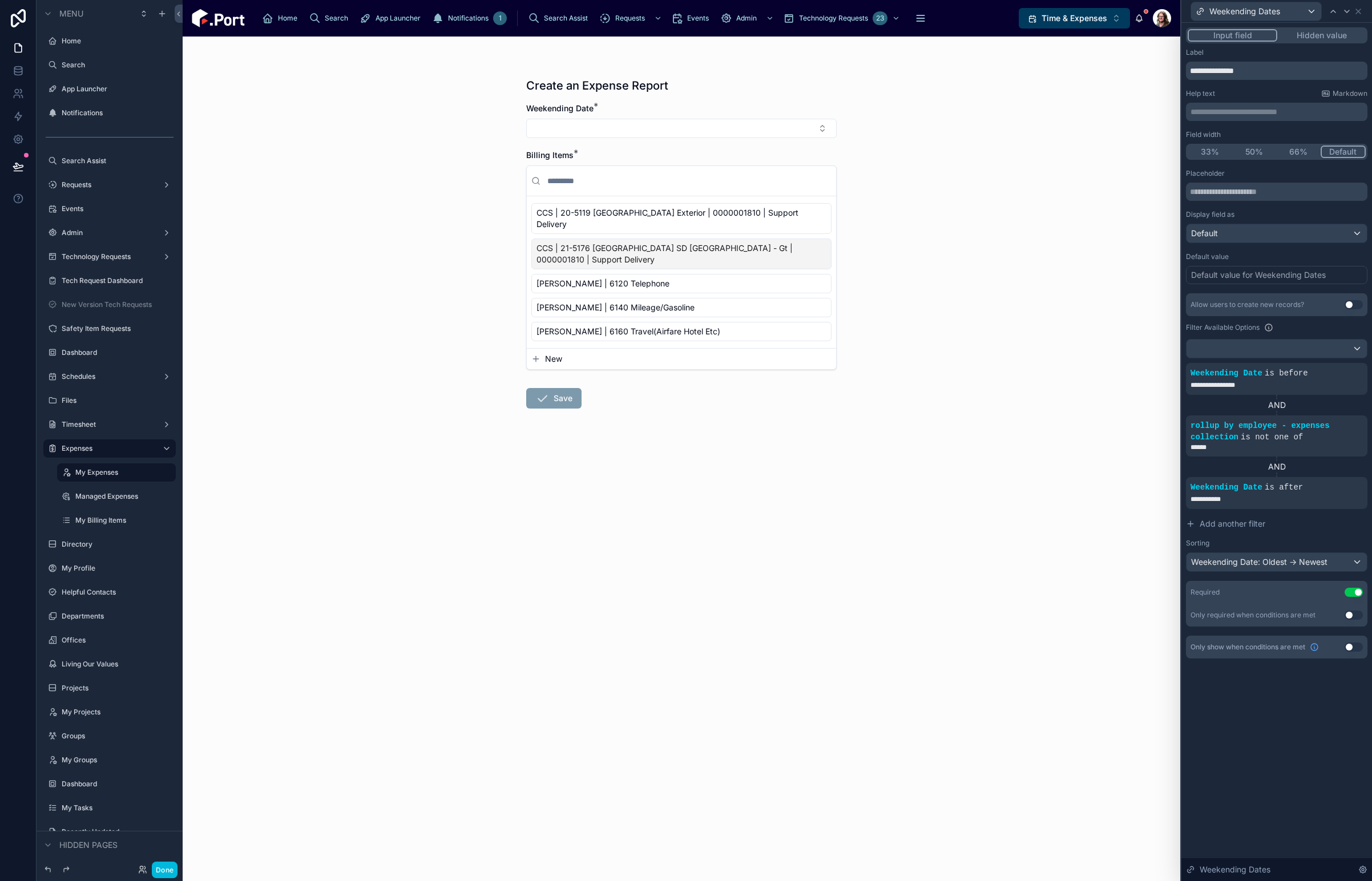
click at [0, 0] on icon at bounding box center [0, 0] width 0 height 0
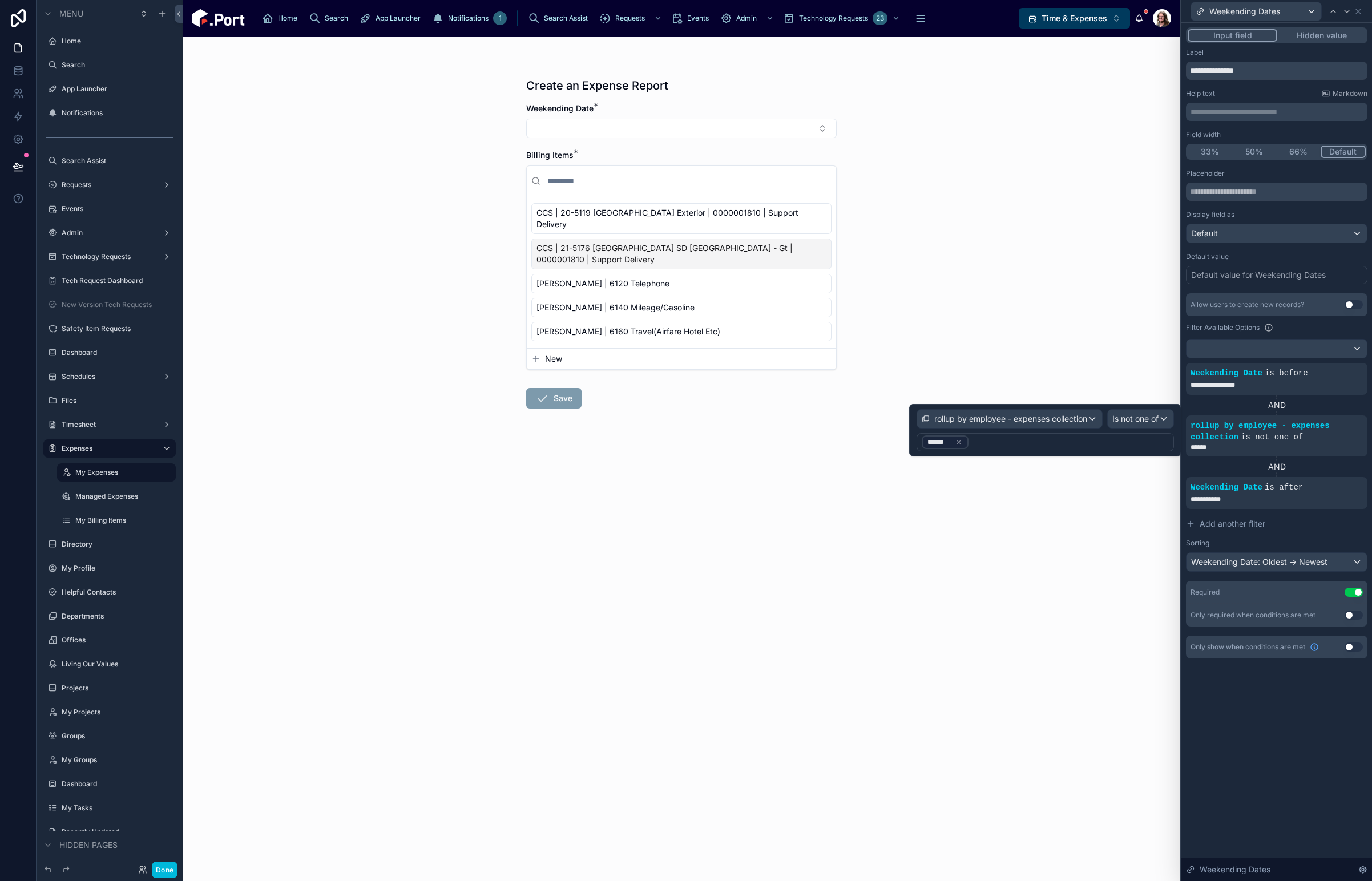
click at [1067, 435] on div "******" at bounding box center [1045, 442] width 257 height 18
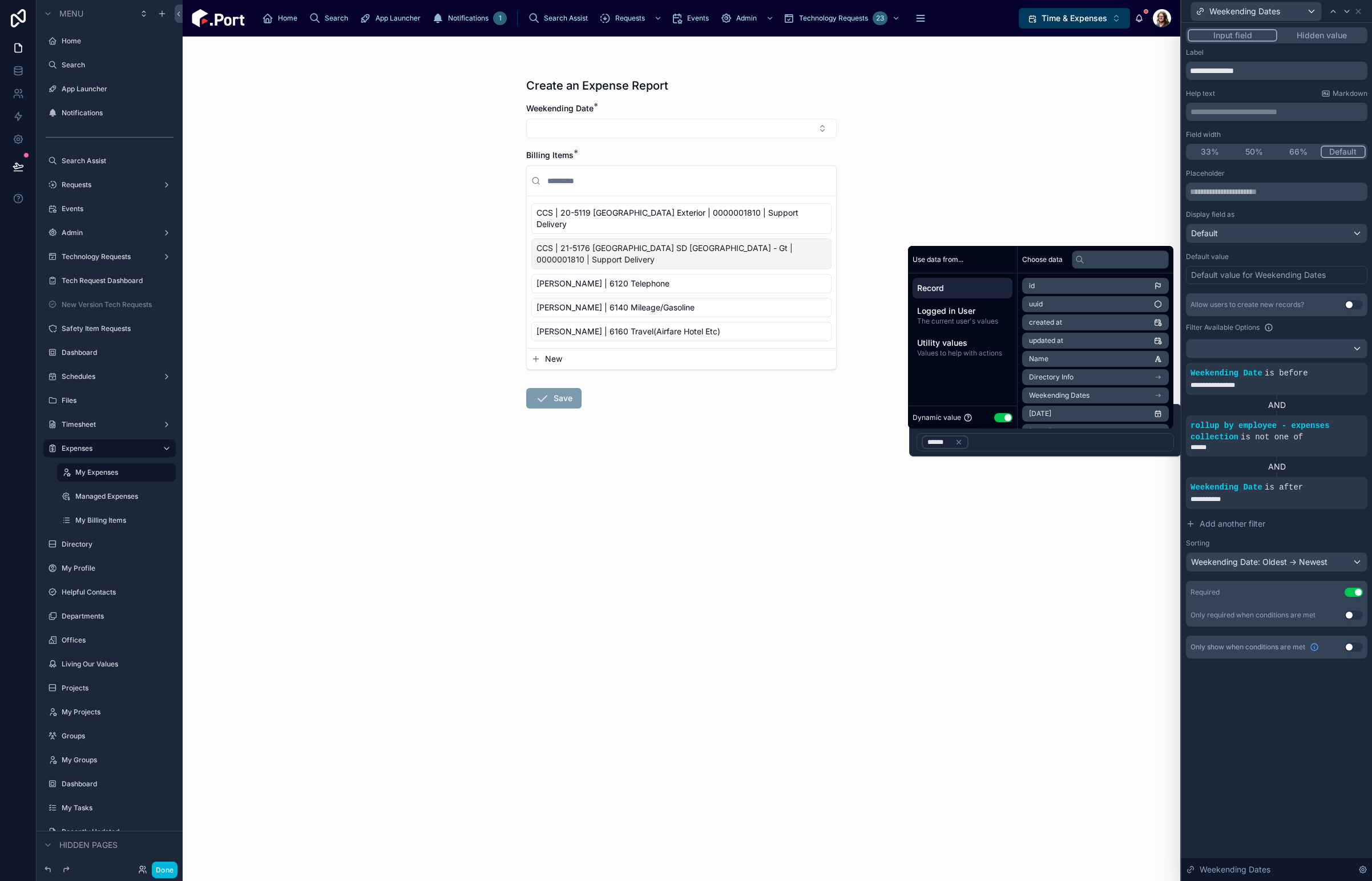
click at [957, 444] on icon at bounding box center [959, 443] width 4 height 4
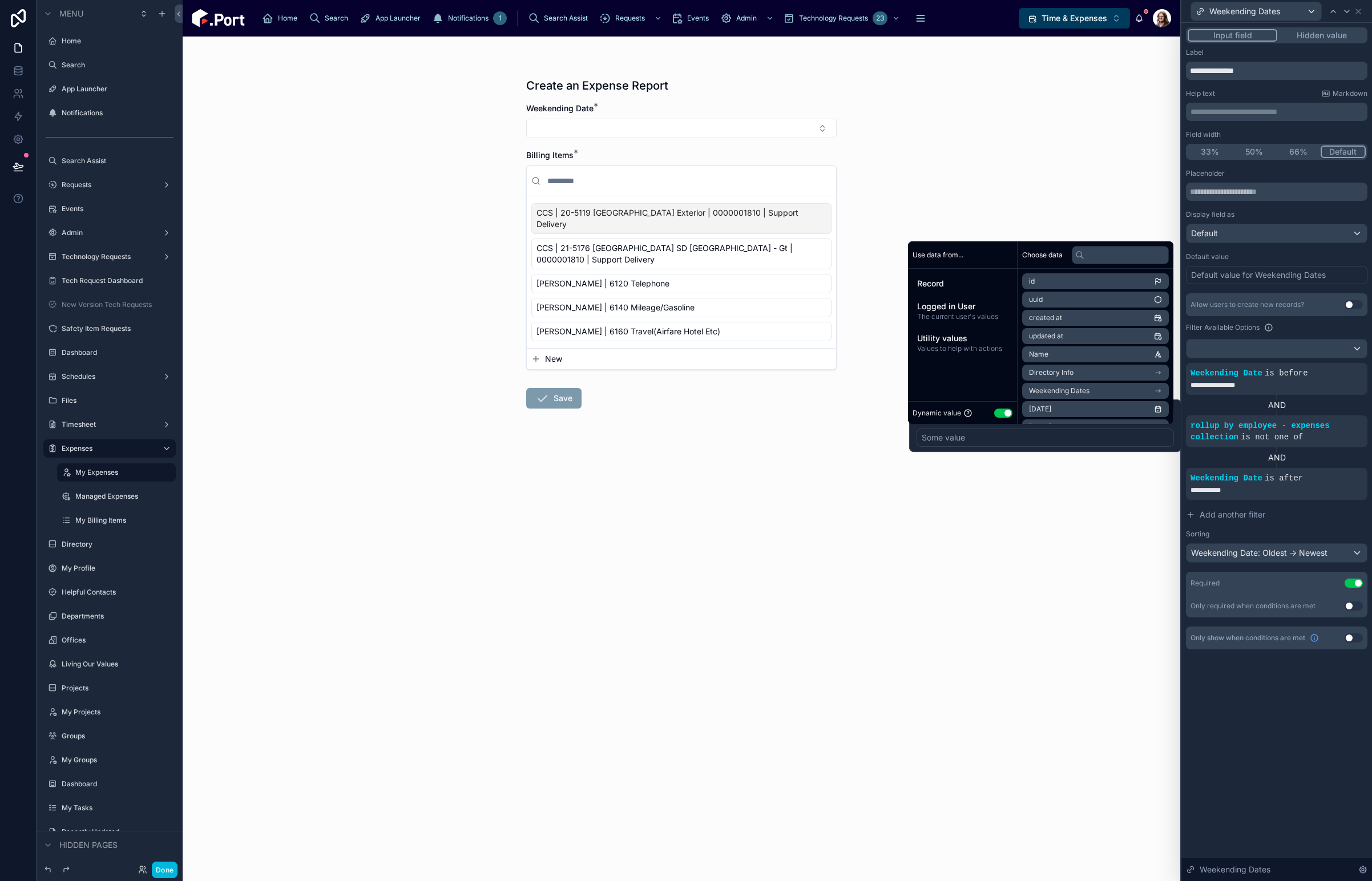
click at [969, 310] on span "Logged in User" at bounding box center [962, 306] width 90 height 11
click at [1100, 366] on li "payroll_app_user" at bounding box center [1095, 363] width 147 height 16
click at [1132, 348] on span "rollup by employee - my expenses collection" at bounding box center [1092, 347] width 125 height 9
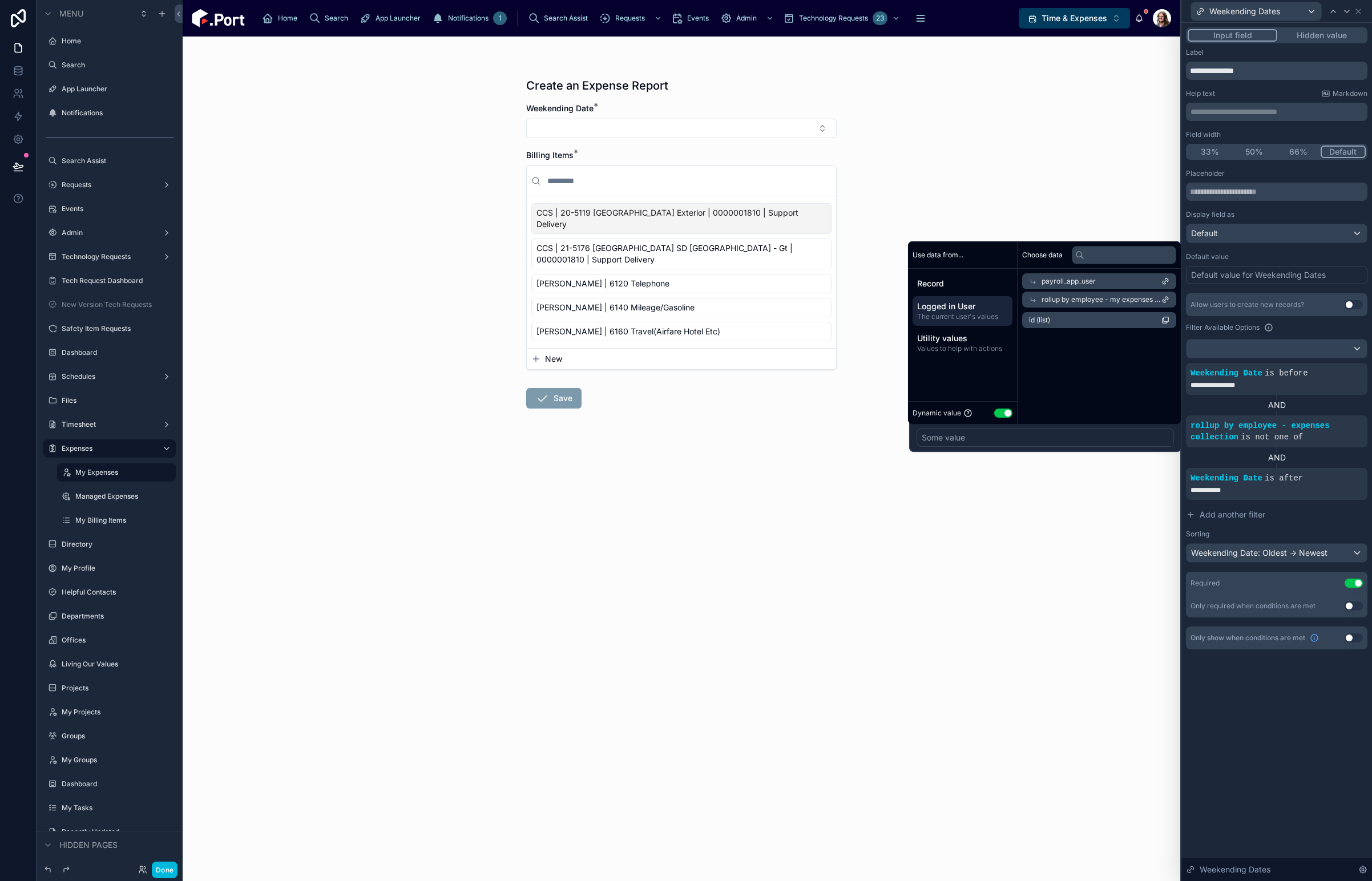
scroll to position [0, 0]
click at [1081, 323] on li "id (list)" at bounding box center [1099, 320] width 154 height 16
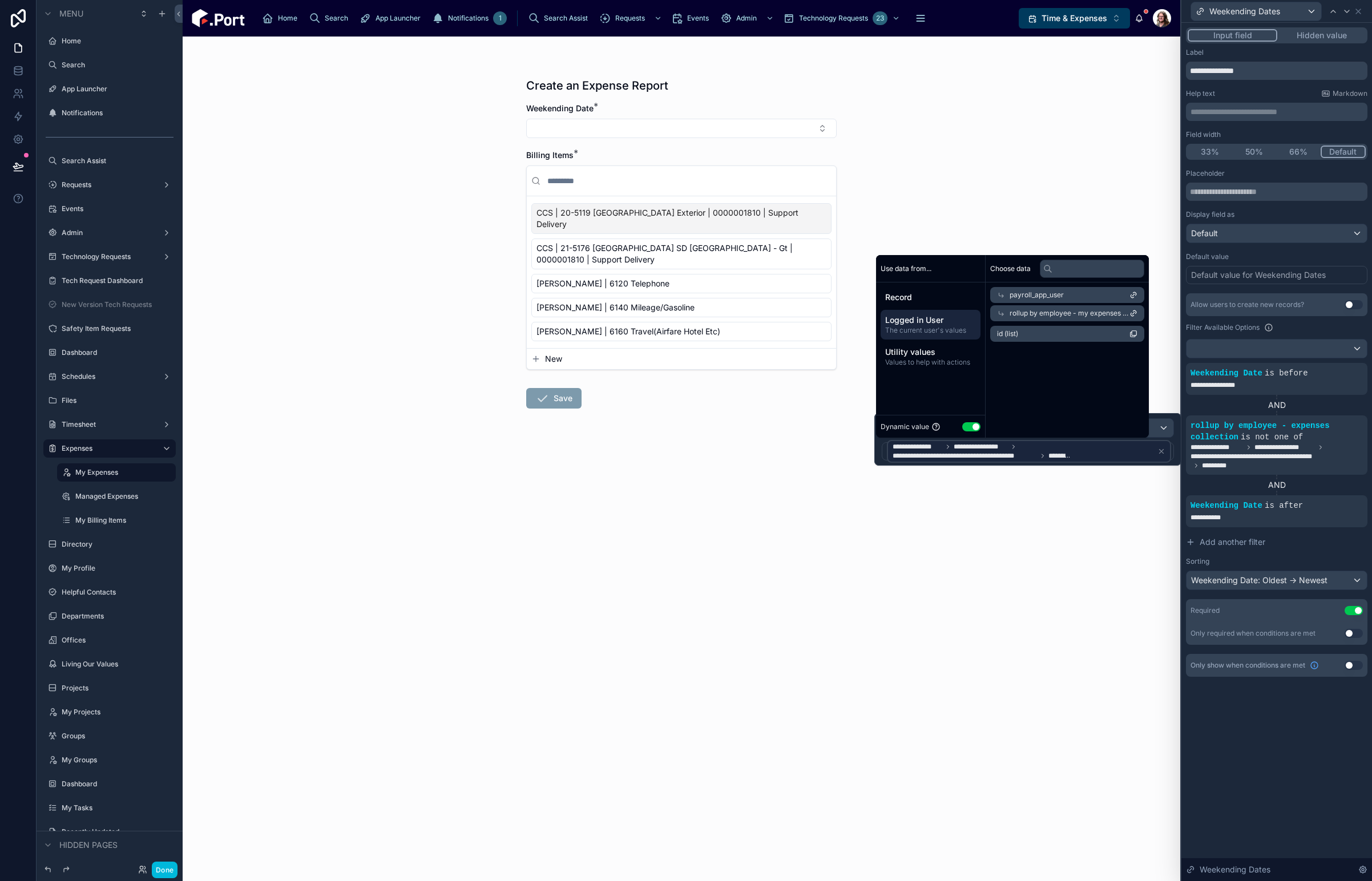
drag, startPoint x: 679, startPoint y: 441, endPoint x: 677, endPoint y: 433, distance: 8.2
click at [679, 438] on form "Weekending Date * Billing Items * CCS | 20-5119 [GEOGRAPHIC_DATA] Exterior | 00…" at bounding box center [681, 292] width 310 height 379
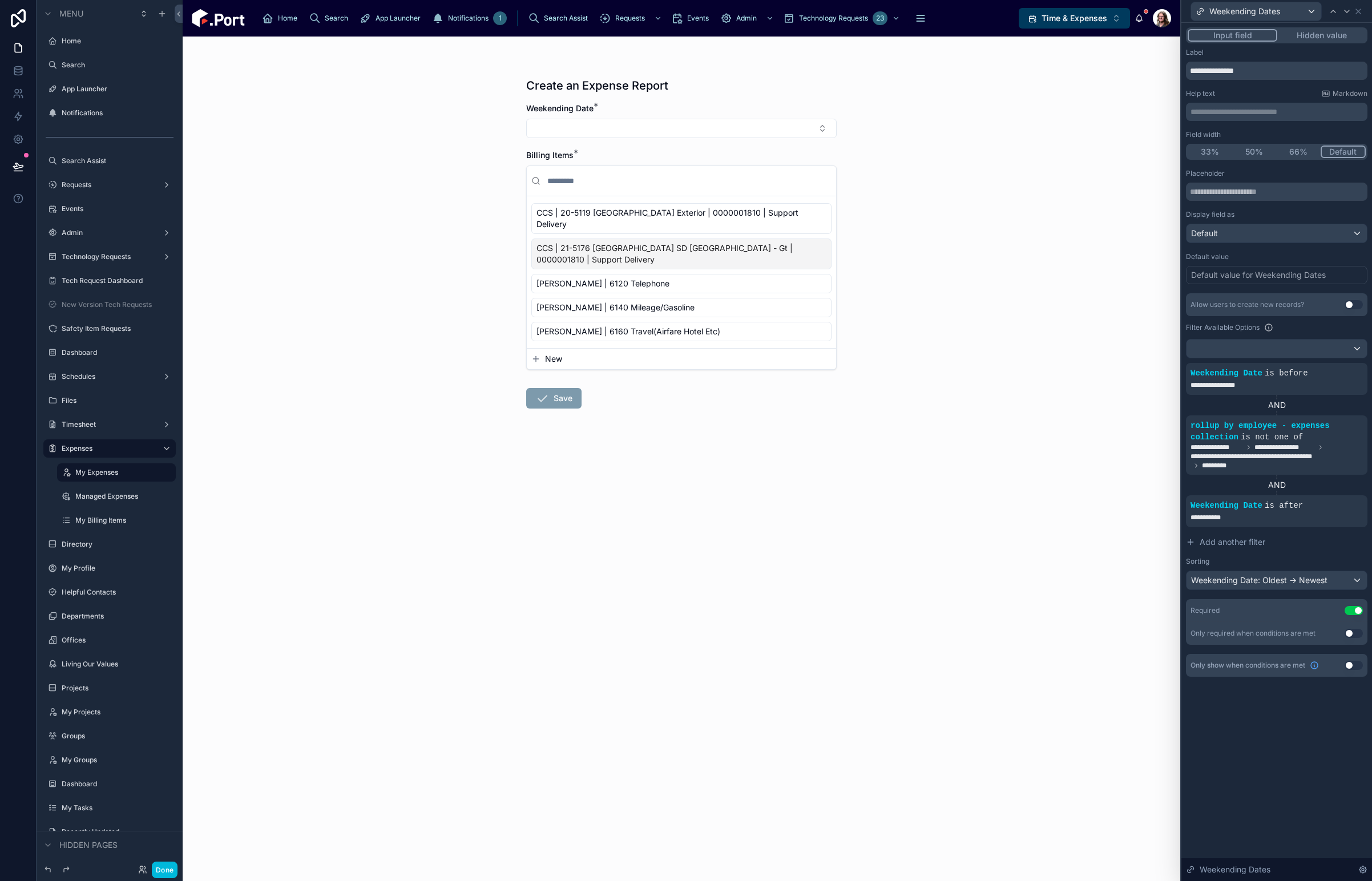
click at [709, 124] on button "Select Button" at bounding box center [681, 129] width 310 height 19
click at [707, 124] on button "Select Button" at bounding box center [681, 129] width 310 height 19
drag, startPoint x: 982, startPoint y: 166, endPoint x: 898, endPoint y: 164, distance: 84.0
click at [978, 166] on div "Create an Expense Report Weekending Date * Billing Items * CCS | 20-5119 [GEOGR…" at bounding box center [681, 459] width 998 height 845
click at [72, 429] on div "Timesheet" at bounding box center [110, 424] width 96 height 9
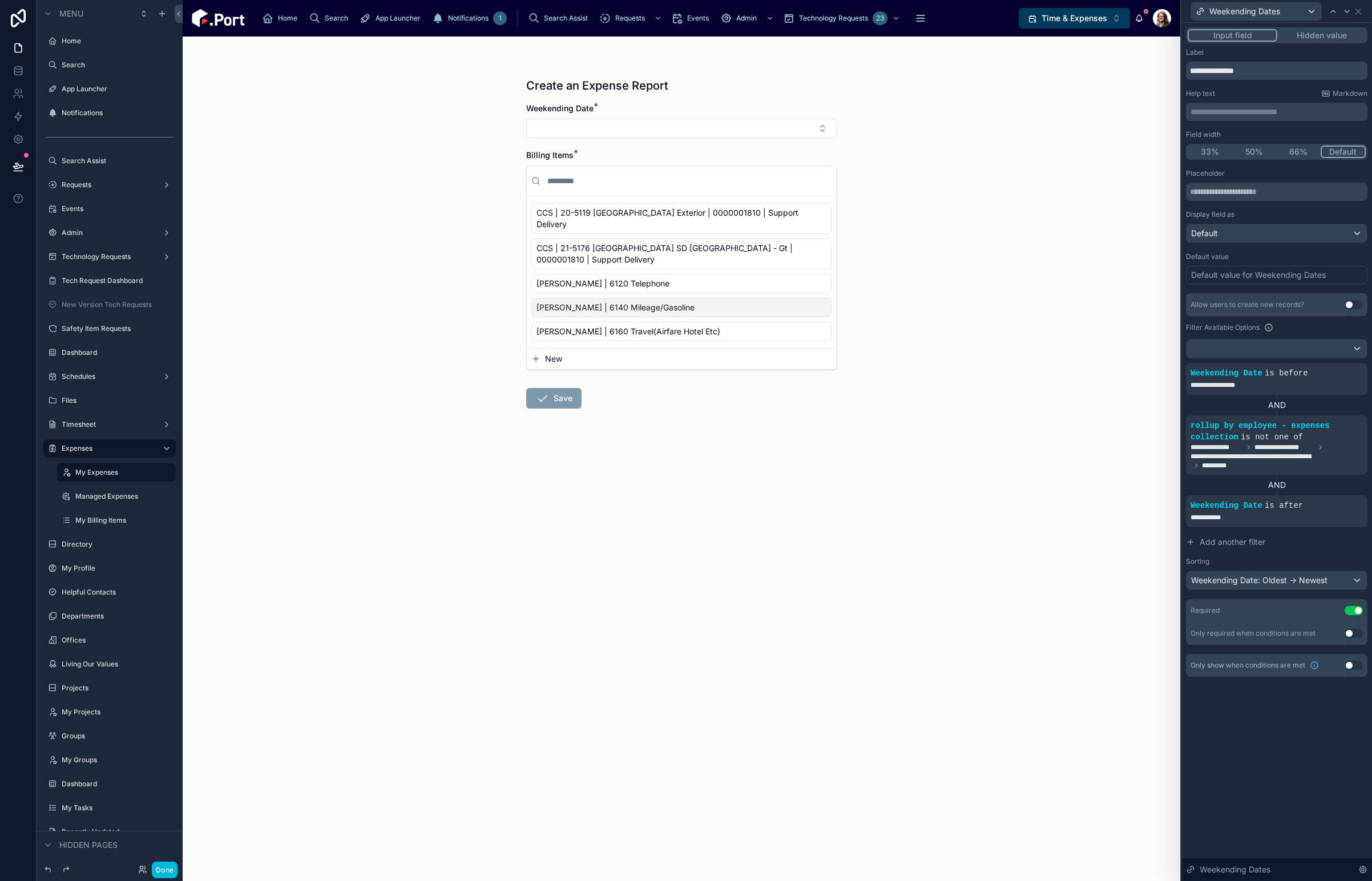
click at [81, 423] on label "Timesheet" at bounding box center [107, 424] width 91 height 9
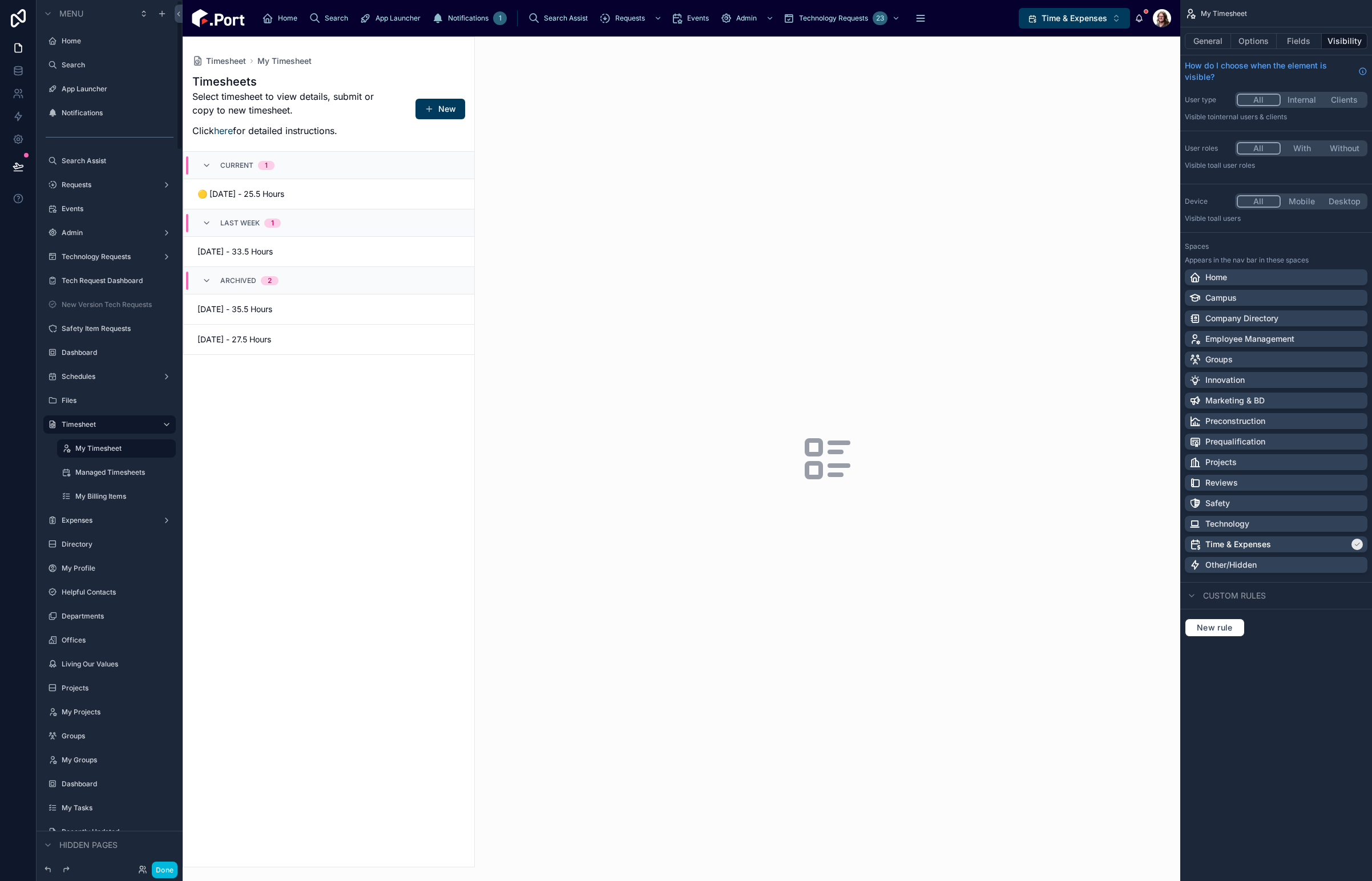
click at [444, 112] on div at bounding box center [328, 451] width 291 height 830
click at [437, 107] on button "New" at bounding box center [439, 109] width 49 height 21
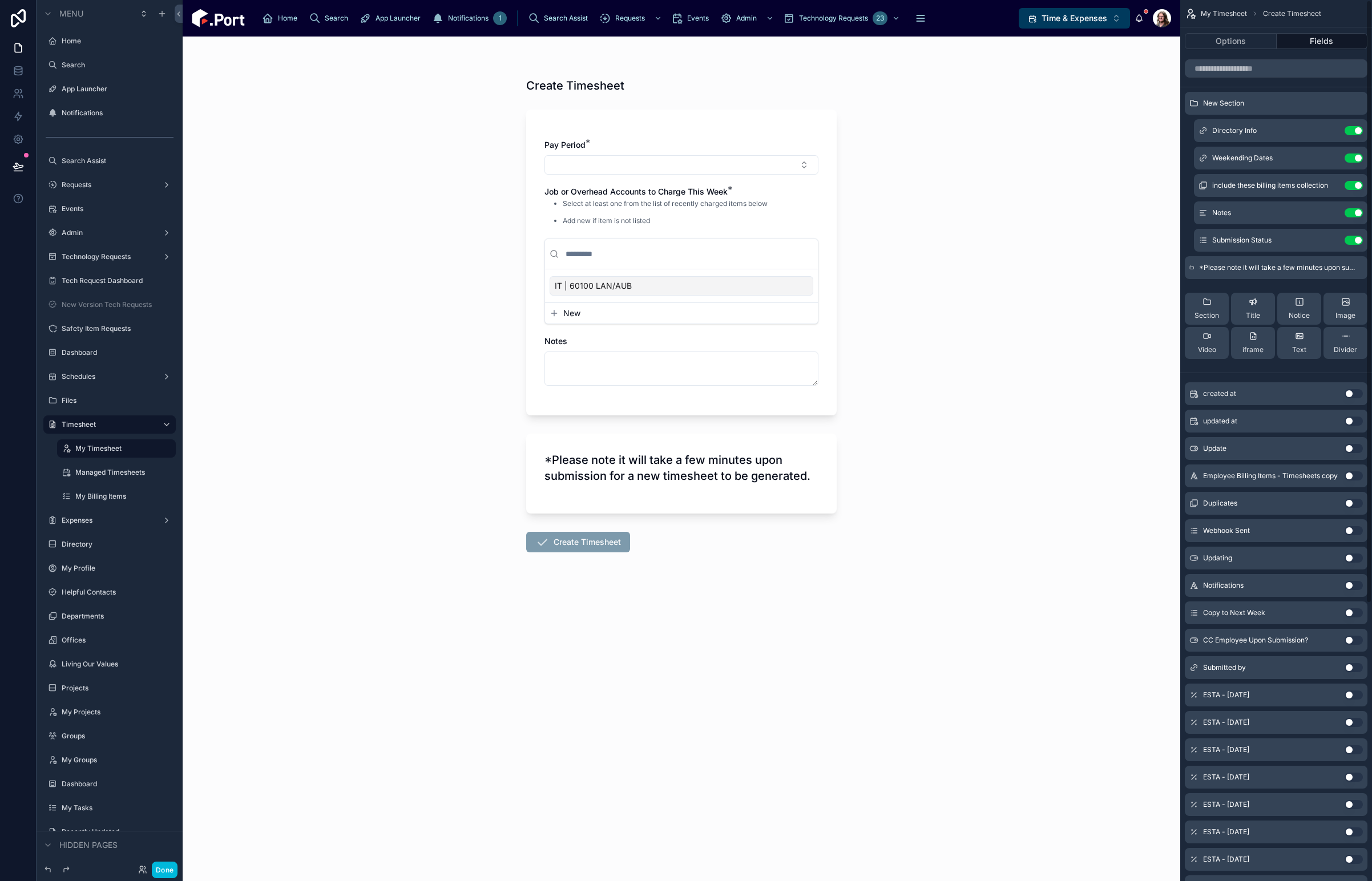
click at [0, 0] on icon "scrollable content" at bounding box center [0, 0] width 0 height 0
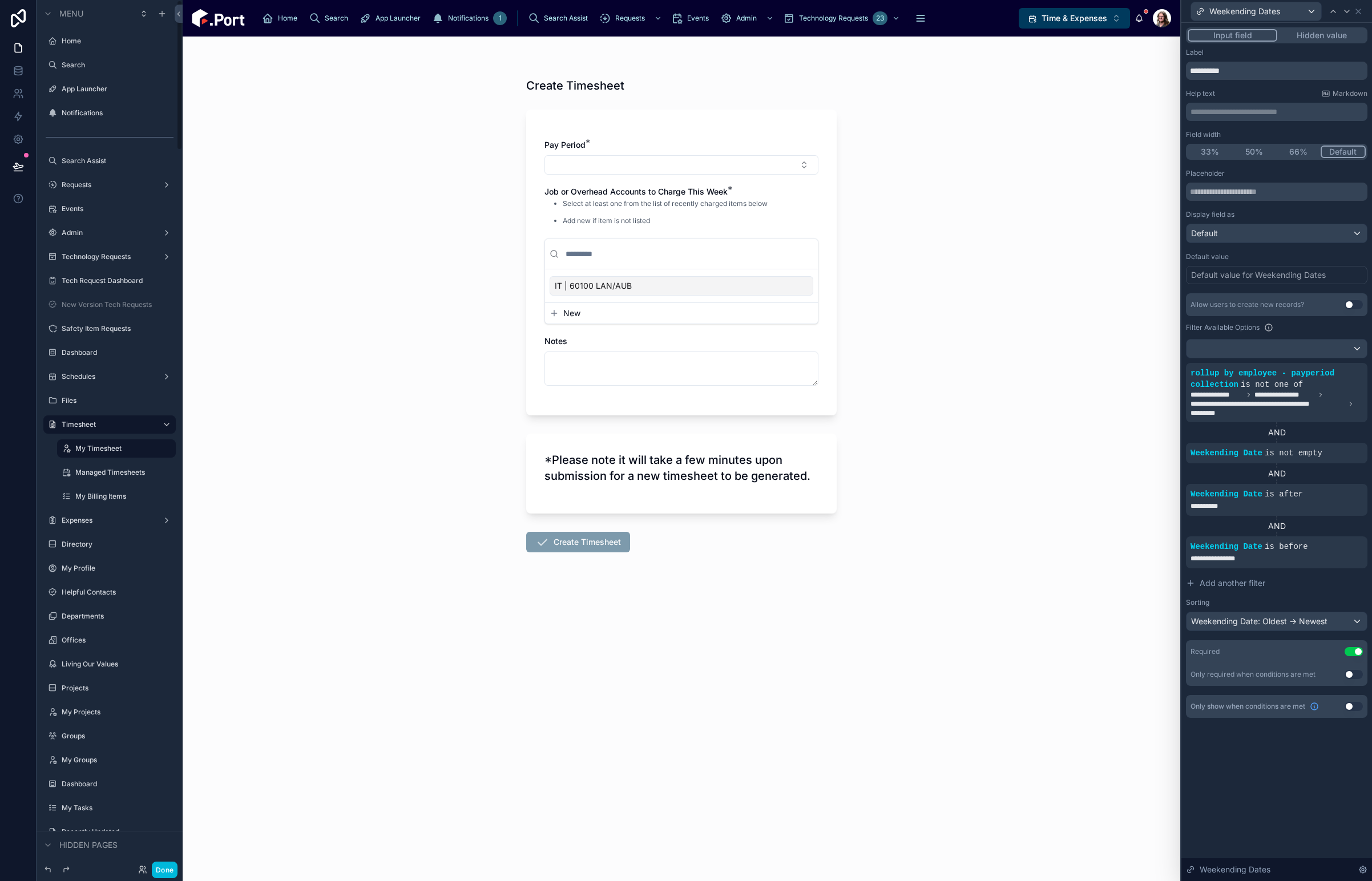
drag, startPoint x: 81, startPoint y: 519, endPoint x: 556, endPoint y: 443, distance: 481.0
click at [81, 519] on label "Expenses" at bounding box center [107, 520] width 91 height 9
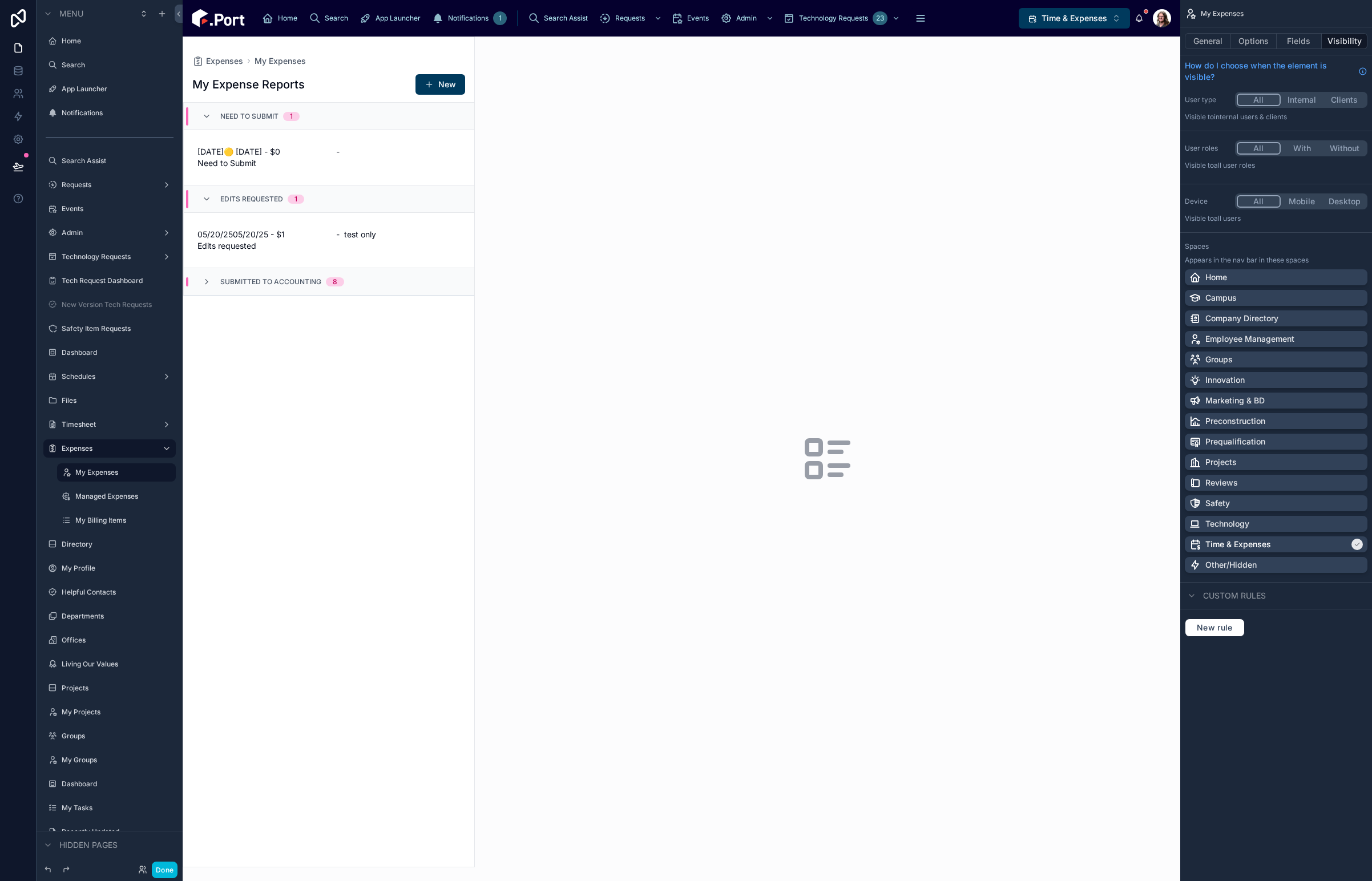
click at [431, 84] on div at bounding box center [328, 451] width 291 height 830
click at [434, 85] on span at bounding box center [429, 84] width 9 height 9
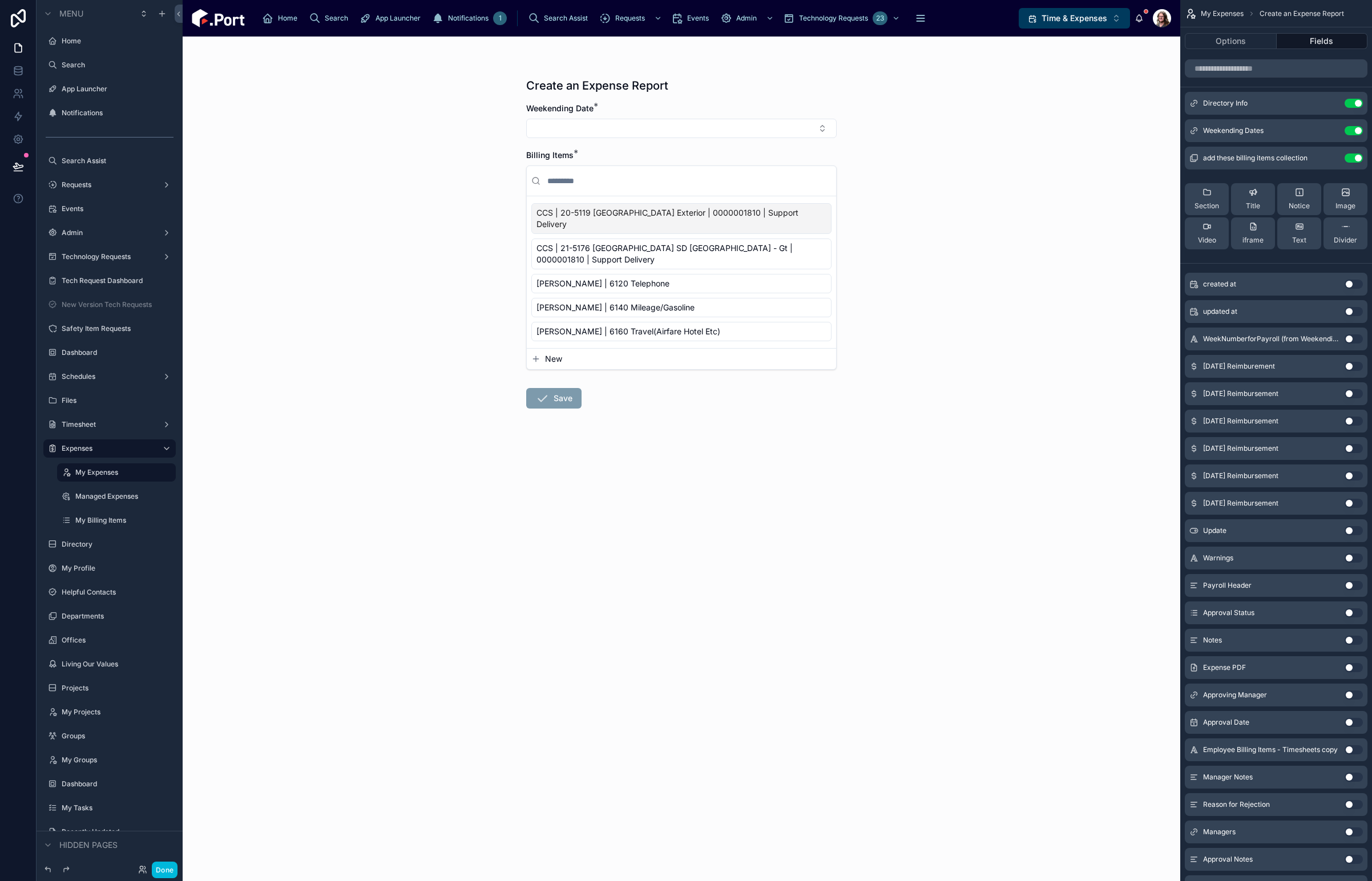
click at [669, 124] on button "Select Button" at bounding box center [681, 129] width 310 height 19
click at [897, 187] on div "Create an Expense Report Weekending Date * Billing Items * CCS | 20-5119 [GEOGR…" at bounding box center [681, 459] width 998 height 845
click at [653, 129] on button "Select Button" at bounding box center [681, 129] width 310 height 19
click at [663, 172] on span "[DATE] to [DATE]" at bounding box center [638, 173] width 65 height 11
click at [620, 280] on span "[PERSON_NAME] | 6120 Telephone" at bounding box center [602, 286] width 133 height 11
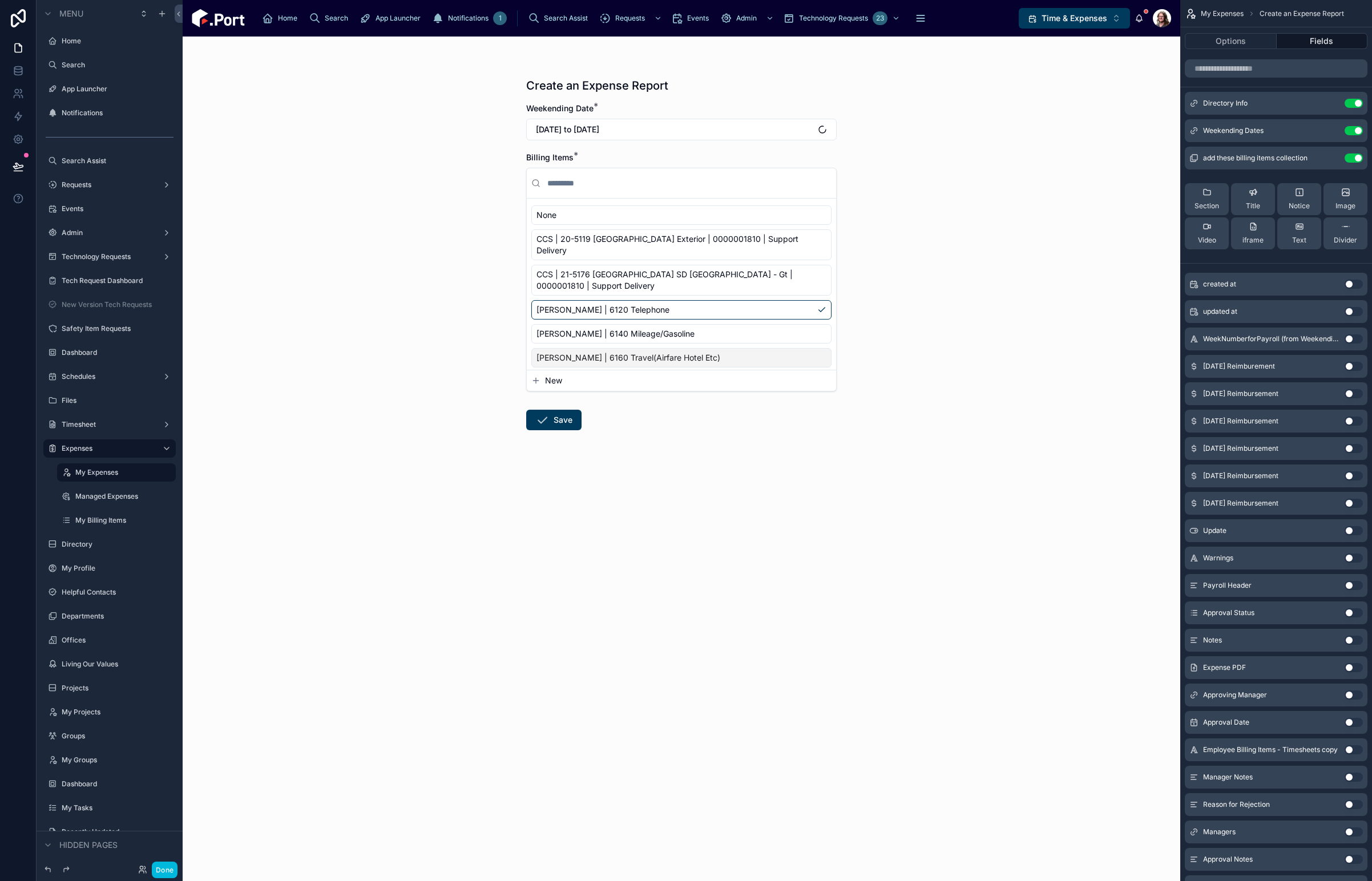
click at [556, 412] on button "Save" at bounding box center [554, 420] width 56 height 21
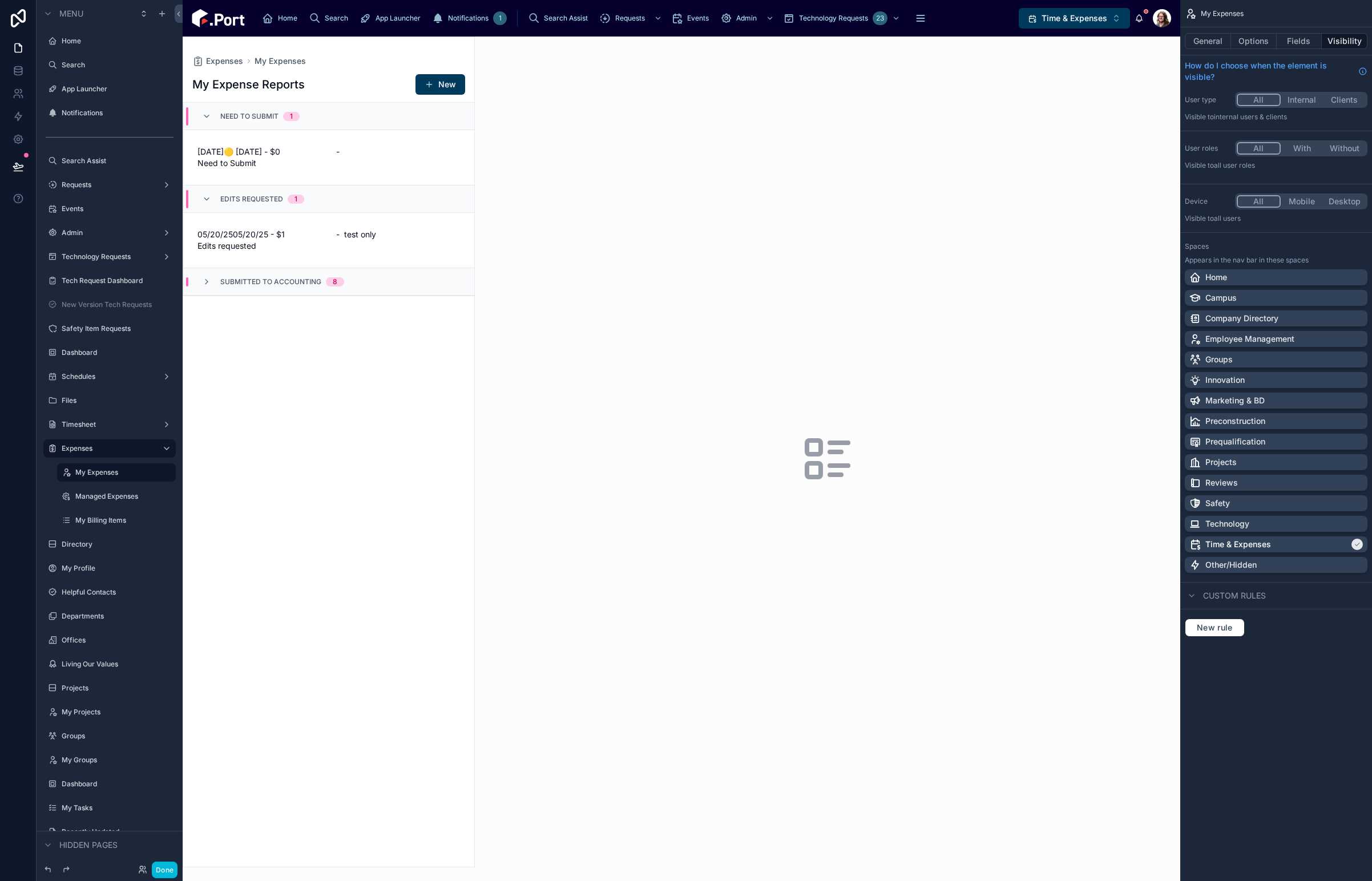
click at [441, 83] on button "New" at bounding box center [439, 85] width 49 height 21
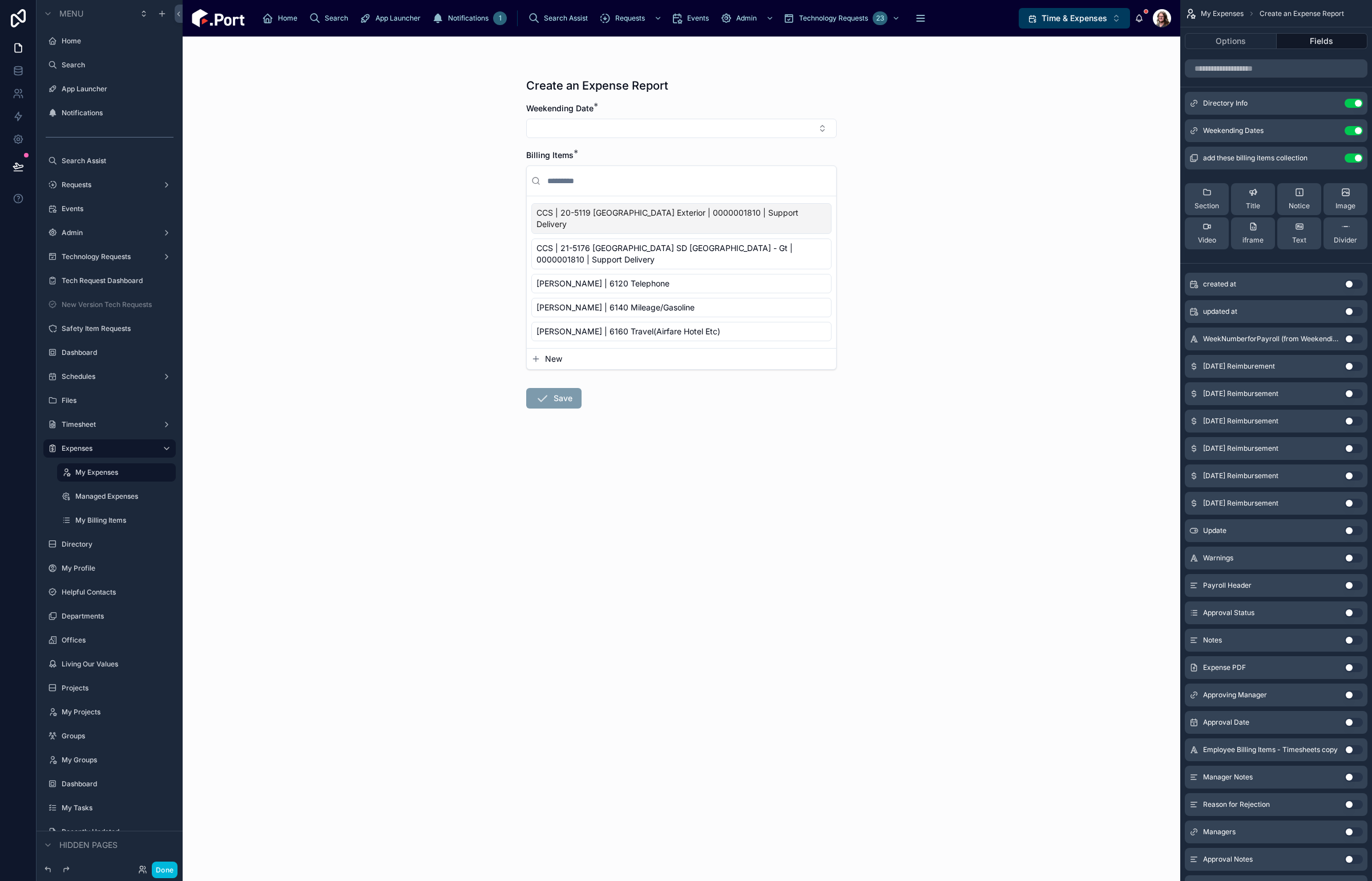
click at [618, 122] on button "Select Button" at bounding box center [681, 129] width 310 height 19
click at [916, 140] on div "Create an Expense Report Weekending Date * Billing Items * CCS | 20-5119 [GEOGR…" at bounding box center [681, 459] width 998 height 845
click at [164, 868] on button "Done" at bounding box center [164, 870] width 26 height 17
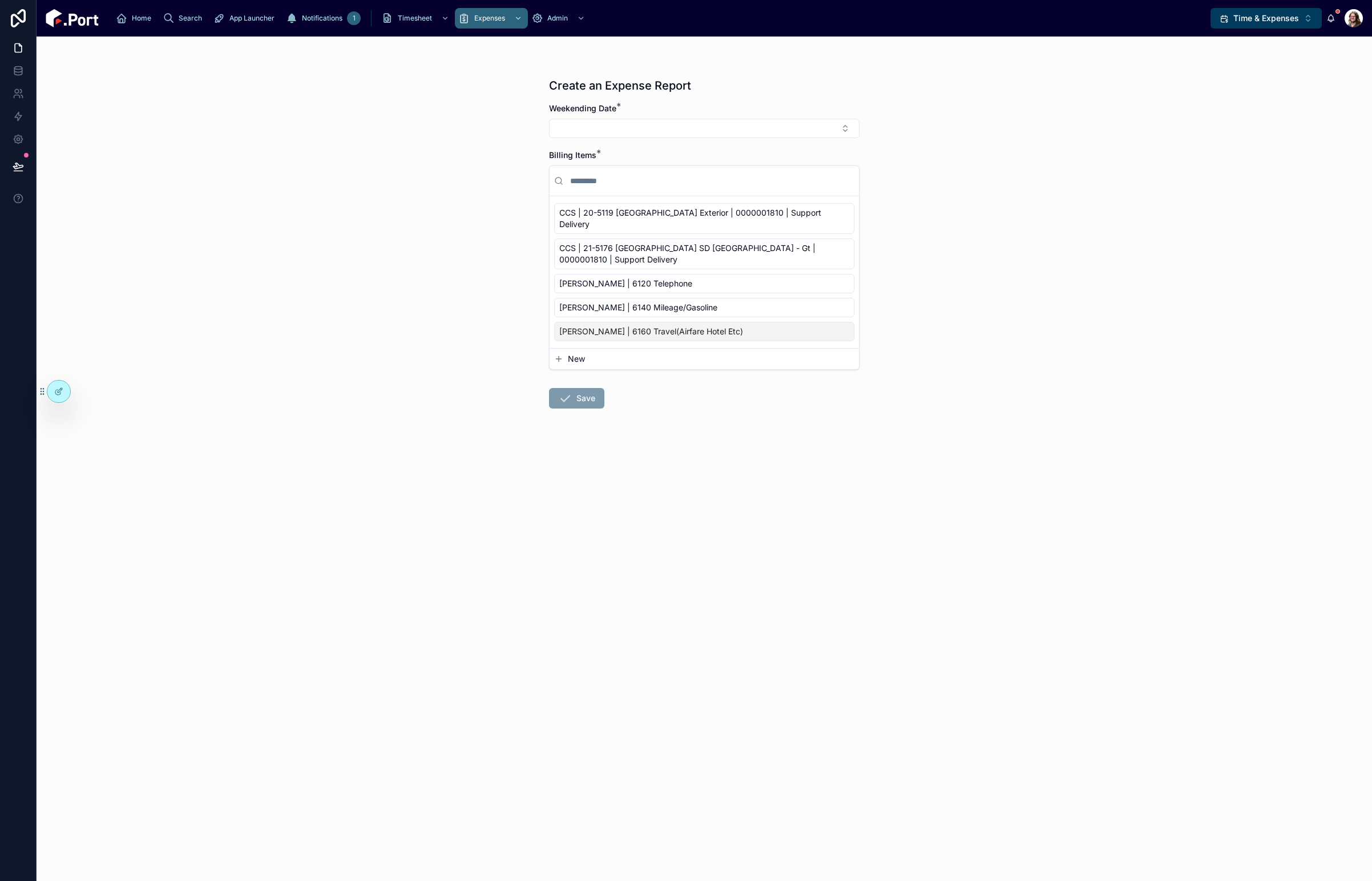
click at [608, 129] on button "Select Button" at bounding box center [704, 129] width 310 height 19
drag, startPoint x: 361, startPoint y: 362, endPoint x: 271, endPoint y: 259, distance: 136.8
click at [361, 359] on div "Create an Expense Report Weekending Date * Billing Items * CCS | 20-5119 [GEOGR…" at bounding box center [704, 459] width 1335 height 845
click at [20, 168] on icon at bounding box center [18, 166] width 10 height 6
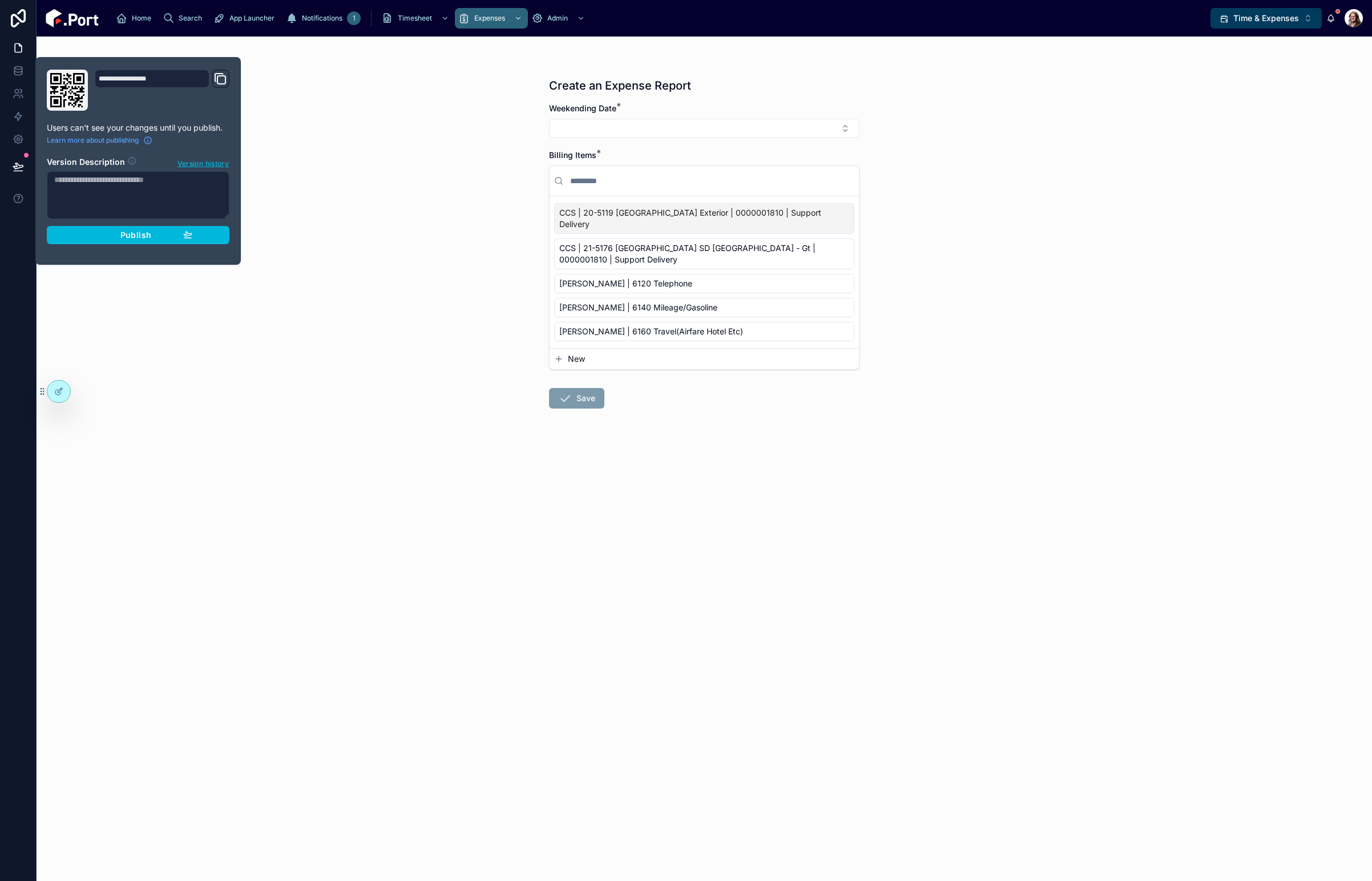
drag, startPoint x: 354, startPoint y: 352, endPoint x: 346, endPoint y: 350, distance: 8.2
click at [352, 351] on div "Create an Expense Report Weekending Date * Billing Items * CCS | 20-5119 [GEOGR…" at bounding box center [704, 459] width 1335 height 845
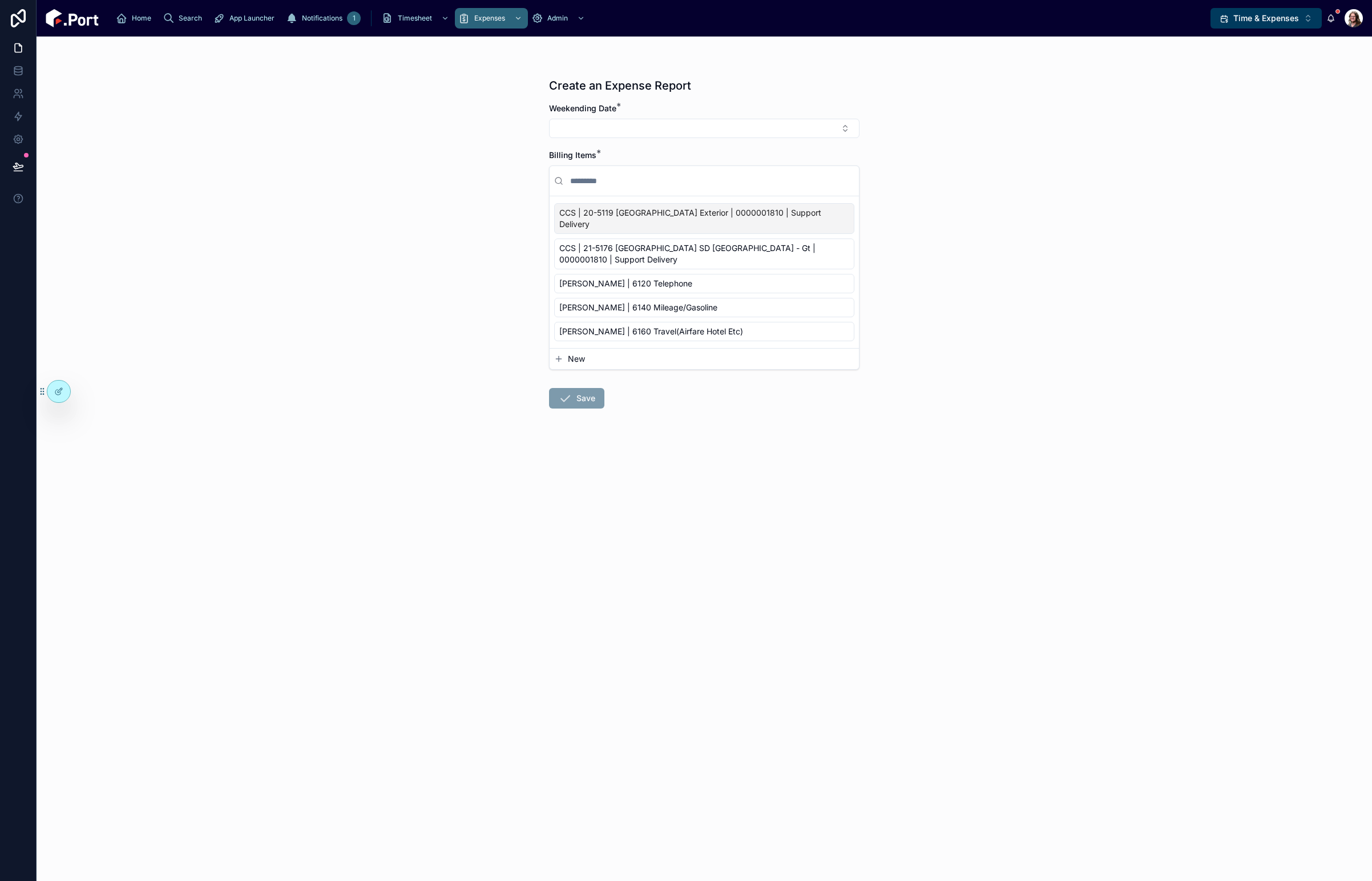
click at [59, 393] on icon at bounding box center [60, 390] width 5 height 5
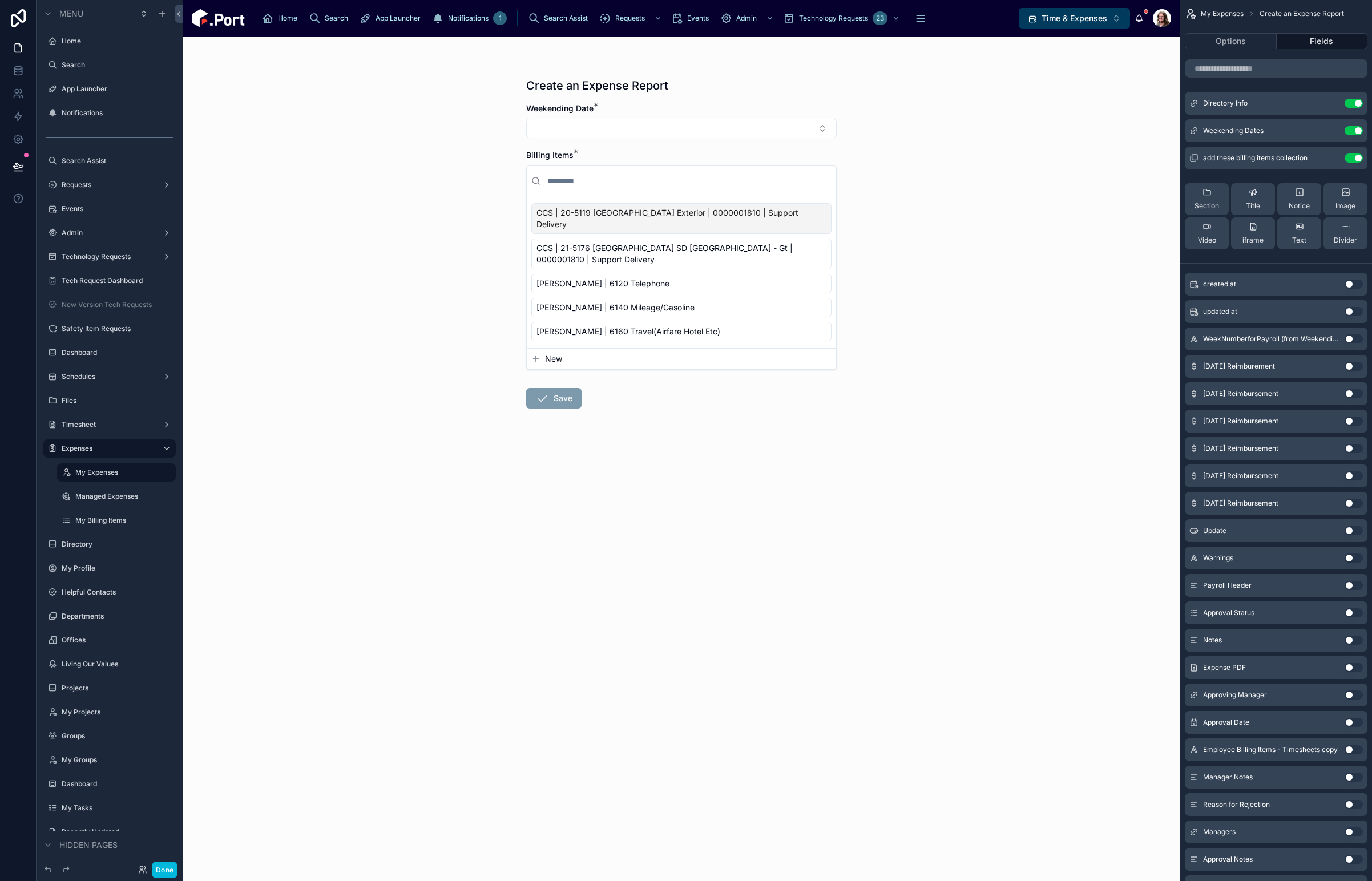
click at [0, 0] on icon "scrollable content" at bounding box center [0, 0] width 0 height 0
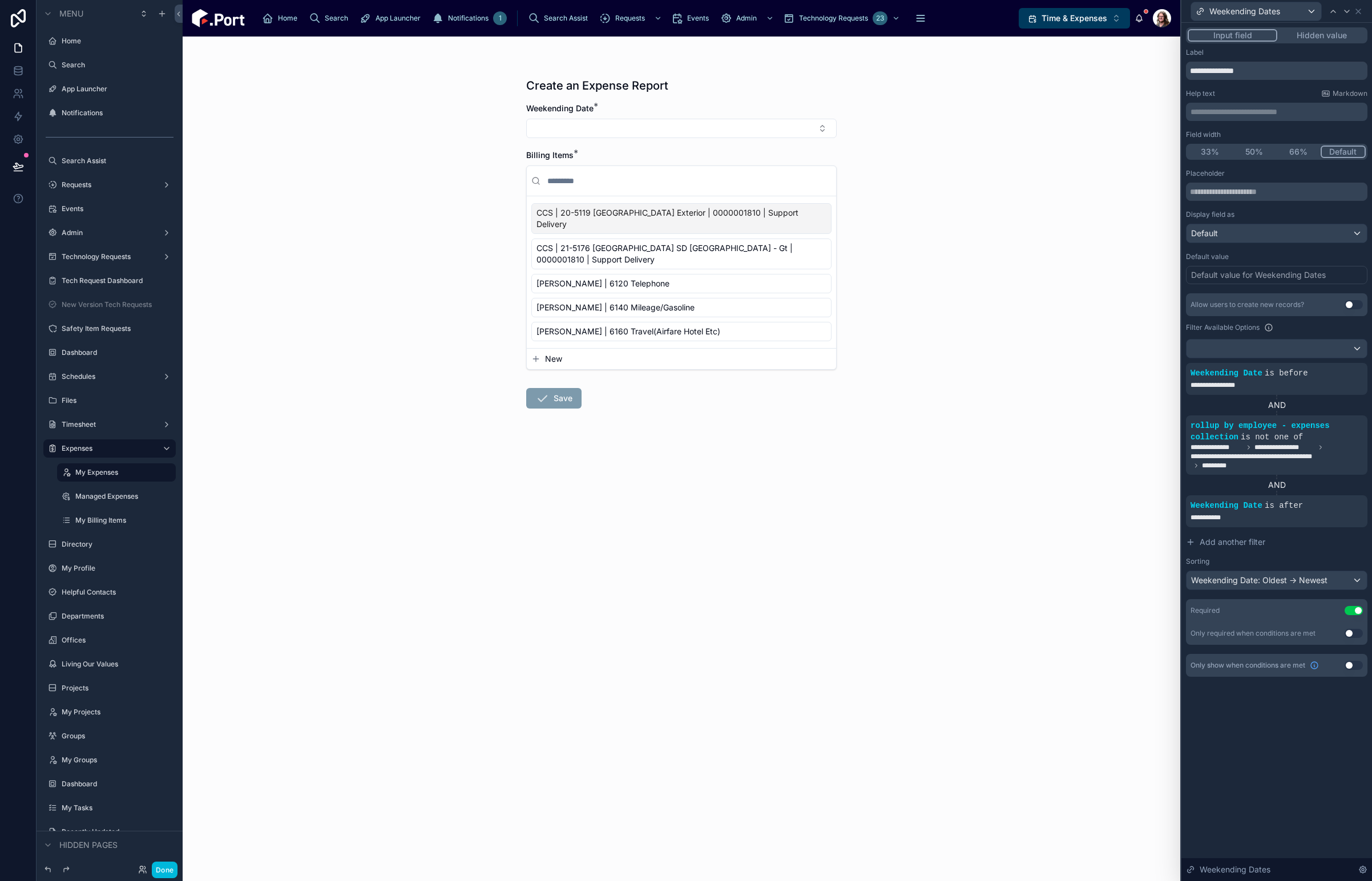
click at [0, 0] on div at bounding box center [0, 0] width 0 height 0
click at [1104, 522] on div "**********" at bounding box center [1098, 517] width 151 height 18
drag, startPoint x: 1093, startPoint y: 578, endPoint x: 1102, endPoint y: 573, distance: 10.3
click at [1094, 578] on div "Create an Expense Report Weekending Date * Billing Items * CCS | 20-5119 [GEOGR…" at bounding box center [681, 459] width 998 height 845
click at [778, 127] on button "Select Button" at bounding box center [681, 129] width 310 height 19
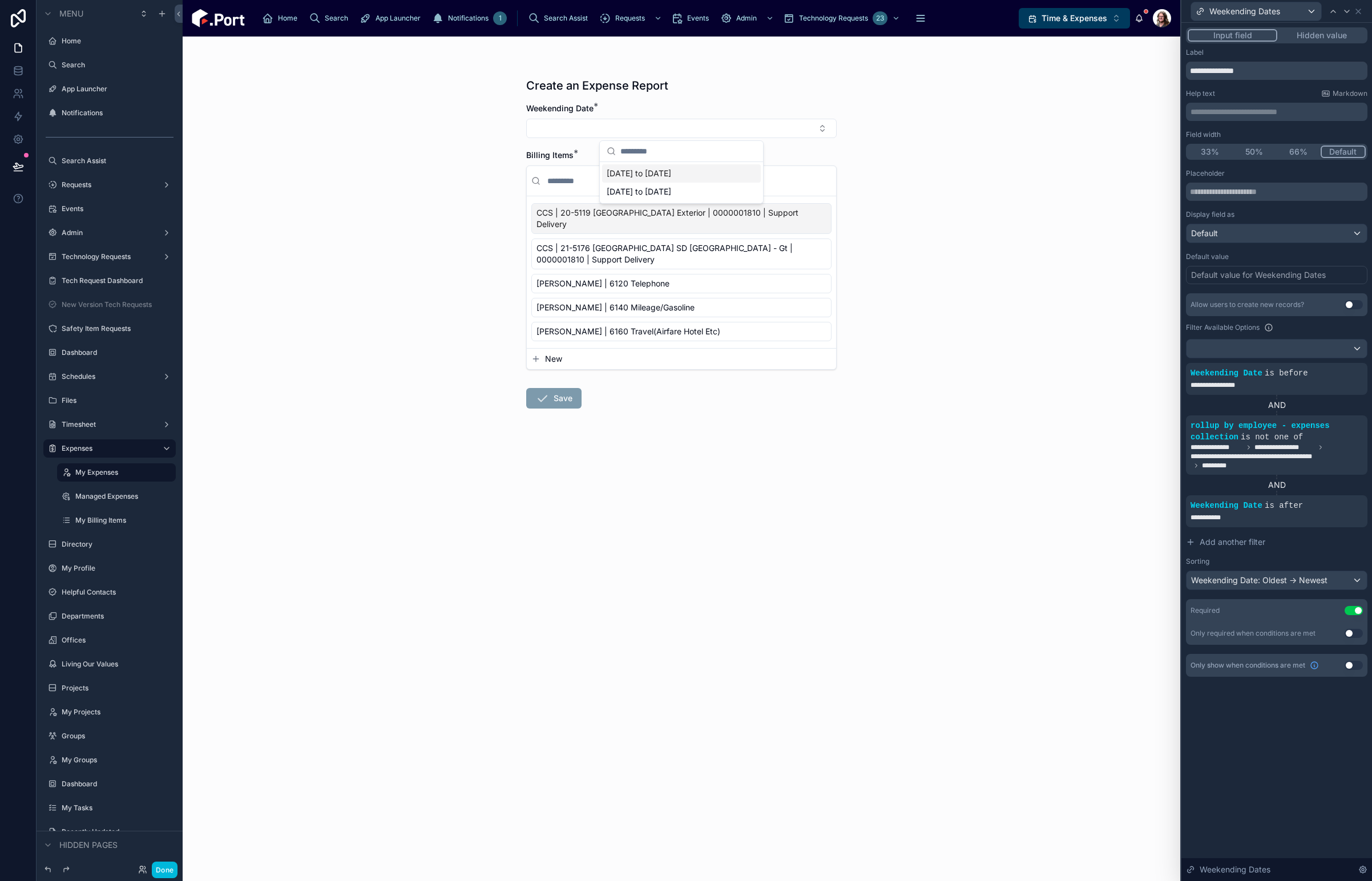
click at [1067, 407] on div "Create an Expense Report Weekending Date * Billing Items * CCS | 20-5119 [GEOGR…" at bounding box center [681, 459] width 998 height 845
click at [0, 0] on icon at bounding box center [0, 0] width 0 height 0
click at [1107, 382] on div "**********" at bounding box center [1095, 385] width 158 height 18
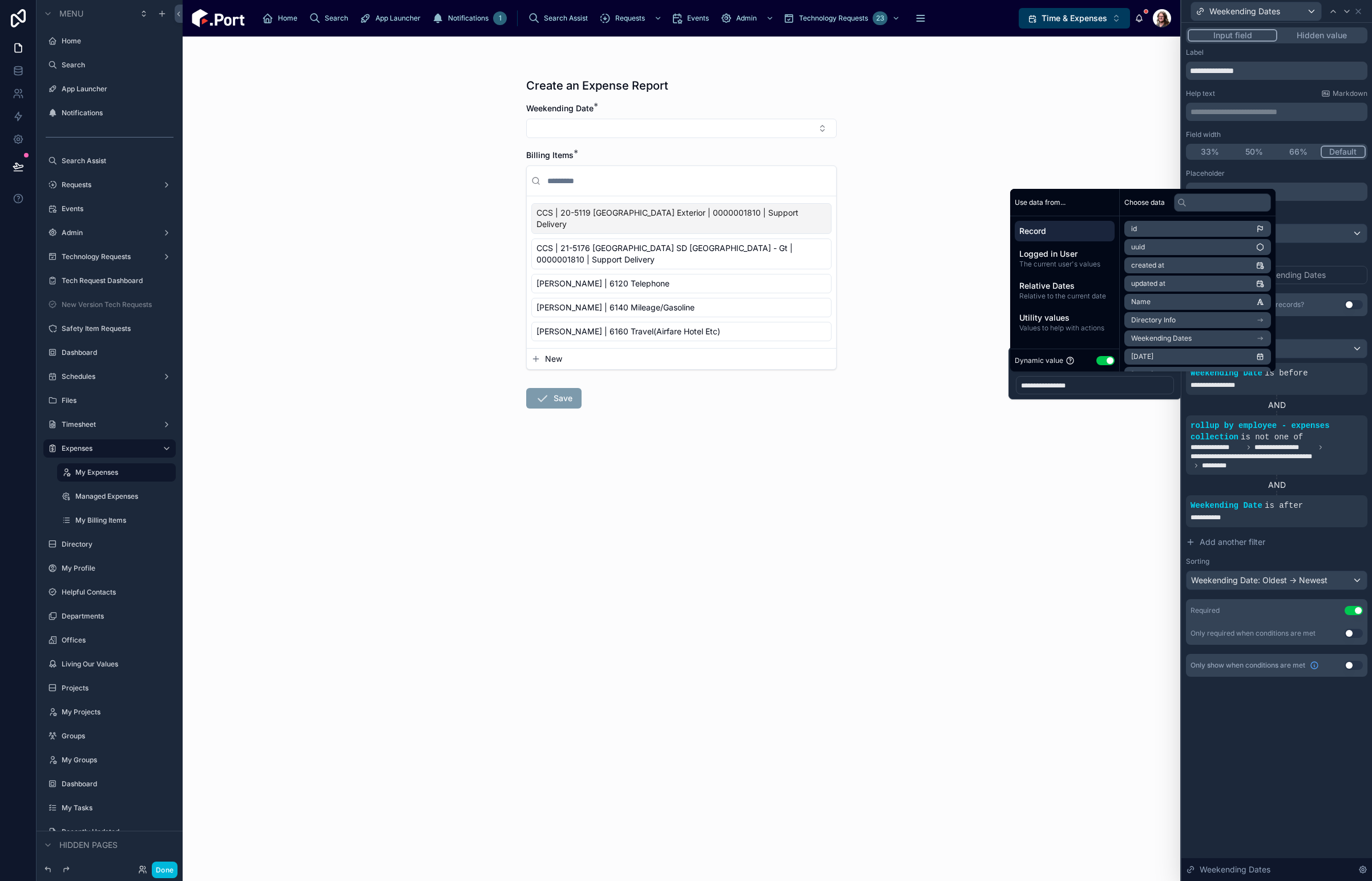
click at [1060, 289] on span "Relative Dates" at bounding box center [1065, 286] width 90 height 11
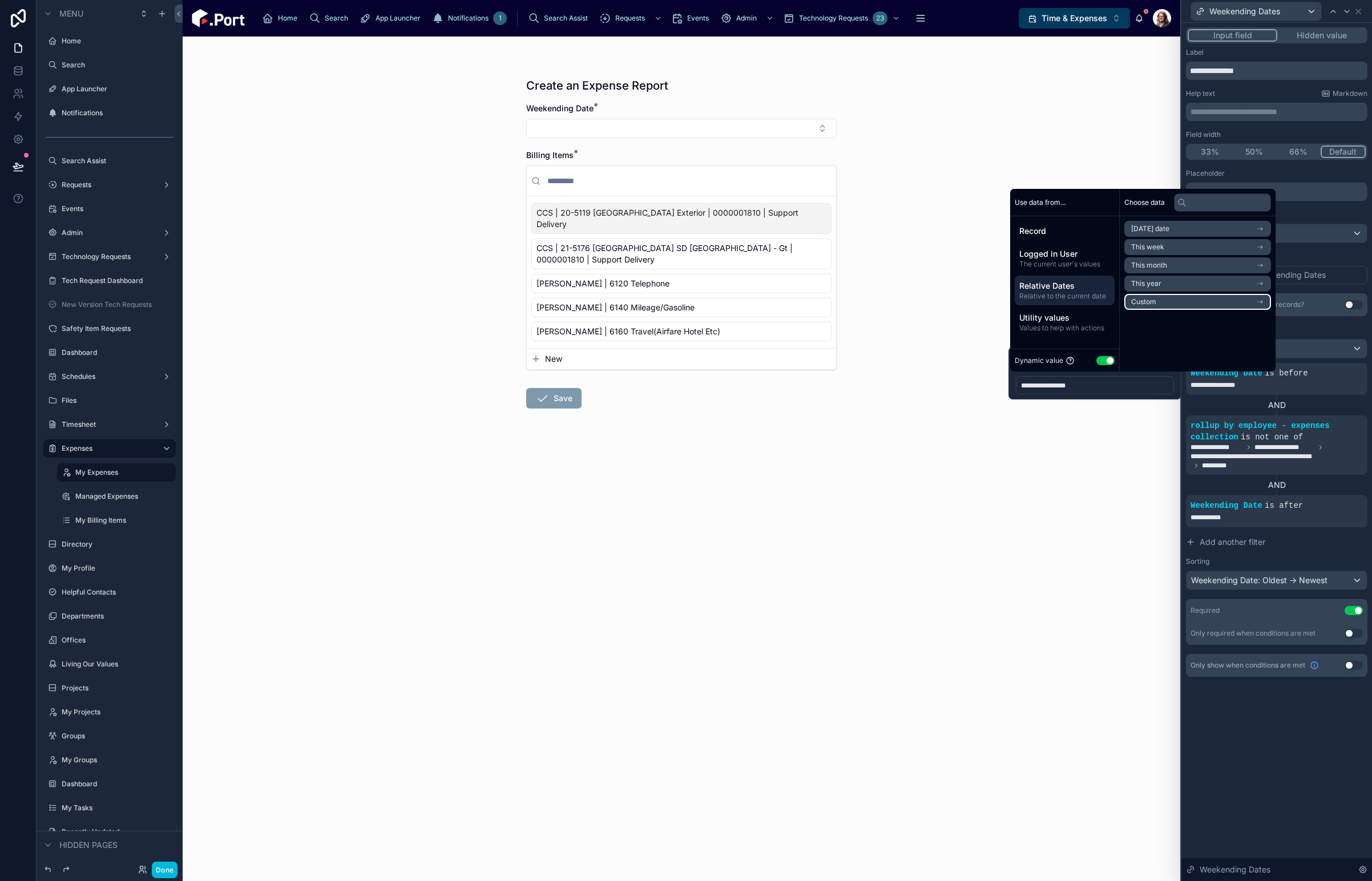
click at [1172, 301] on li "Custom" at bounding box center [1197, 302] width 147 height 16
click at [1138, 250] on input "*" at bounding box center [1136, 250] width 23 height 18
type input "*"
click at [1243, 333] on div "Choose data Custom * Weeks From now [DATE]" at bounding box center [1201, 280] width 163 height 183
click at [1103, 464] on div "Create an Expense Report Weekending Date * Billing Items * CCS | 20-5119 [GEOGR…" at bounding box center [681, 459] width 998 height 845
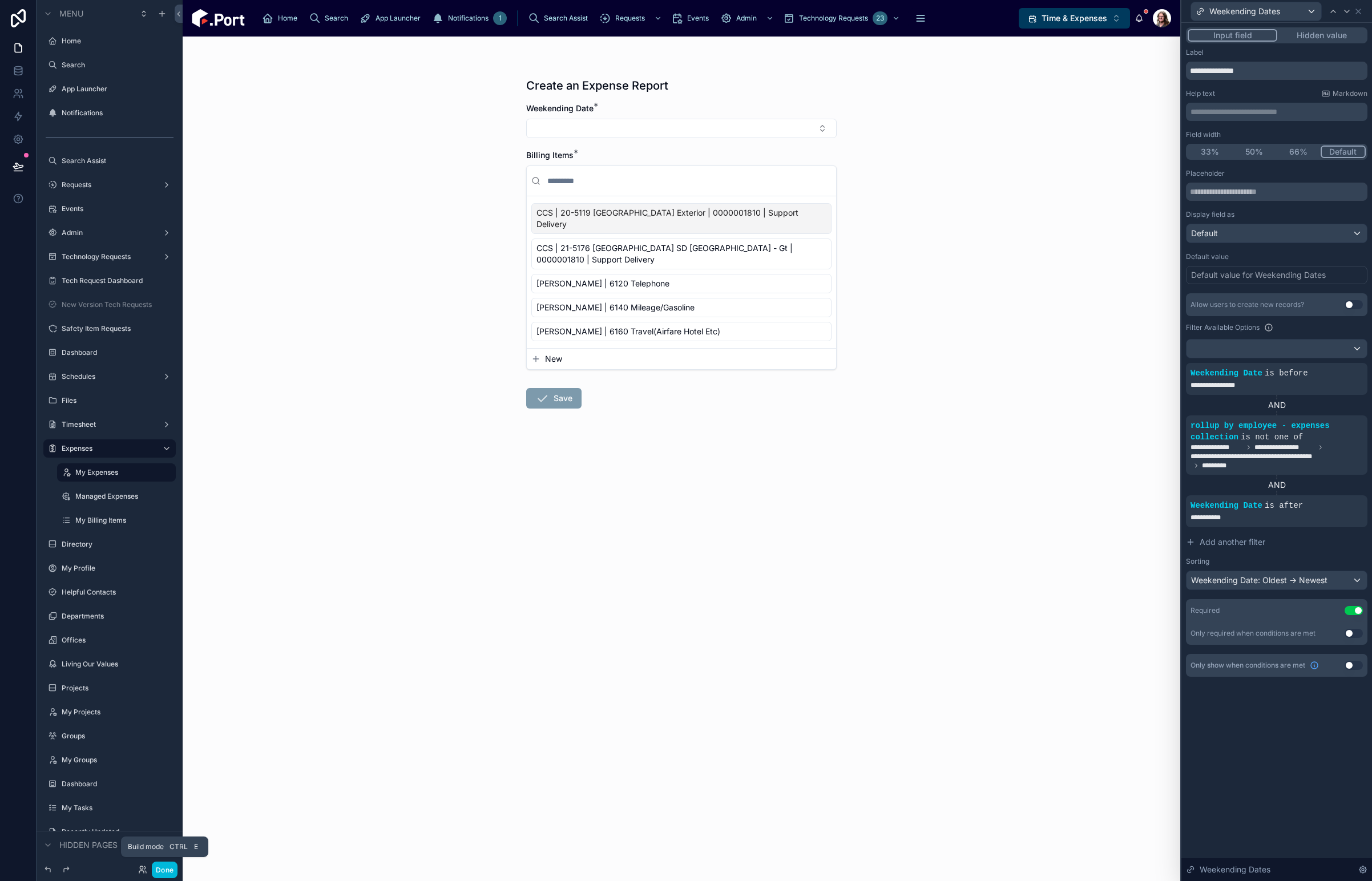
click at [164, 866] on button "Done" at bounding box center [164, 870] width 26 height 17
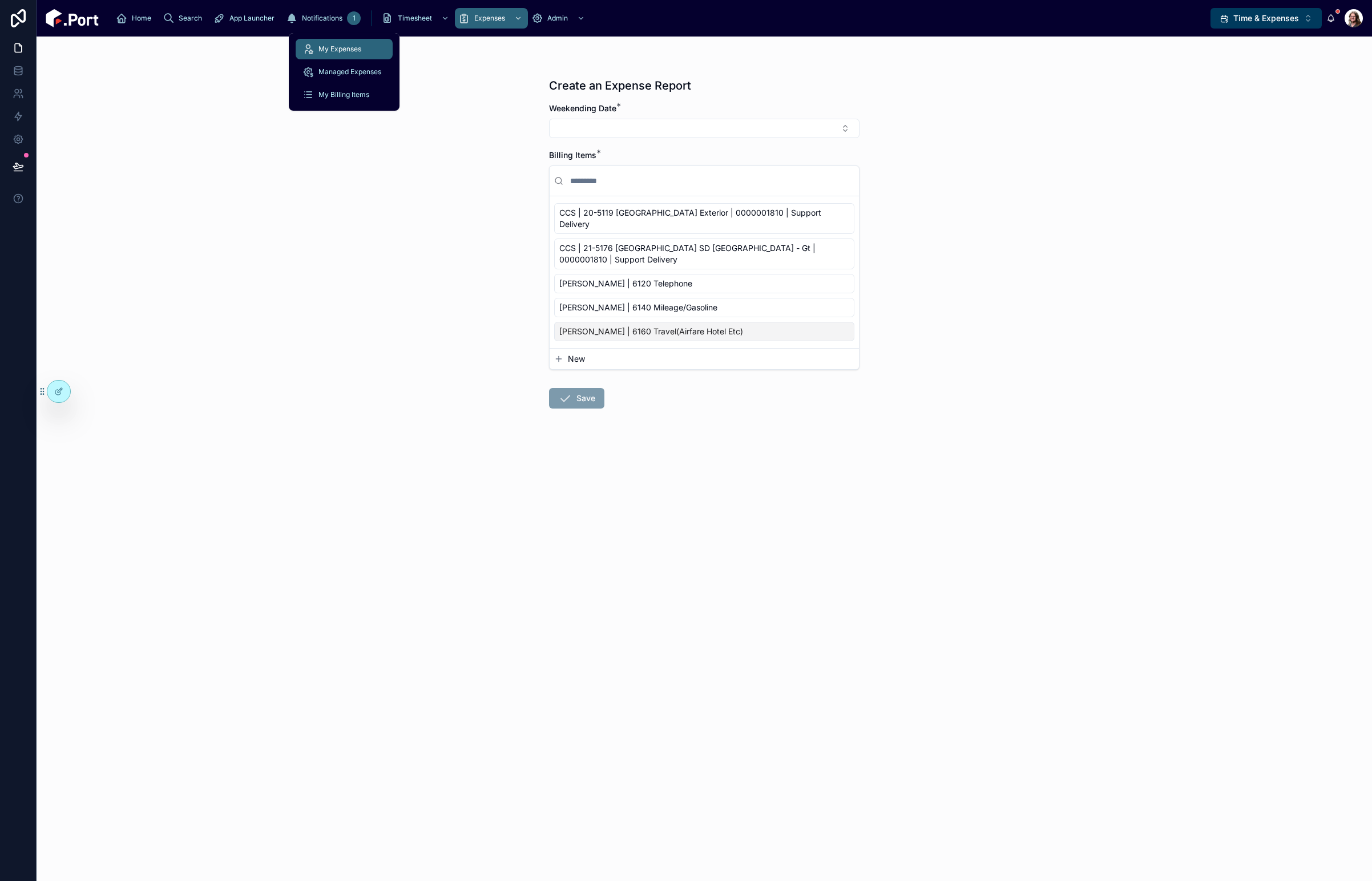
click at [474, 18] on span "Expenses" at bounding box center [490, 18] width 31 height 9
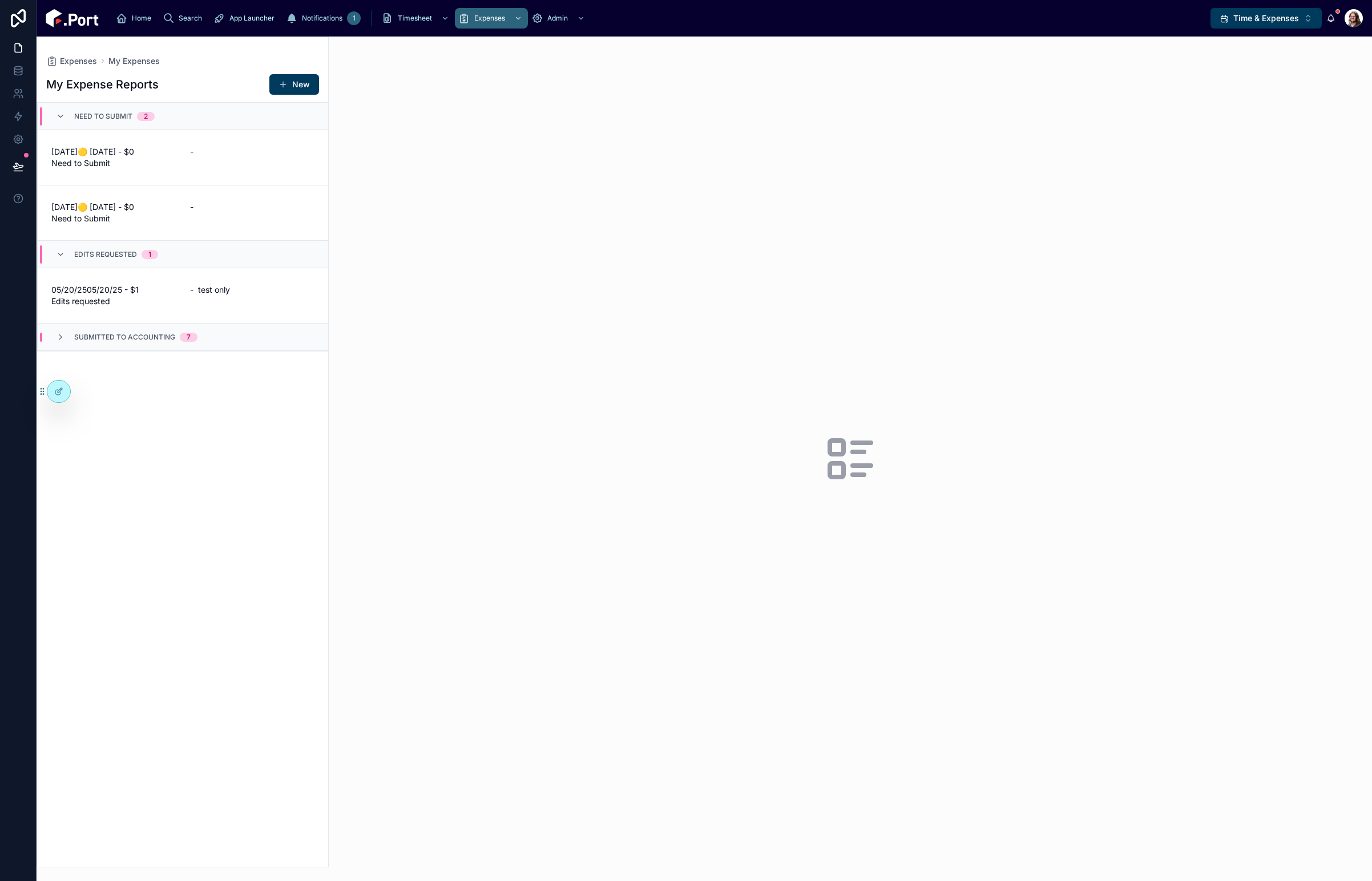
click at [143, 167] on span "[DATE]🟡 [DATE] - $0 Need to Submit" at bounding box center [114, 157] width 125 height 23
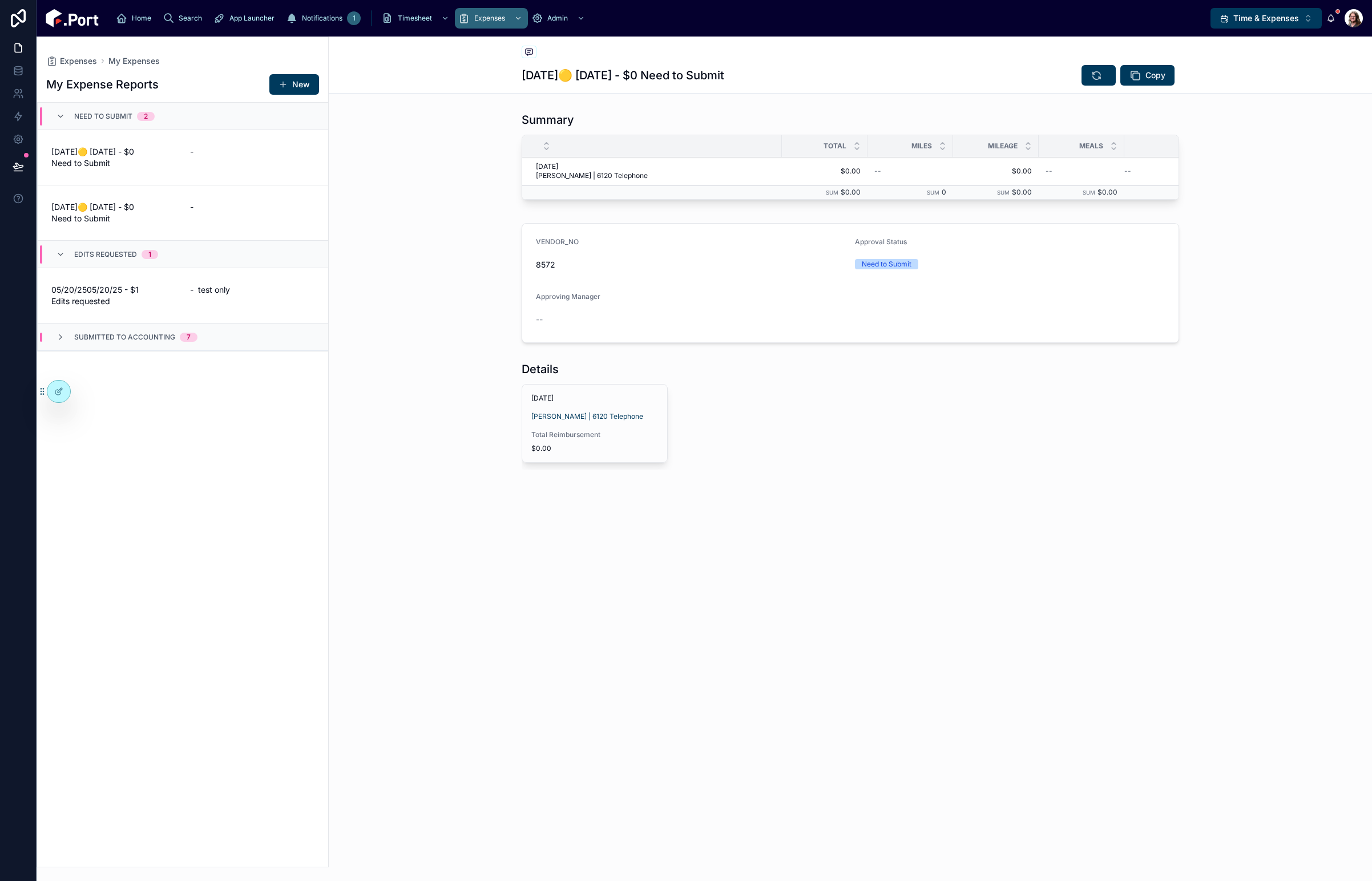
click at [0, 0] on span "Delete" at bounding box center [0, 0] width 0 height 0
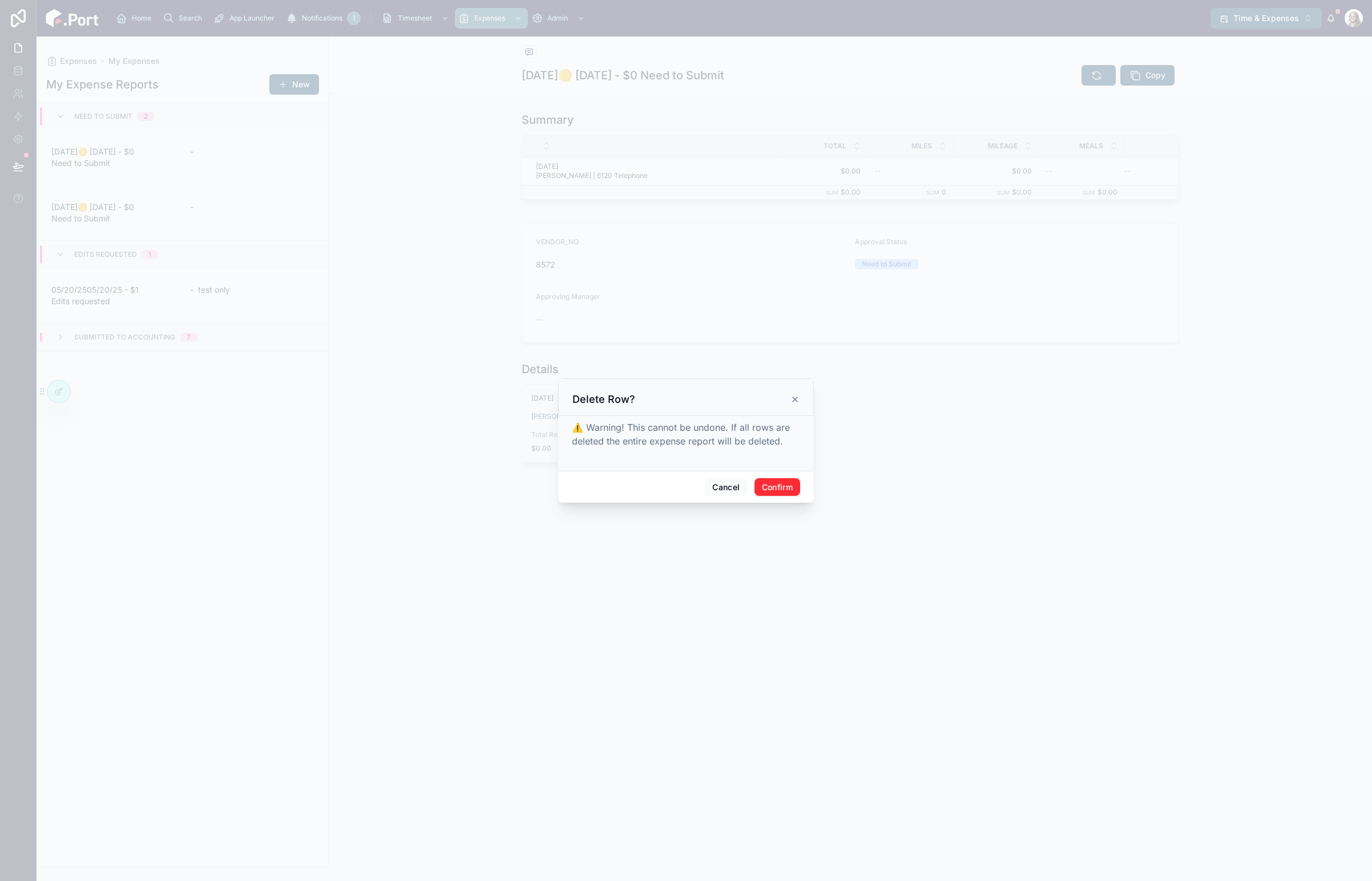
click at [776, 486] on button "Confirm" at bounding box center [777, 487] width 46 height 18
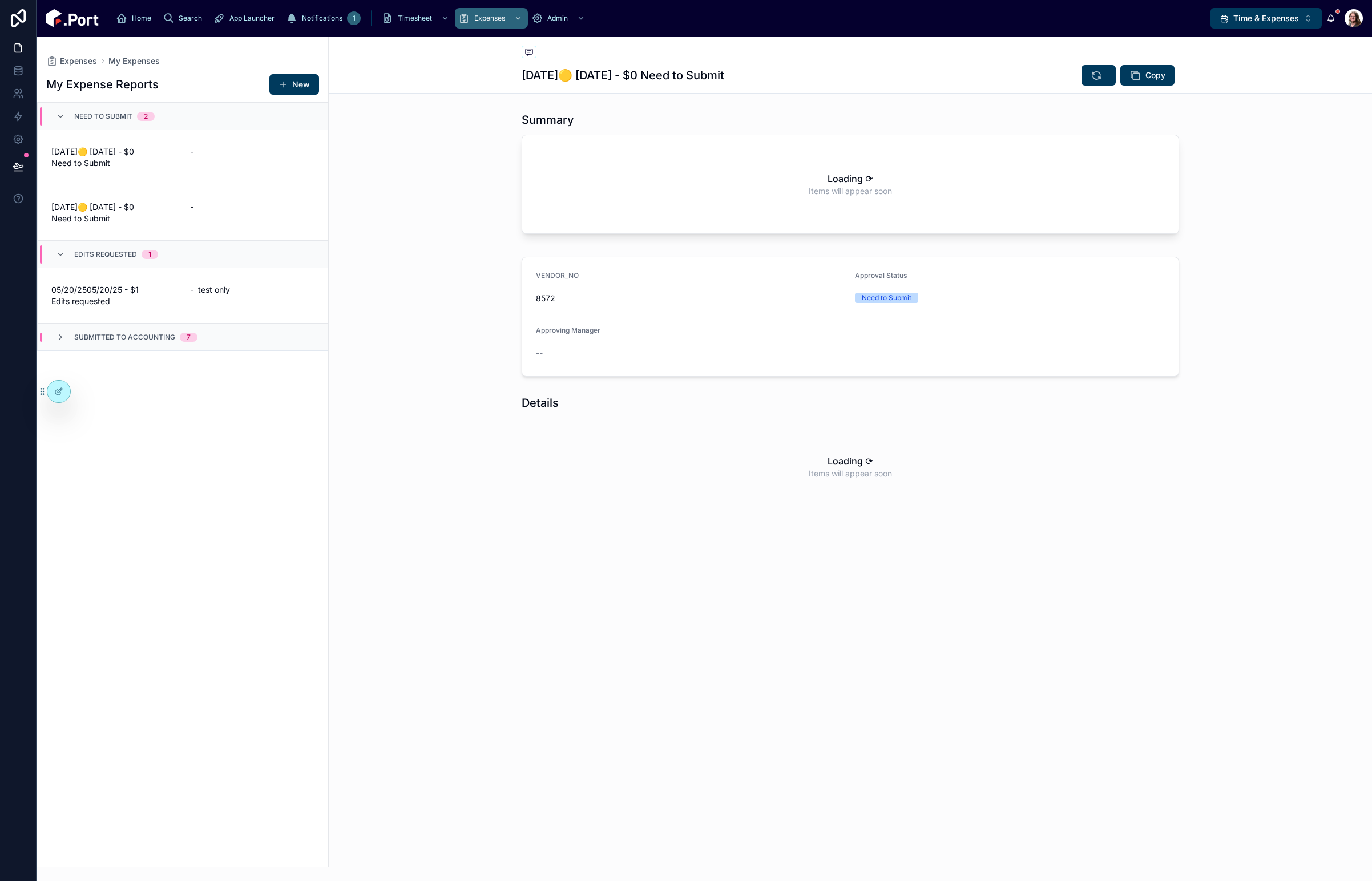
click at [129, 212] on span "[DATE]🟡 [DATE] - $0 Need to Submit" at bounding box center [114, 213] width 125 height 23
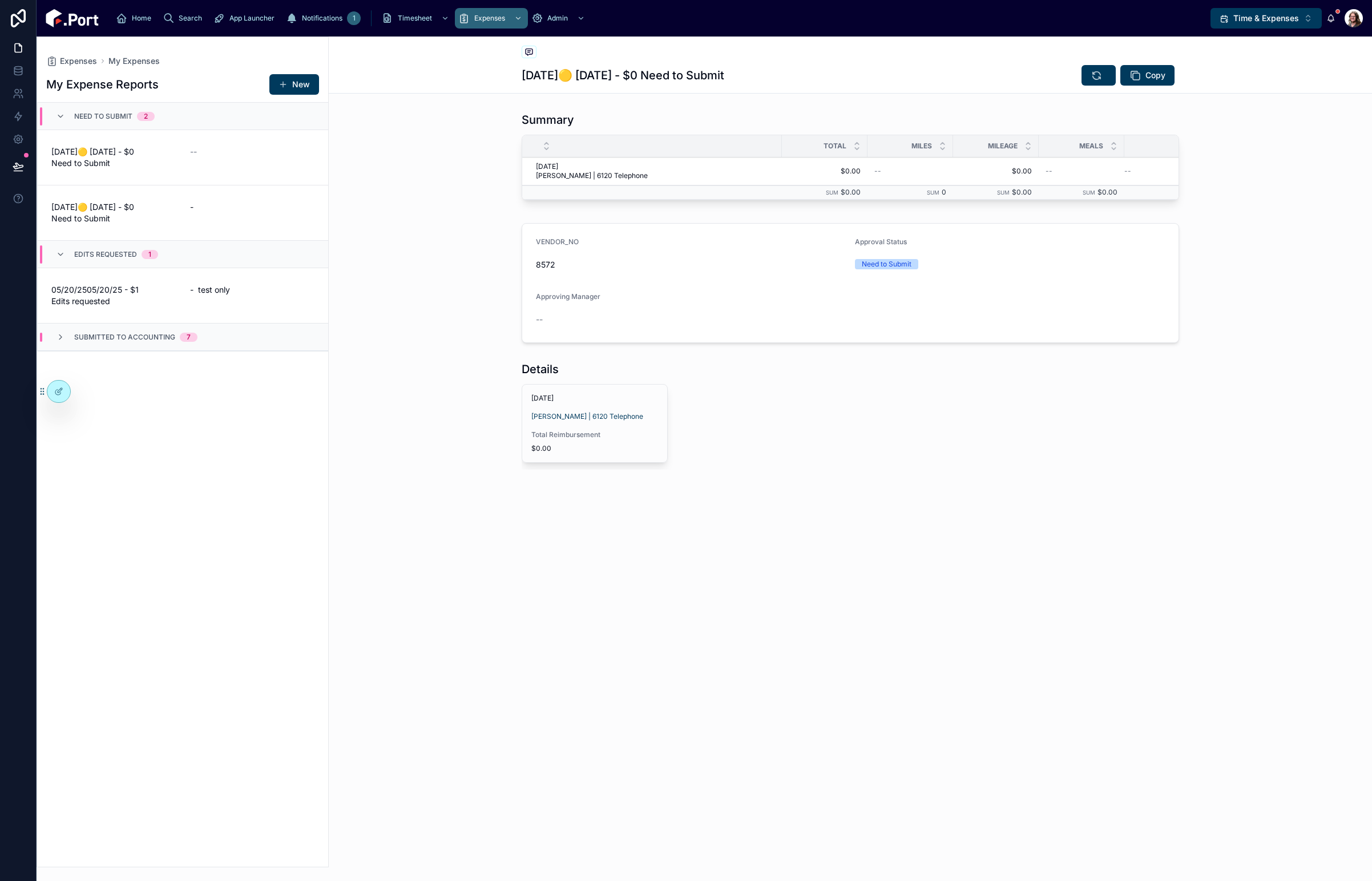
click at [0, 0] on span "Delete" at bounding box center [0, 0] width 0 height 0
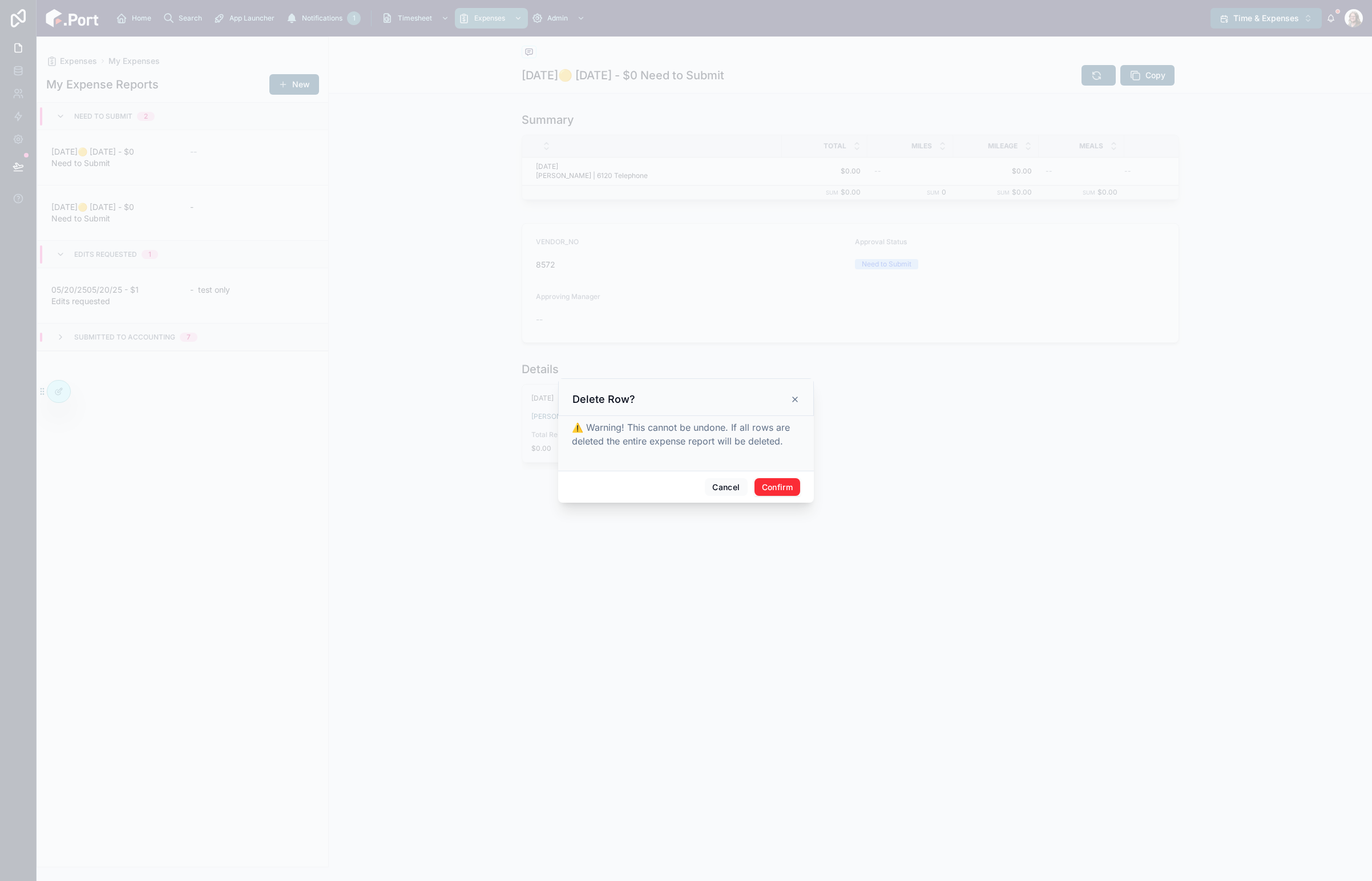
click at [779, 485] on button "Confirm" at bounding box center [777, 487] width 46 height 18
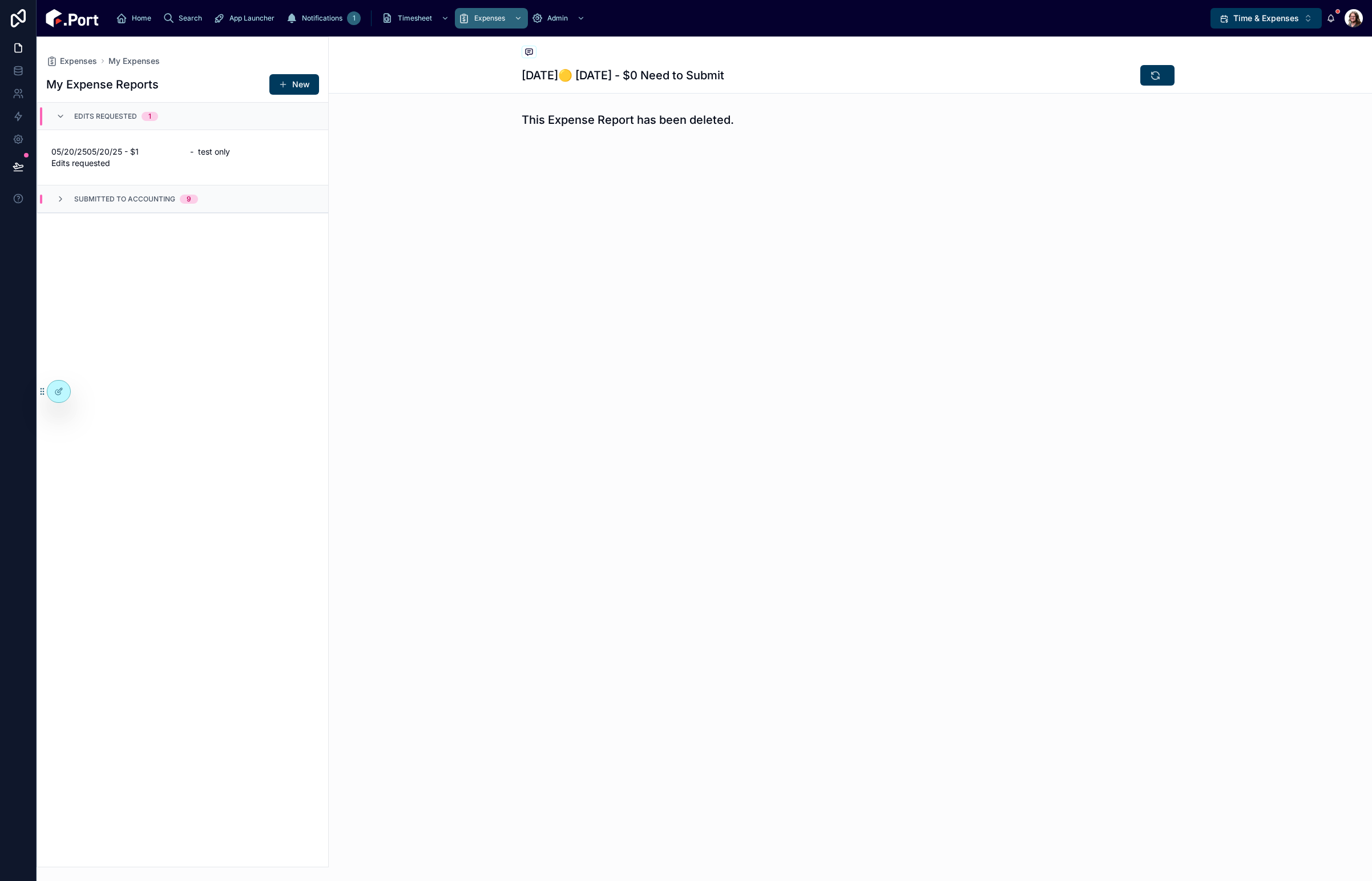
click at [154, 156] on span "05/20/2505/20/25 - $1 Edits requested" at bounding box center [114, 157] width 125 height 23
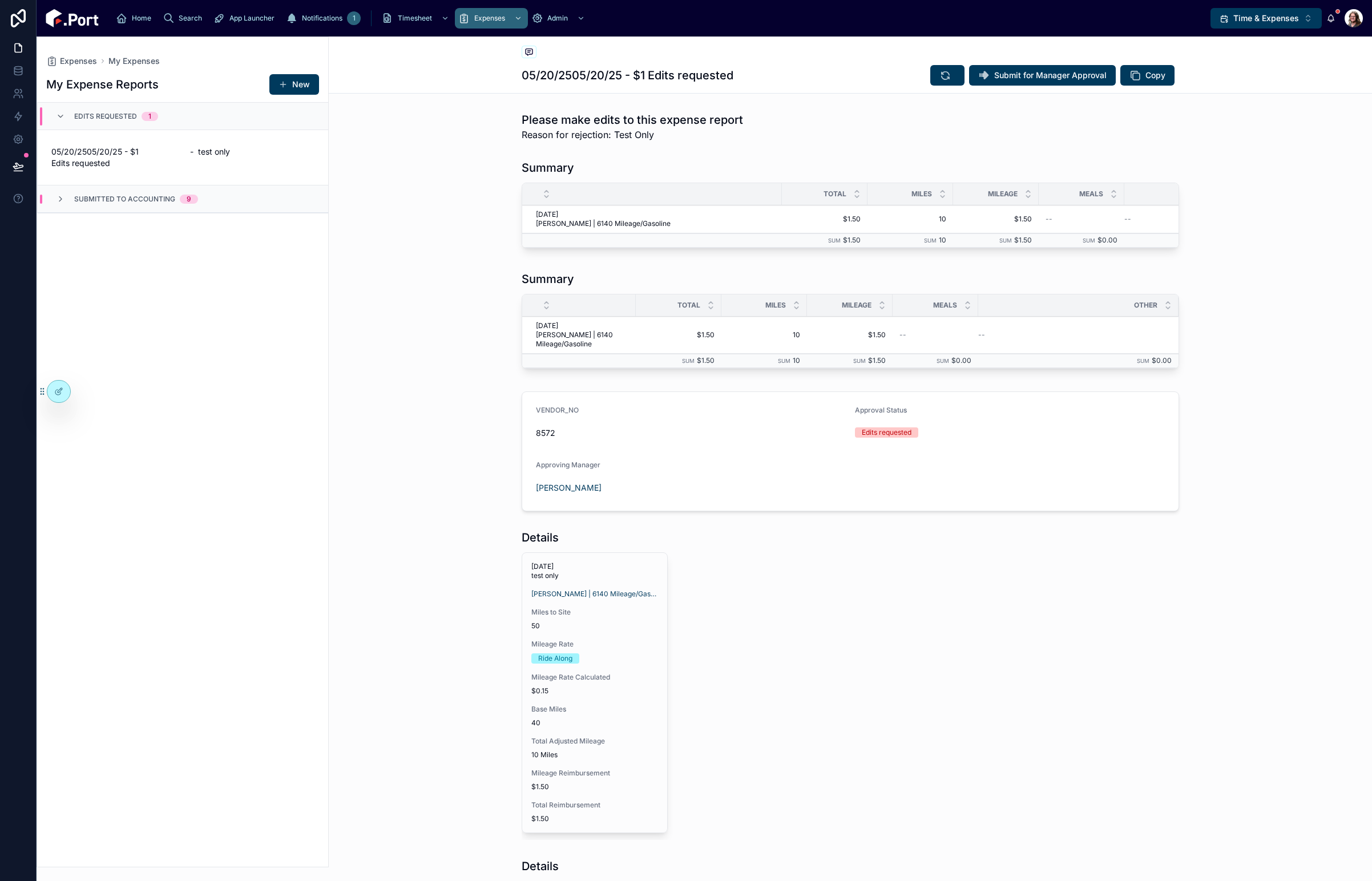
click at [0, 0] on span "Delete" at bounding box center [0, 0] width 0 height 0
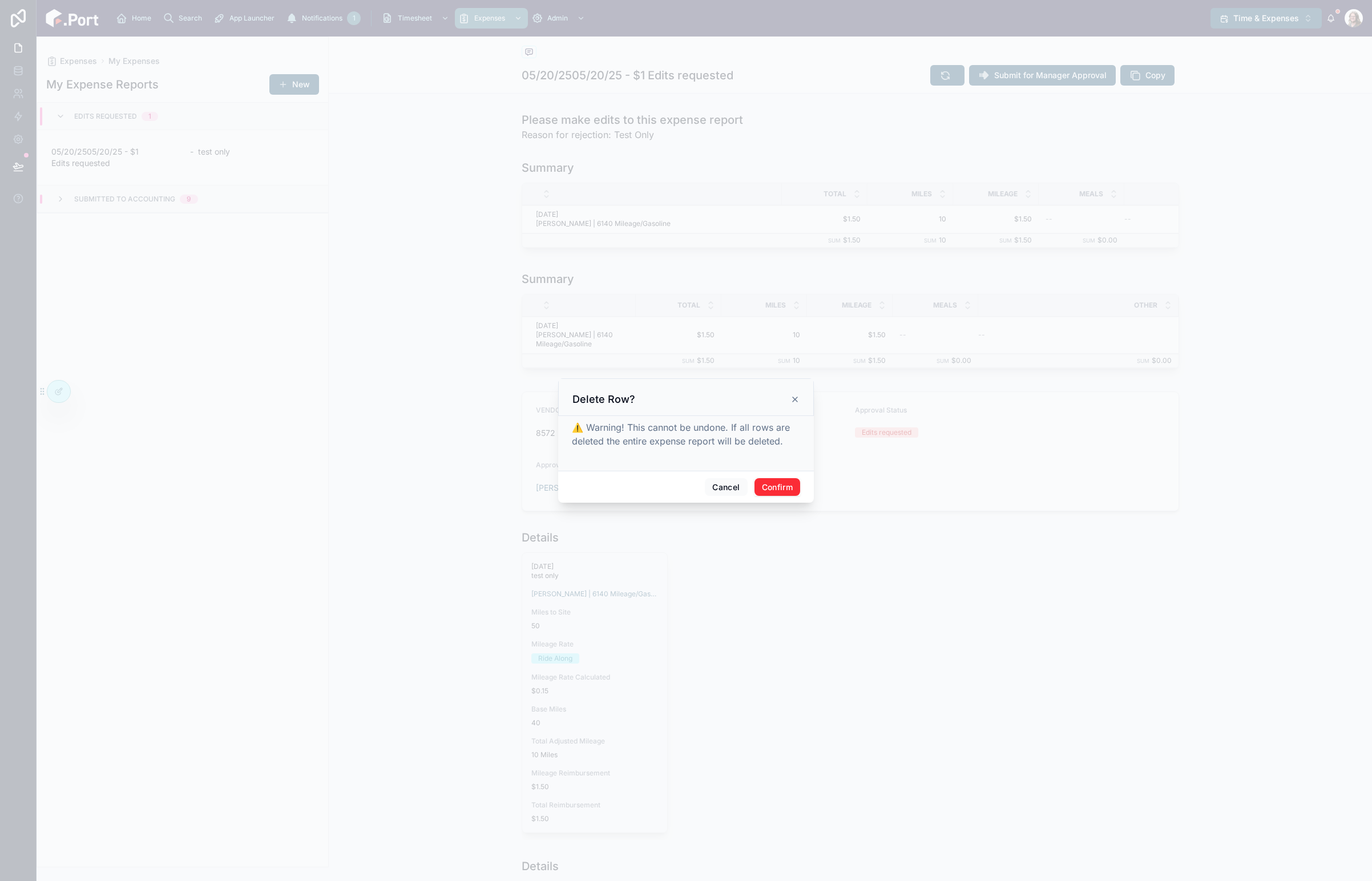
click at [783, 489] on button "Confirm" at bounding box center [777, 487] width 46 height 18
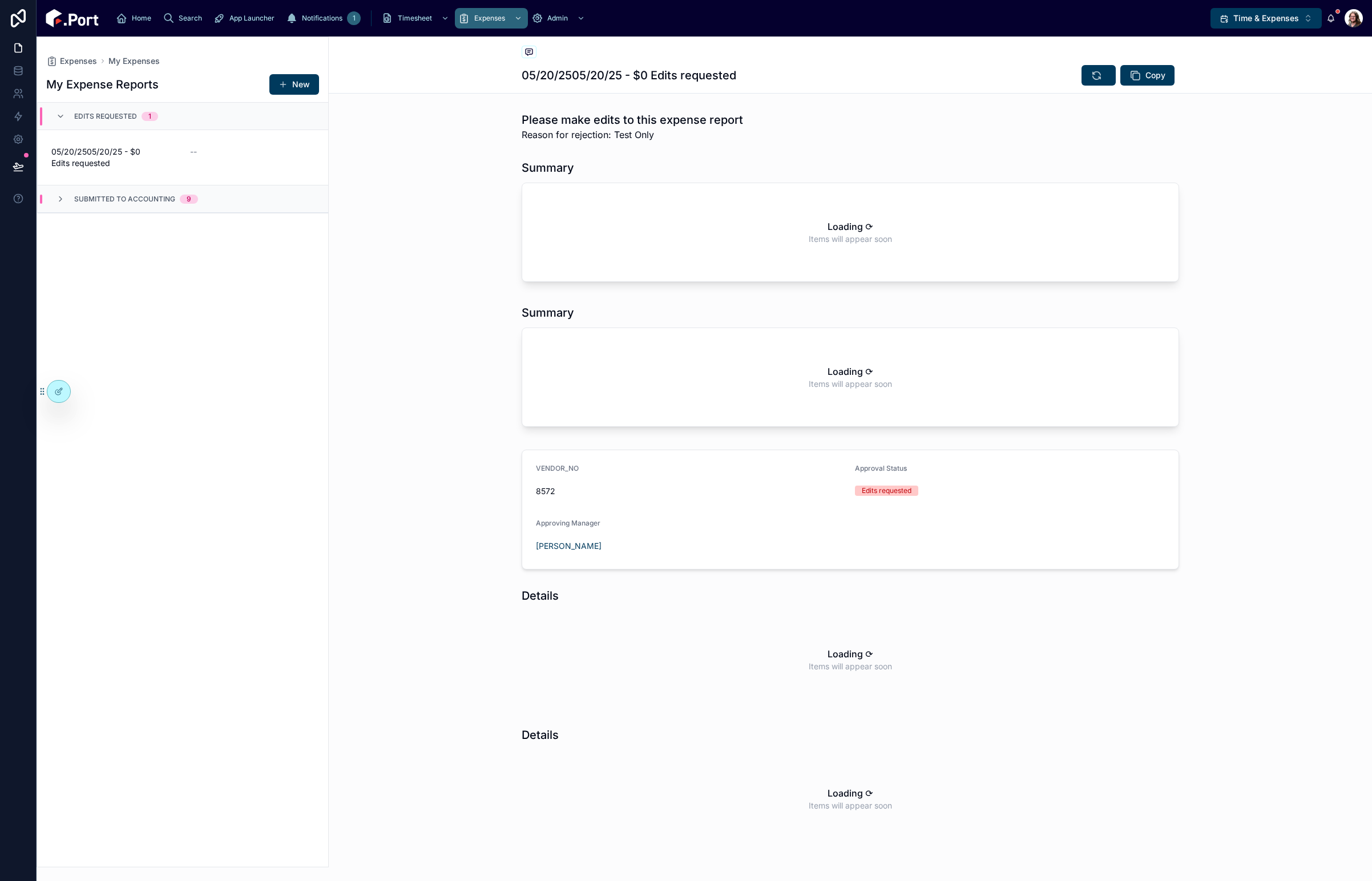
click at [289, 88] on button "New" at bounding box center [293, 85] width 49 height 21
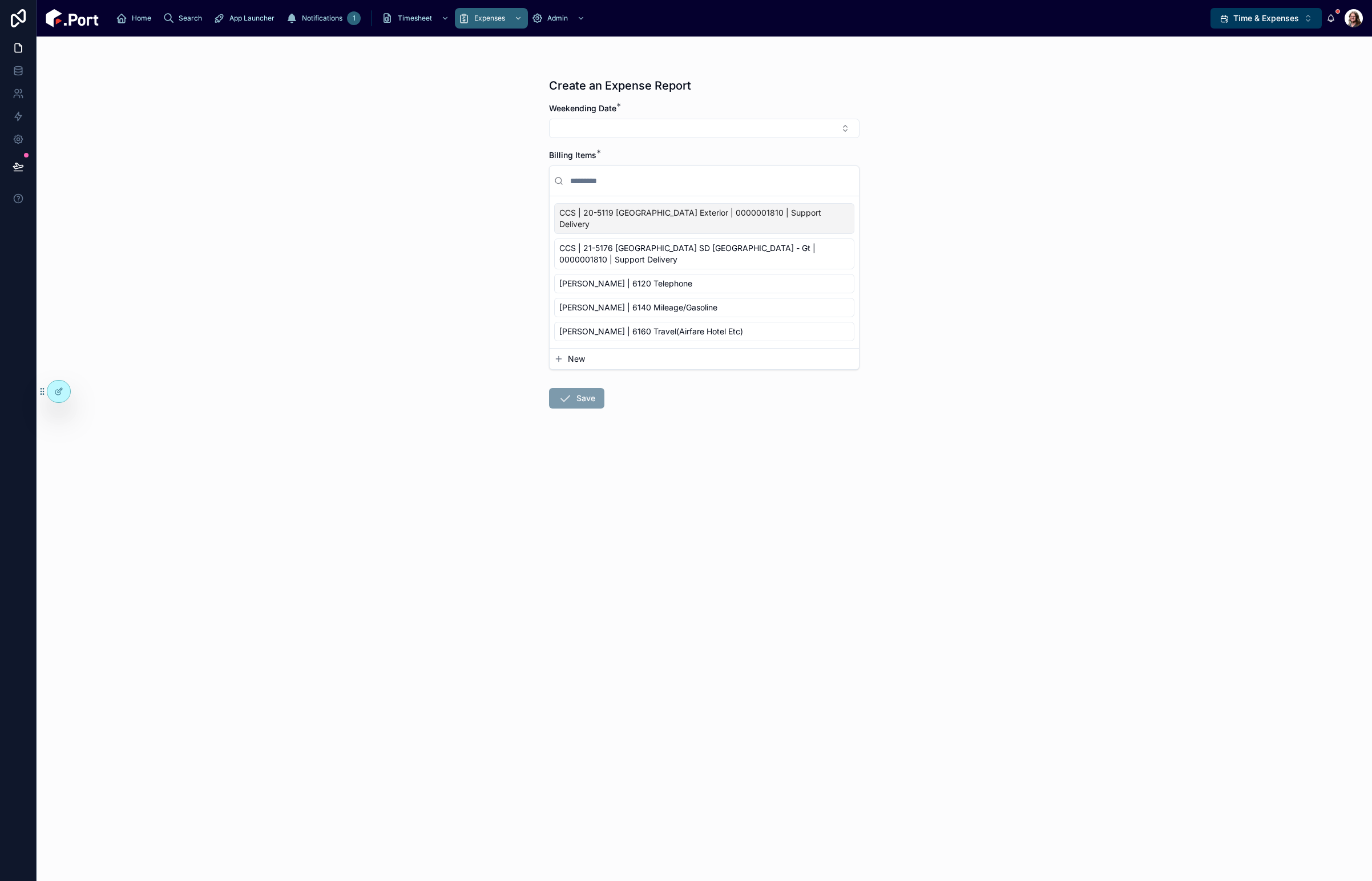
click at [638, 128] on button "Select Button" at bounding box center [704, 129] width 310 height 19
click at [635, 127] on button "Select Button" at bounding box center [704, 129] width 310 height 19
click at [1018, 313] on div "Create an Expense Report Weekending Date * Billing Items * CCS | 20-5119 [GEOGR…" at bounding box center [704, 459] width 1335 height 845
click at [15, 172] on icon at bounding box center [18, 166] width 11 height 11
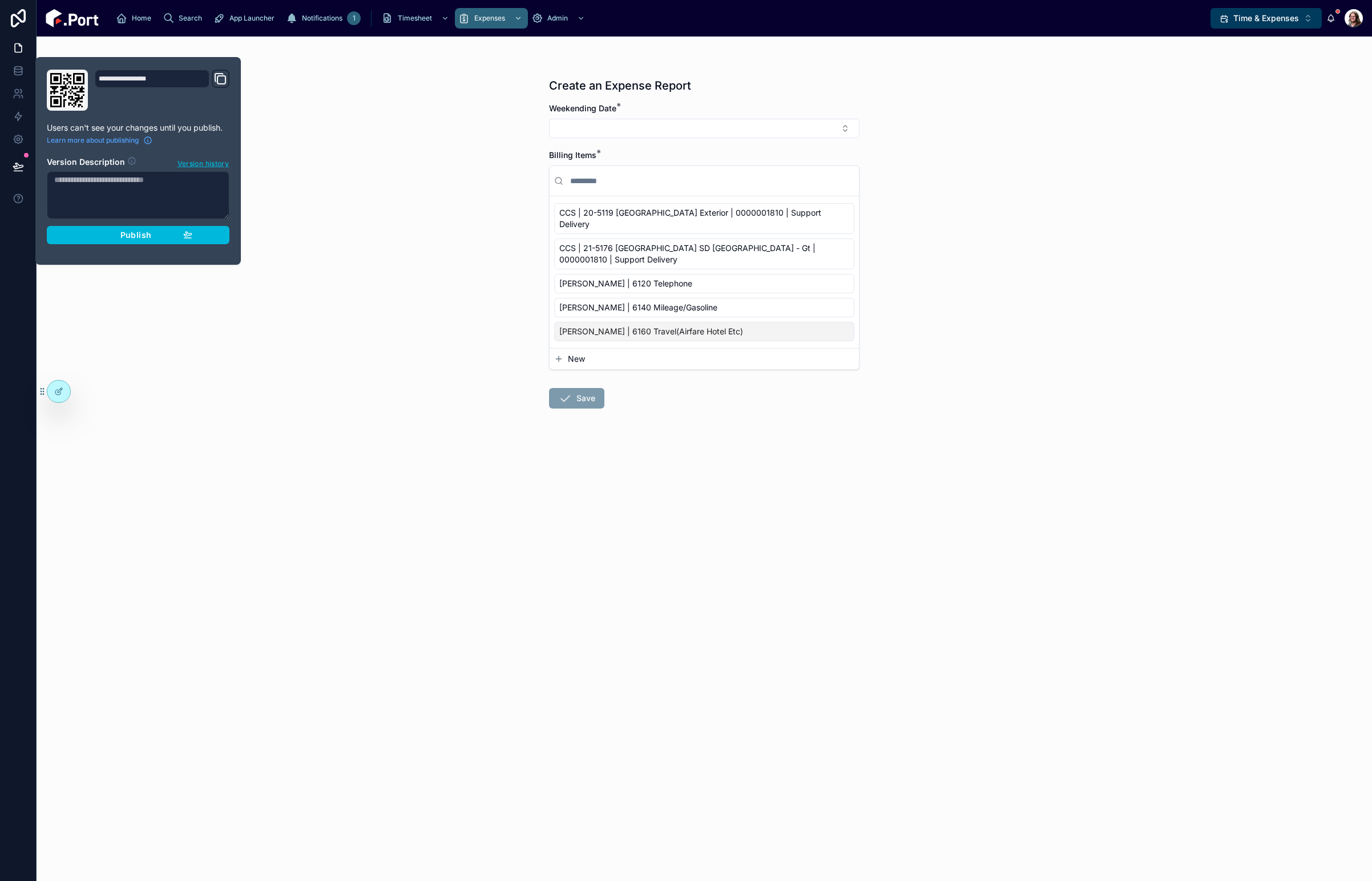
click at [142, 206] on textarea at bounding box center [138, 195] width 183 height 48
type textarea "**********"
click at [136, 233] on span "Publish" at bounding box center [136, 235] width 31 height 10
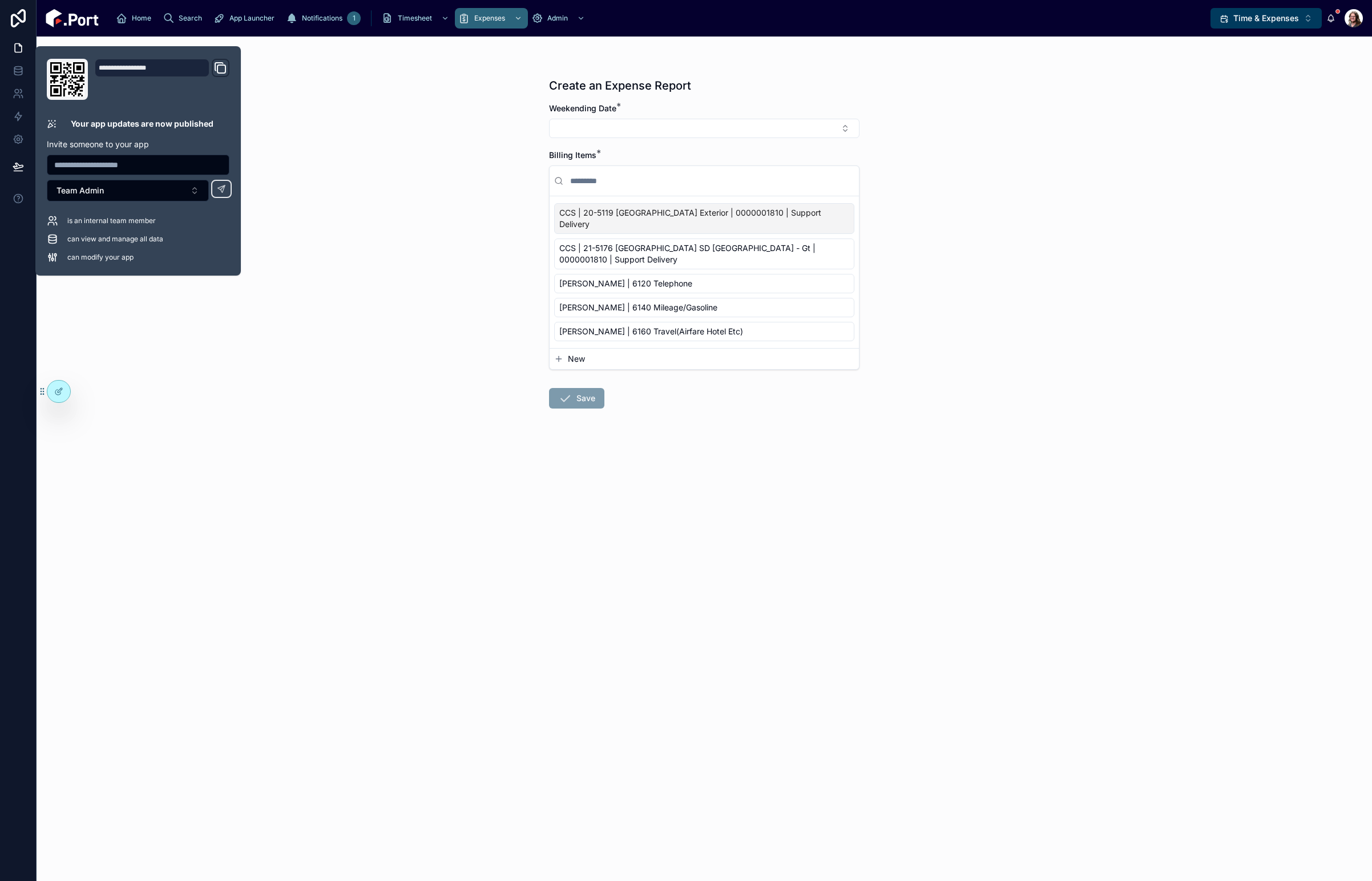
drag, startPoint x: 982, startPoint y: 172, endPoint x: 880, endPoint y: 145, distance: 105.5
click at [982, 171] on div "Create an Expense Report Weekending Date * Billing Items * CCS | 20-5119 [GEOGR…" at bounding box center [704, 459] width 1335 height 845
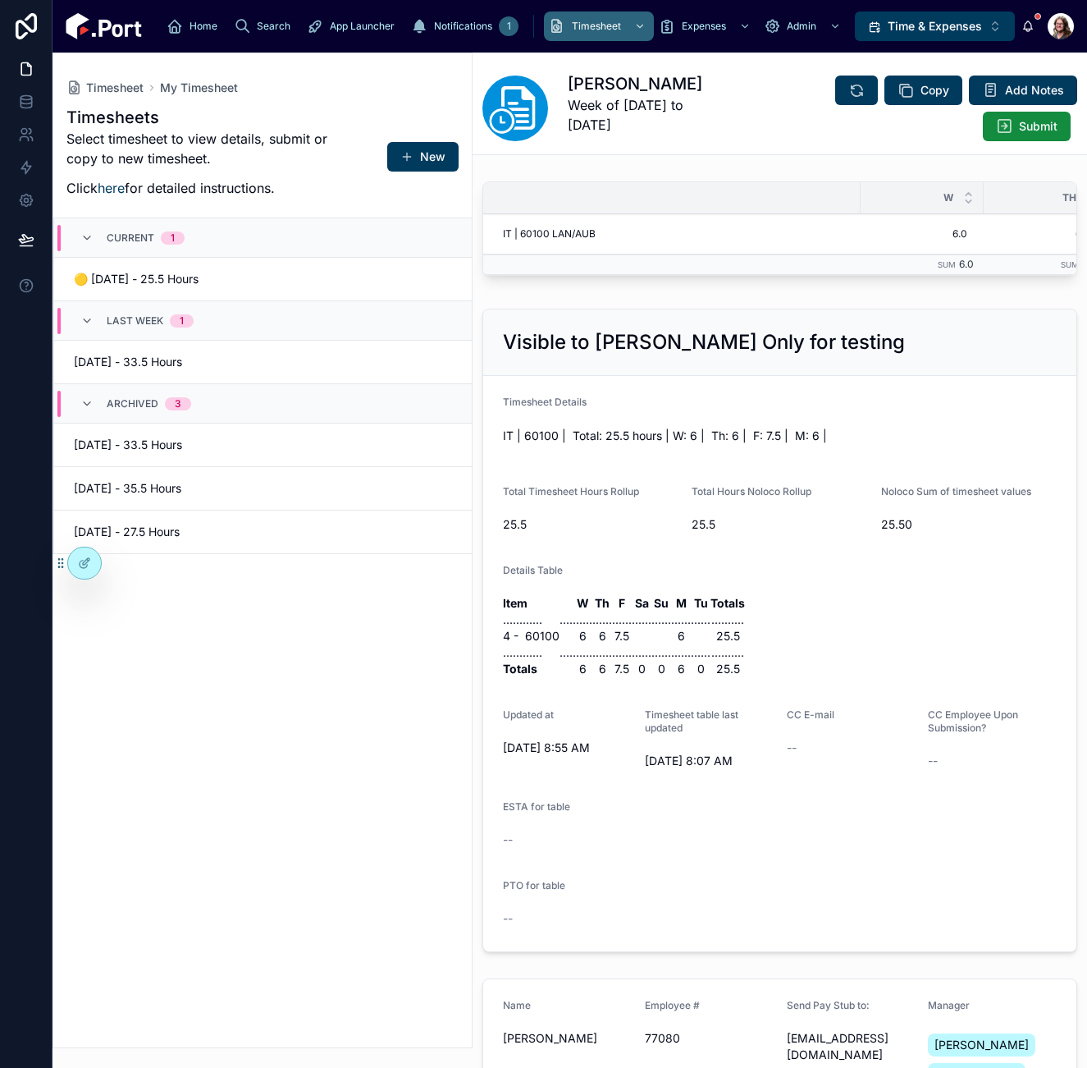
scroll to position [0, 311]
